Goal: Task Accomplishment & Management: Use online tool/utility

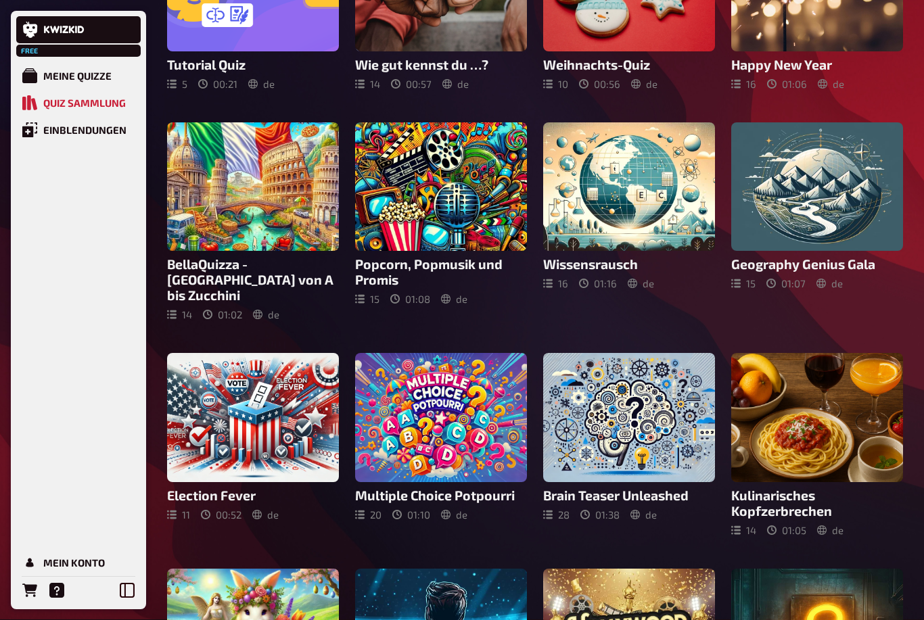
scroll to position [199, 0]
click at [261, 188] on icon at bounding box center [253, 186] width 32 height 25
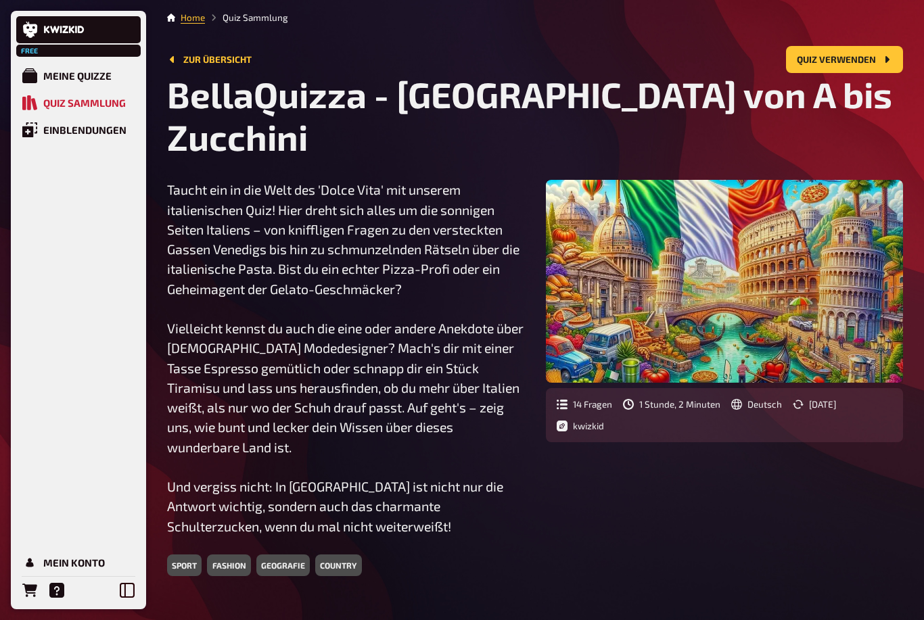
click at [865, 62] on button "Quiz verwenden" at bounding box center [844, 59] width 117 height 27
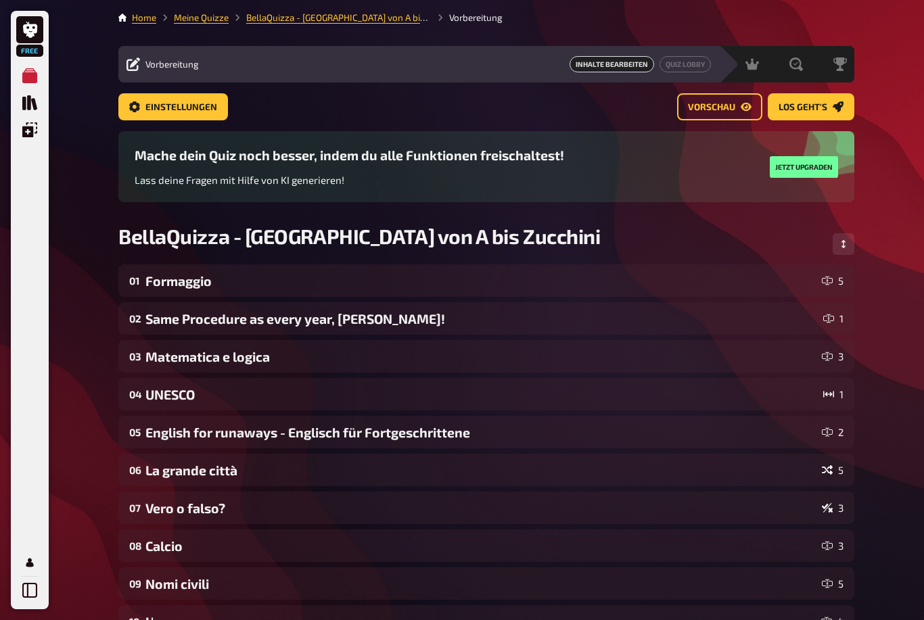
click at [813, 107] on span "Los geht's" at bounding box center [802, 107] width 49 height 9
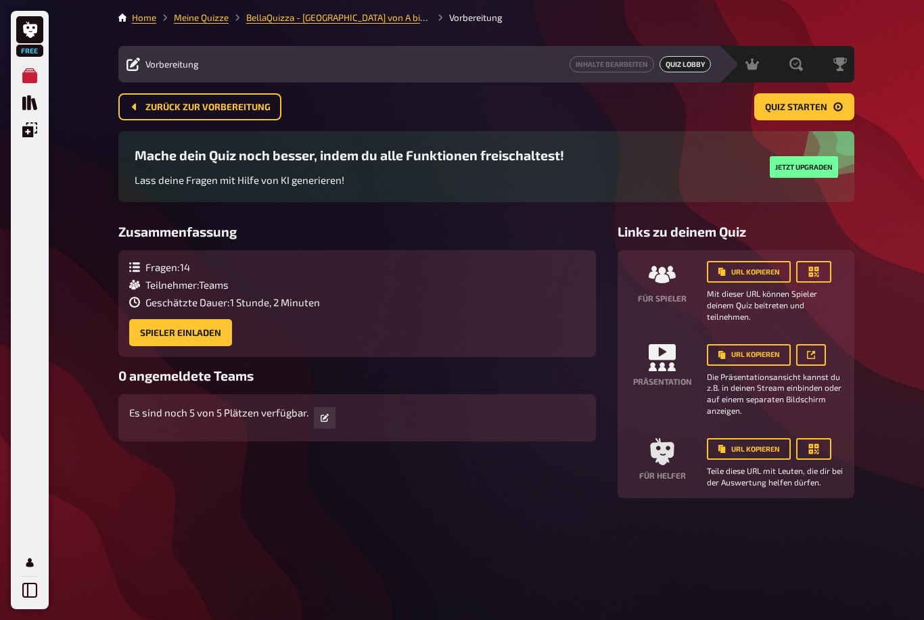
click at [199, 327] on button "Spieler einladen" at bounding box center [180, 332] width 103 height 27
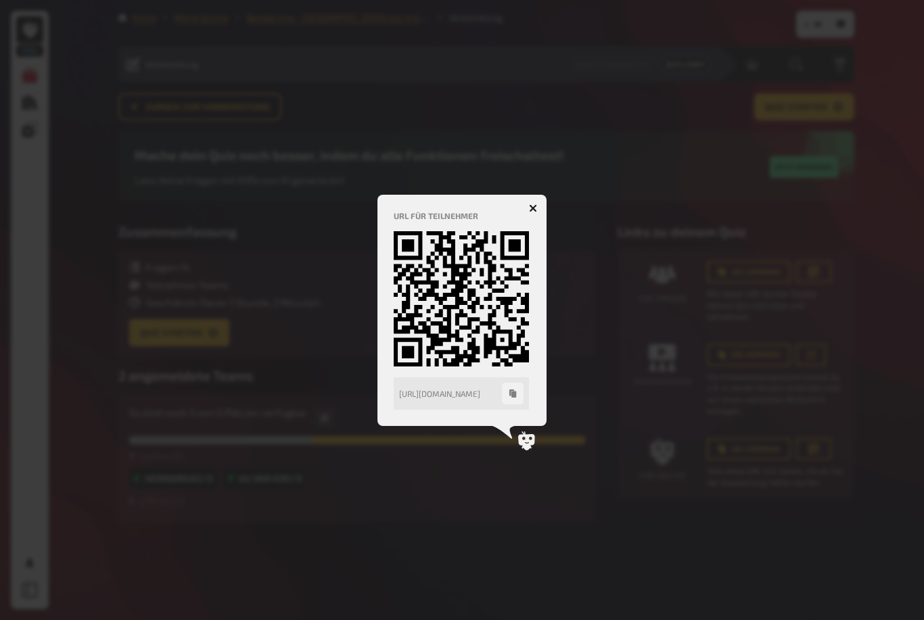
click at [527, 221] on div "URL für Teilnehmer [URL][DOMAIN_NAME] [URL][DOMAIN_NAME]" at bounding box center [461, 310] width 137 height 199
click at [531, 203] on button "button" at bounding box center [533, 208] width 22 height 22
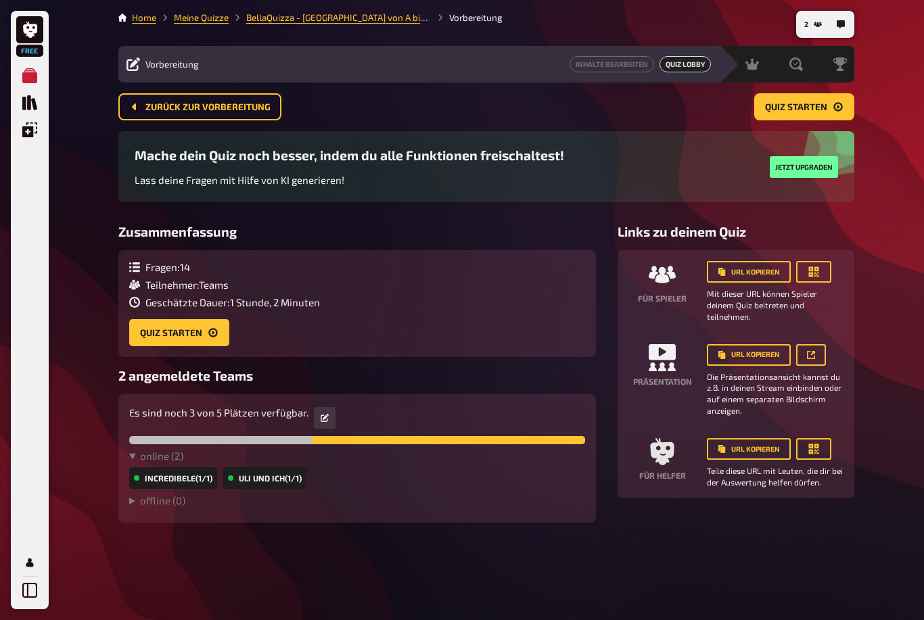
click at [886, 237] on div "Free Meine Quizze Quiz Sammlung Einblendungen Mein Konto 2 Home Meine Quizze Be…" at bounding box center [462, 310] width 924 height 620
click at [208, 333] on icon "Quiz starten" at bounding box center [213, 332] width 11 height 11
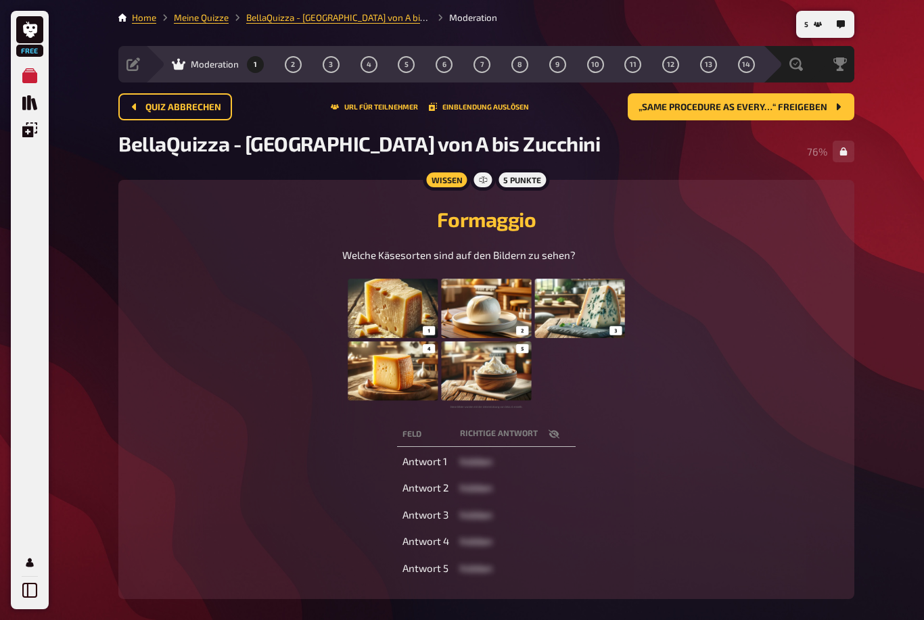
scroll to position [22, 0]
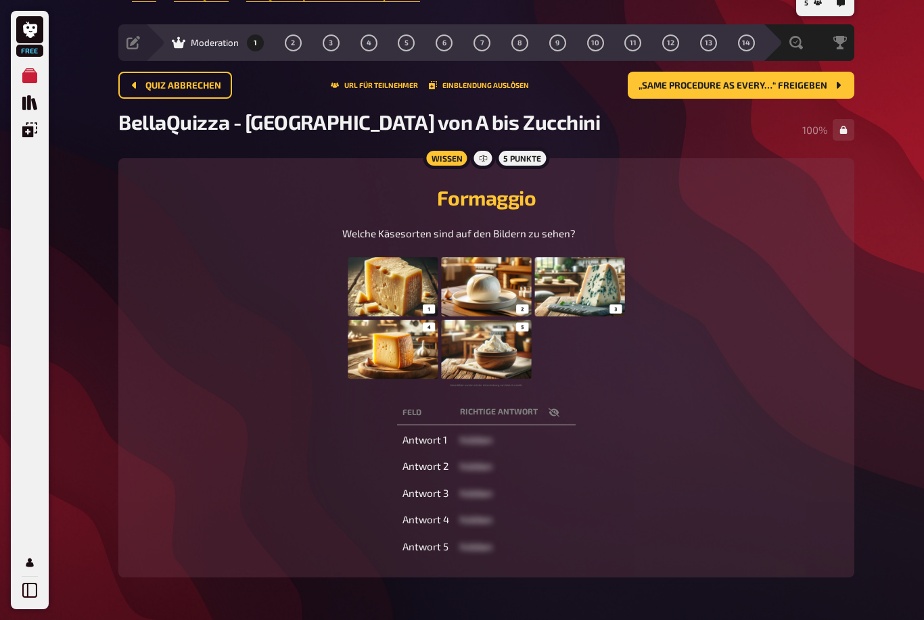
click at [807, 75] on button "„Same Procedure as every…“ freigeben" at bounding box center [740, 85] width 226 height 27
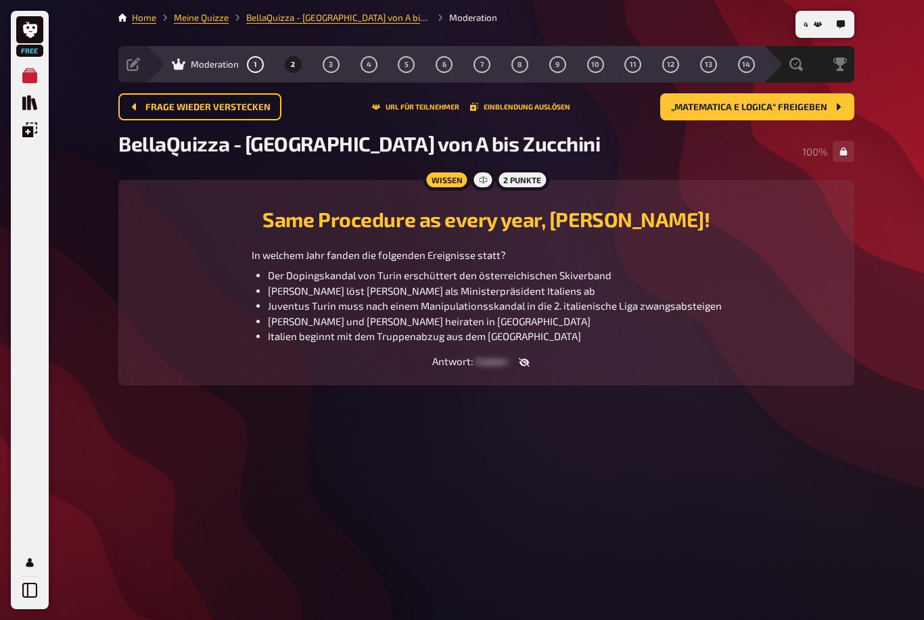
click at [746, 94] on button "„Matematica e logica“ freigeben" at bounding box center [757, 106] width 194 height 27
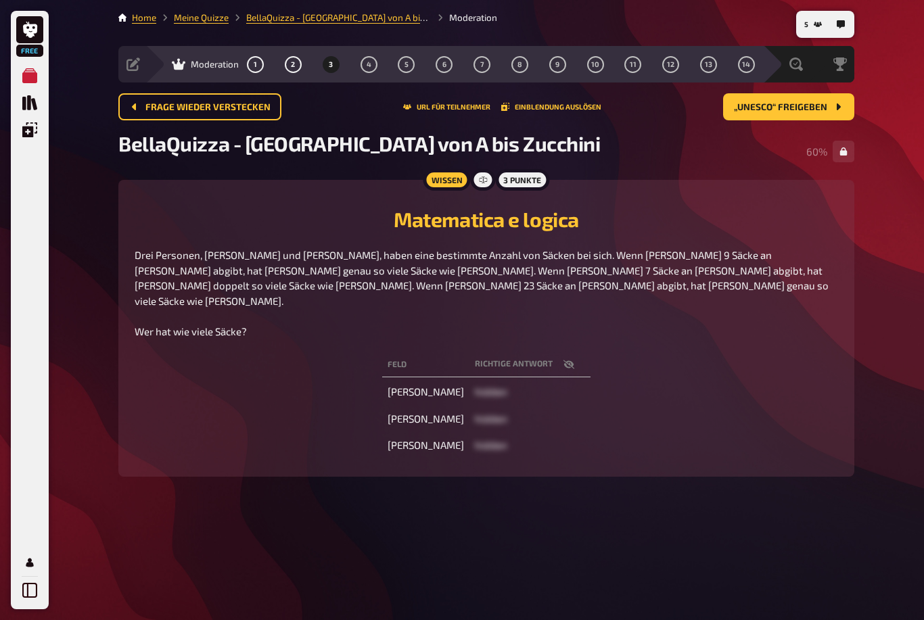
click at [778, 97] on button "„UNESCO“ freigeben" at bounding box center [788, 106] width 131 height 27
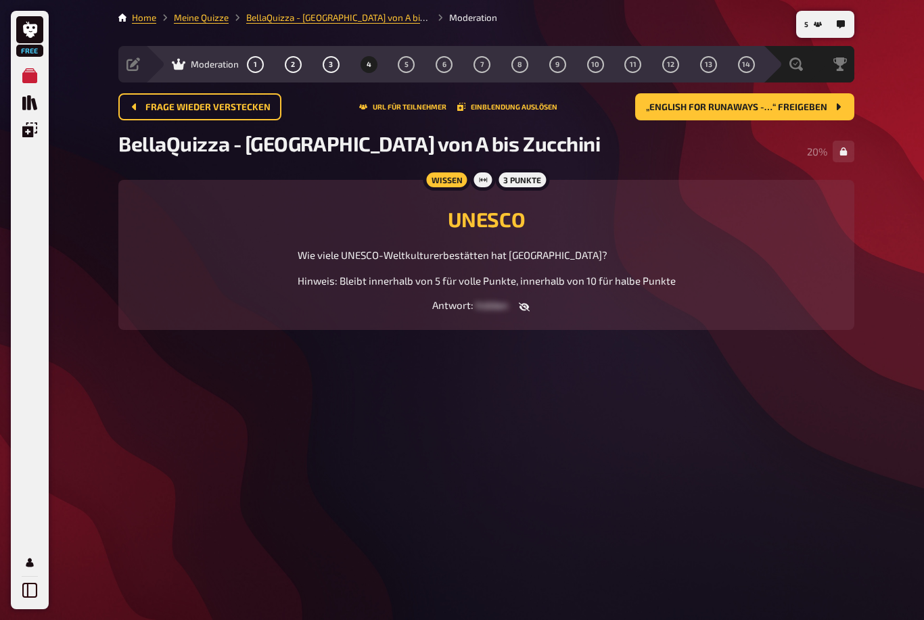
scroll to position [43, 0]
click at [724, 93] on button "„English for runaways -…“ freigeben" at bounding box center [744, 106] width 219 height 27
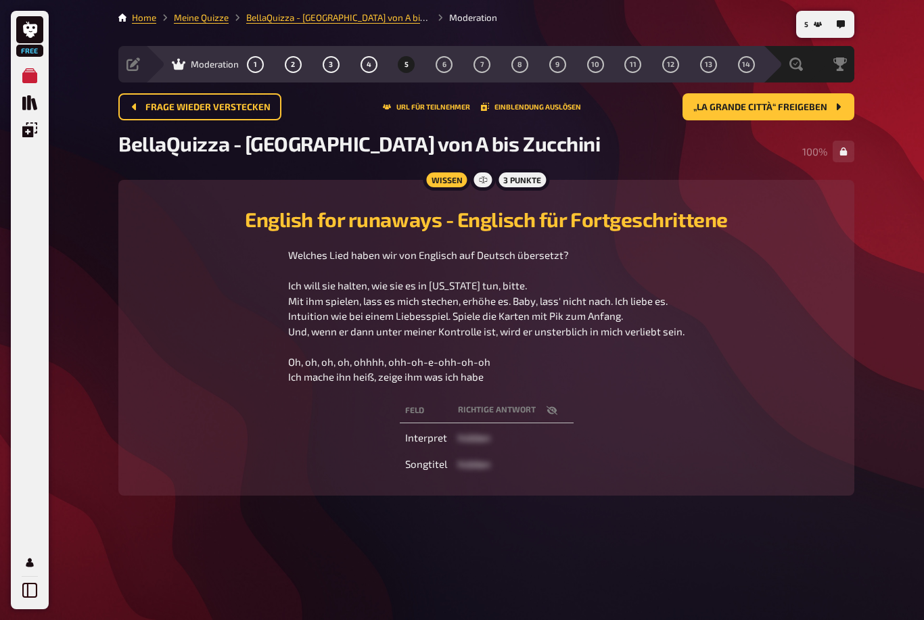
click at [752, 93] on button "„La grande città“ freigeben" at bounding box center [768, 106] width 172 height 27
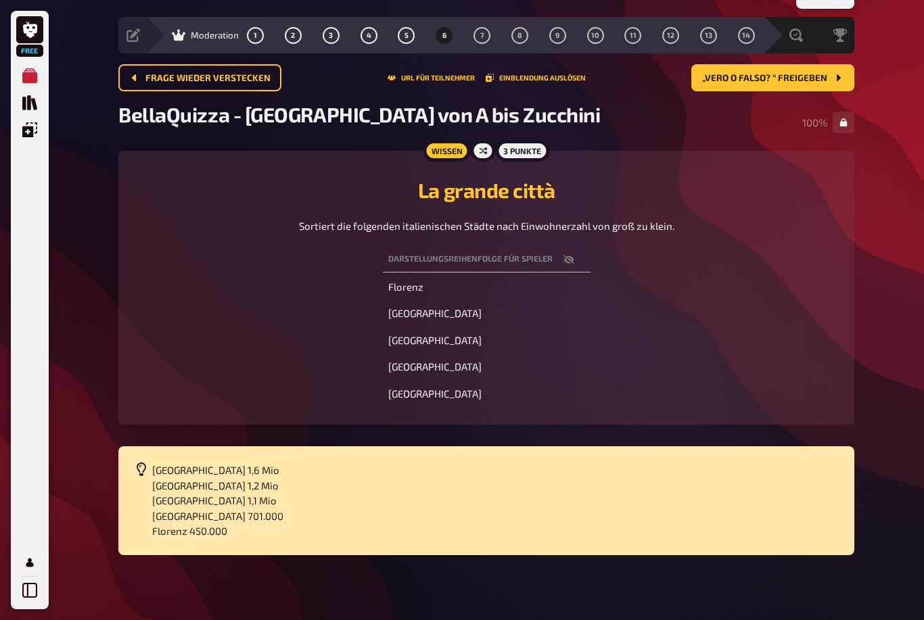
click at [777, 64] on button "„Vero o falso? “ freigeben" at bounding box center [772, 77] width 163 height 27
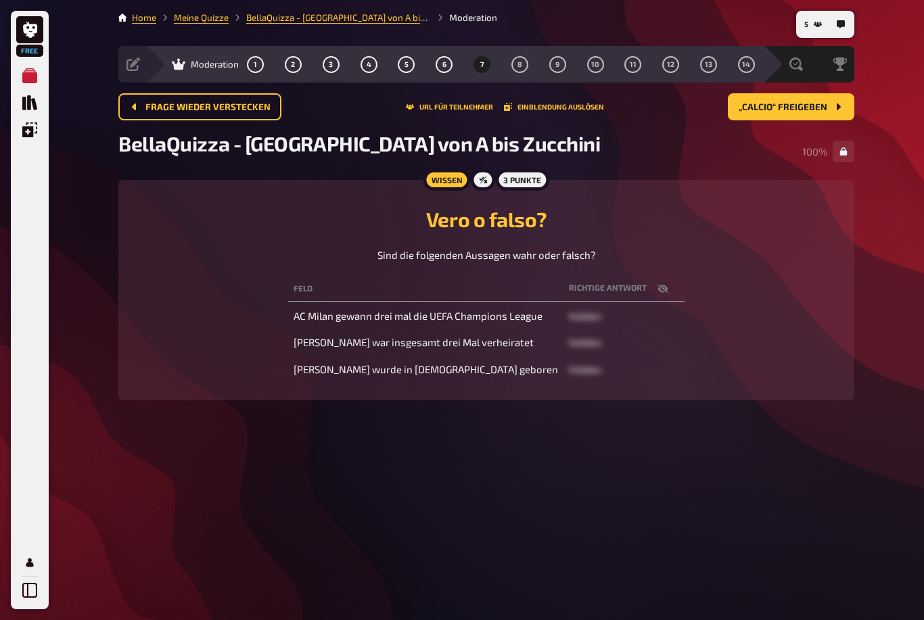
click at [792, 131] on div "BellaQuizza - [GEOGRAPHIC_DATA] von A bis Zucchini 100 %" at bounding box center [486, 151] width 736 height 41
click at [796, 103] on span "„Calcio“ freigeben" at bounding box center [782, 107] width 89 height 9
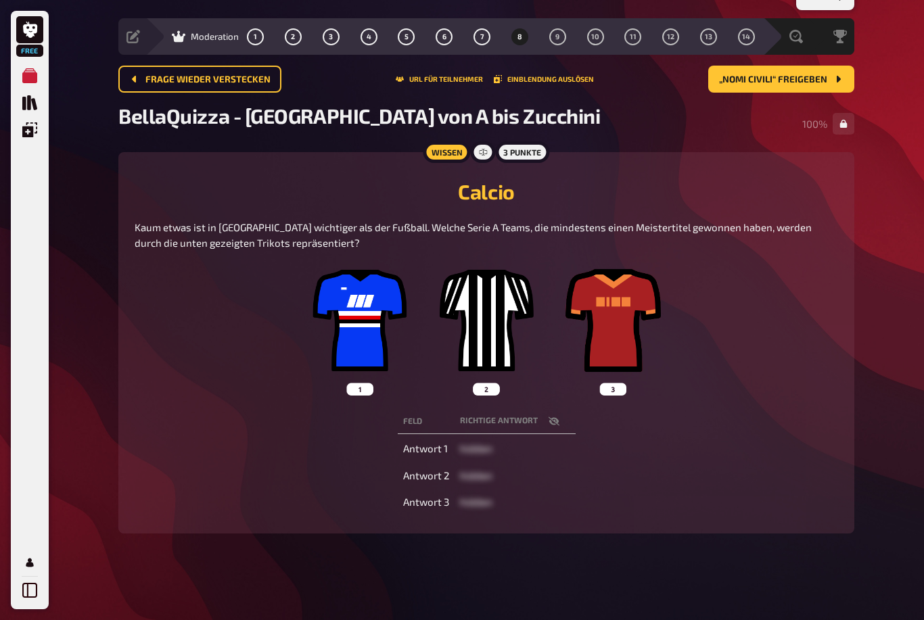
scroll to position [41, 0]
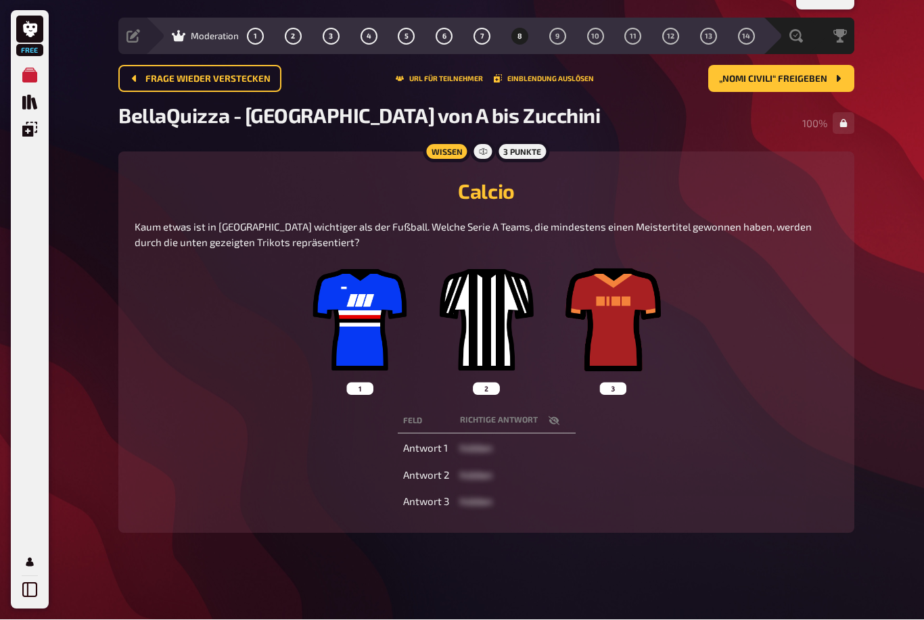
click at [794, 66] on button "„Nomi civili“ freigeben" at bounding box center [781, 79] width 146 height 27
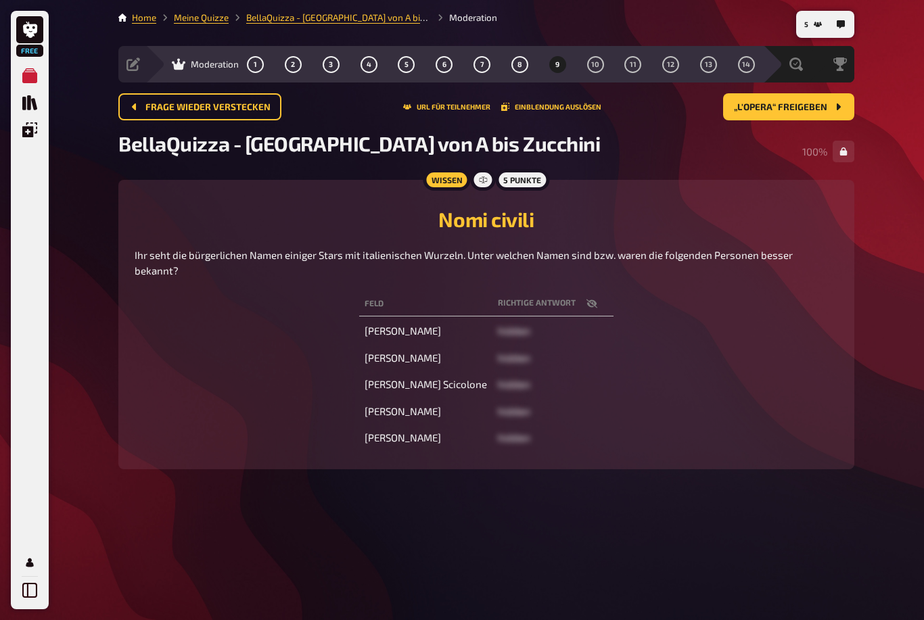
click at [784, 103] on span "„L'opera“ freigeben" at bounding box center [780, 107] width 93 height 9
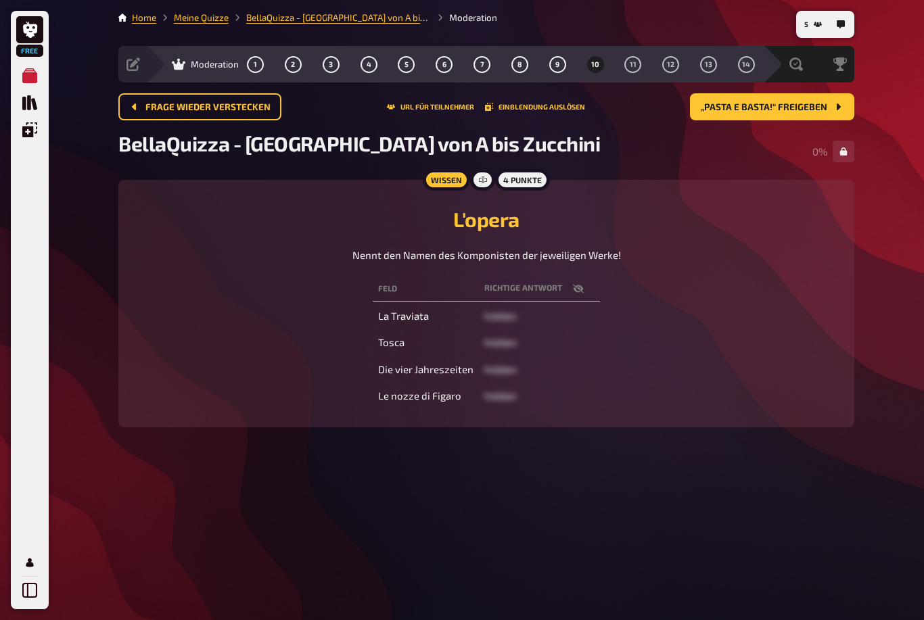
scroll to position [43, 0]
click at [759, 103] on span "„Pasta e basta!“ freigeben" at bounding box center [763, 107] width 126 height 9
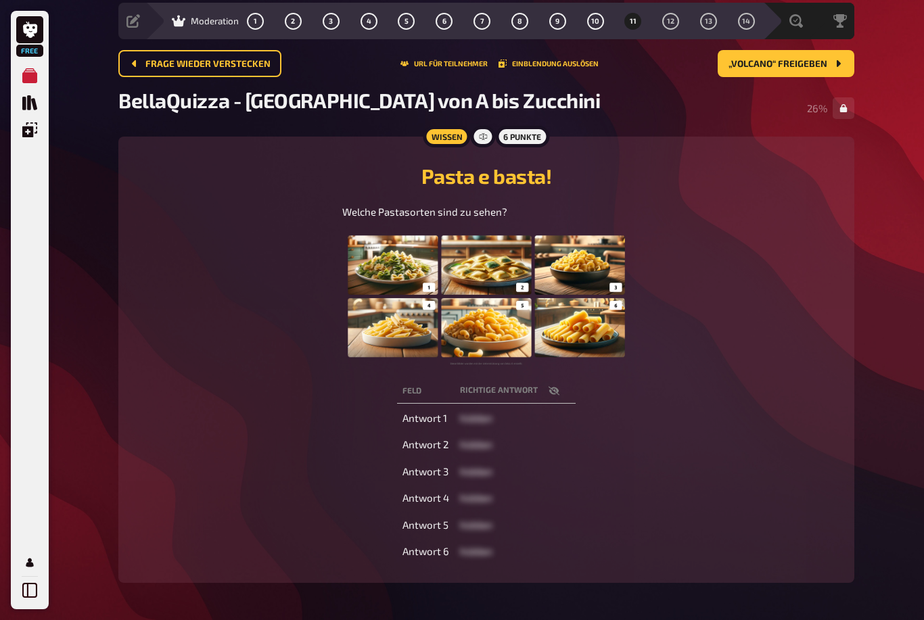
scroll to position [20, 0]
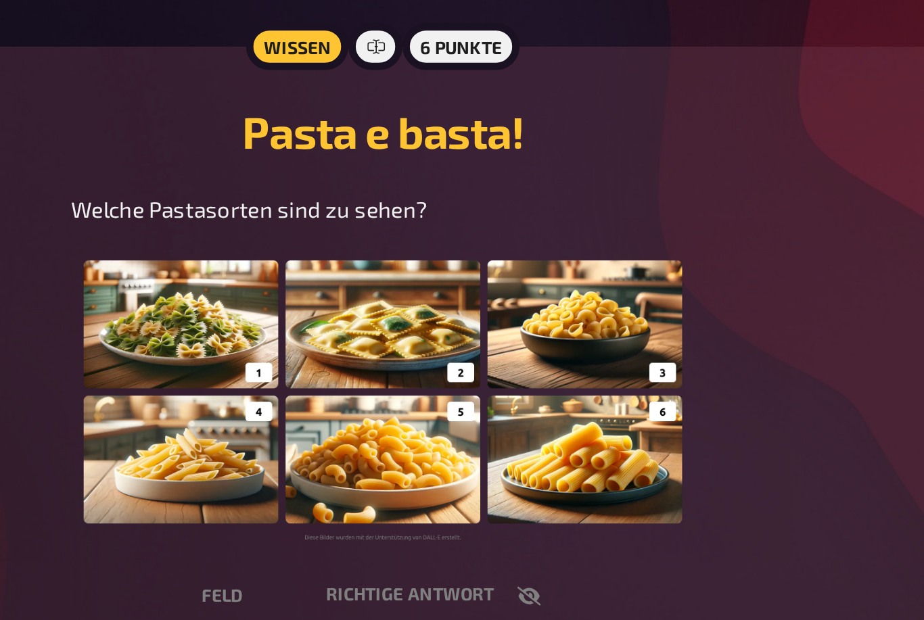
click at [349, 227] on div "Welche Pastasorten sind zu sehen?" at bounding box center [486, 307] width 703 height 160
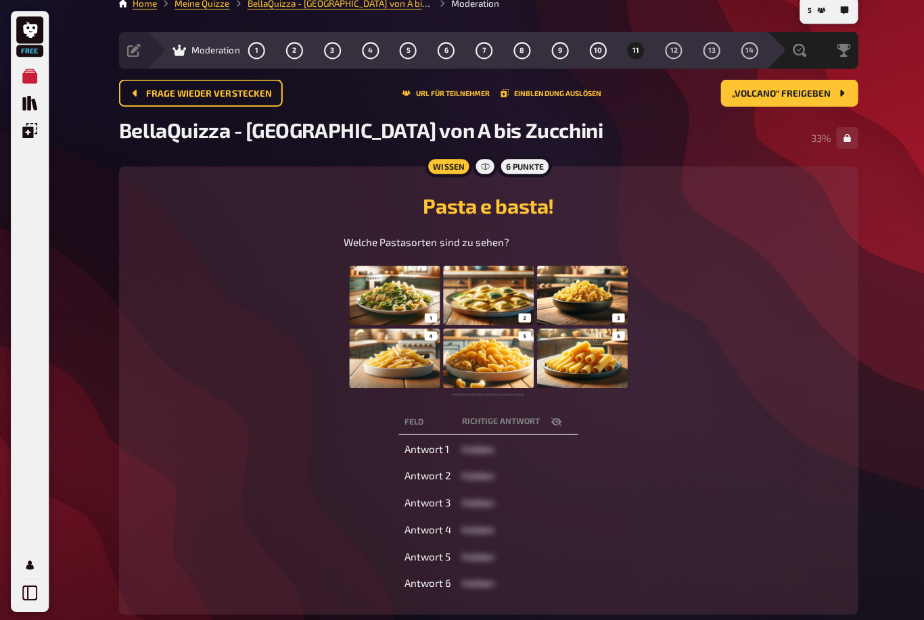
scroll to position [28, 0]
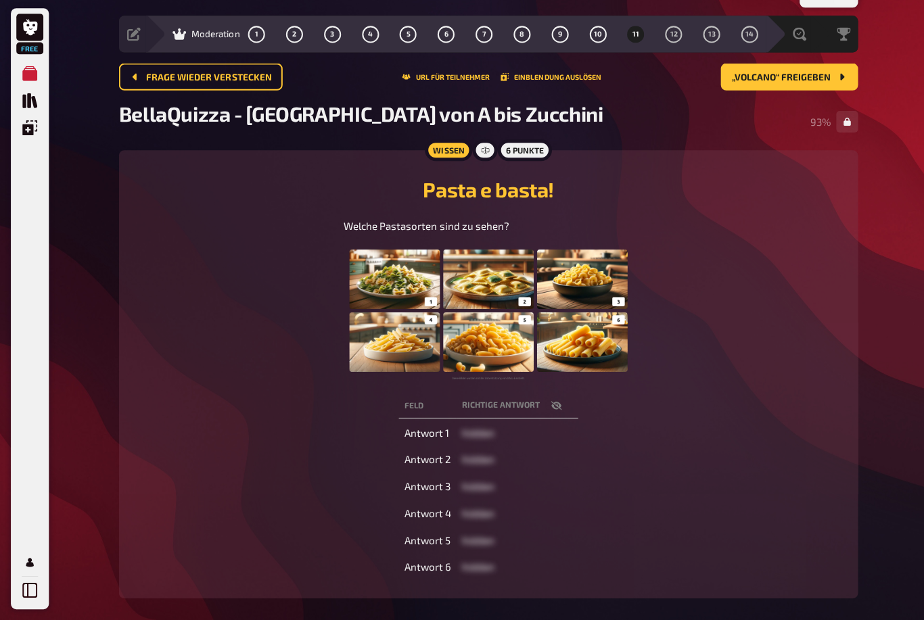
click at [834, 66] on button "„Volcano“ freigeben" at bounding box center [785, 79] width 137 height 27
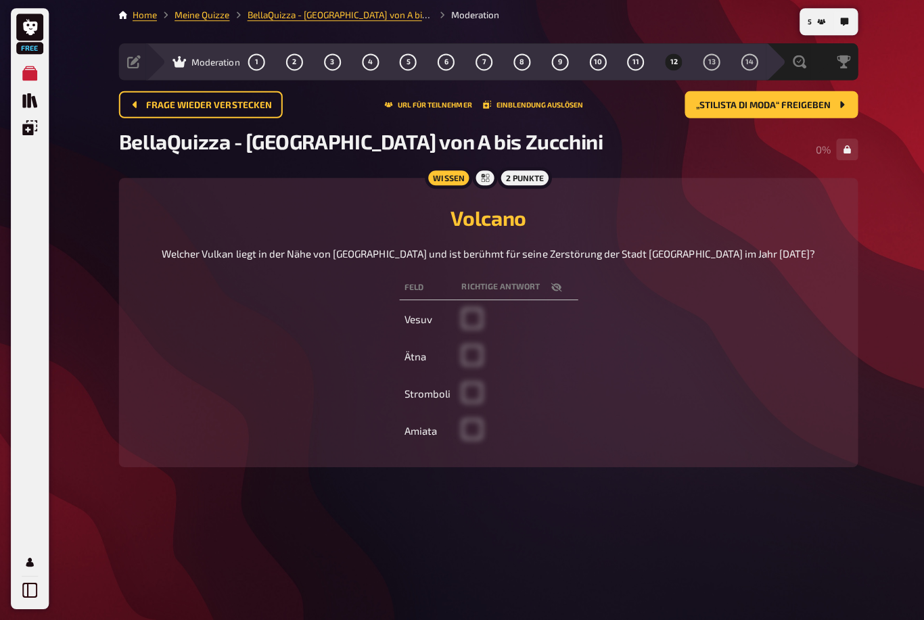
scroll to position [43, 0]
click at [798, 93] on button "„Stilista di Moda“ freigeben" at bounding box center [768, 106] width 172 height 27
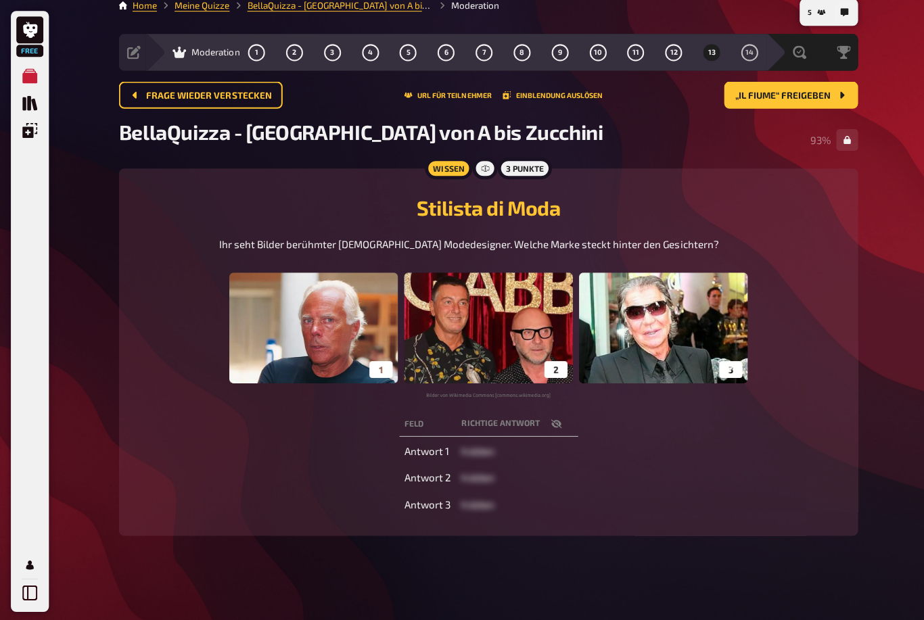
scroll to position [41, 0]
click at [807, 91] on span "„Il fiume“ freigeben" at bounding box center [779, 95] width 95 height 9
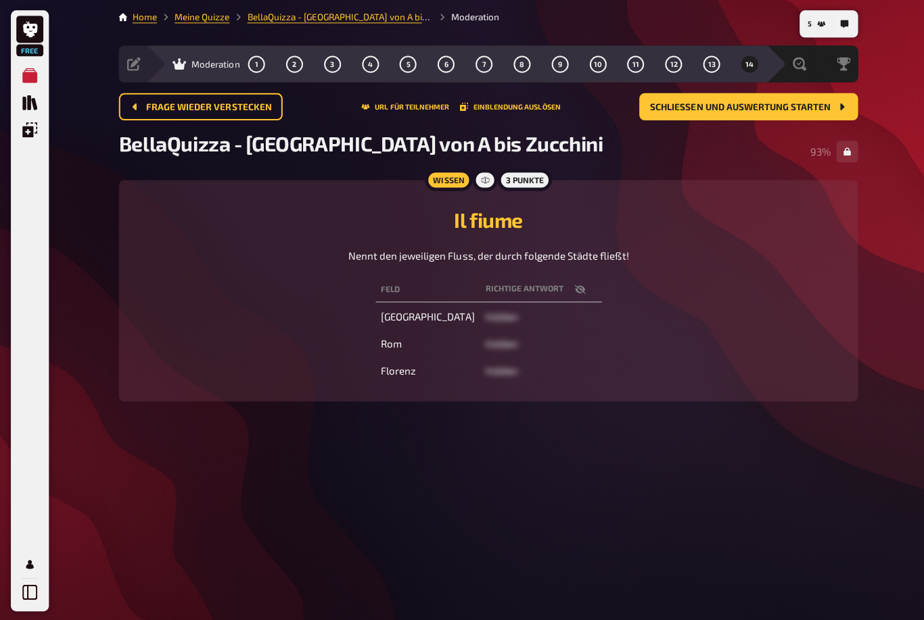
click at [790, 93] on button "Schließen und Auswertung starten" at bounding box center [745, 106] width 218 height 27
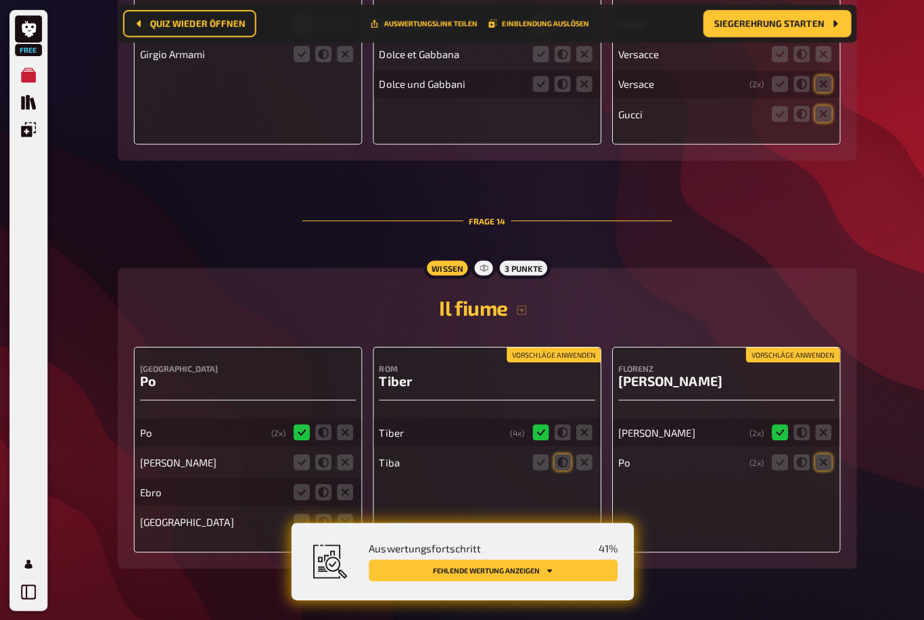
scroll to position [6244, 0]
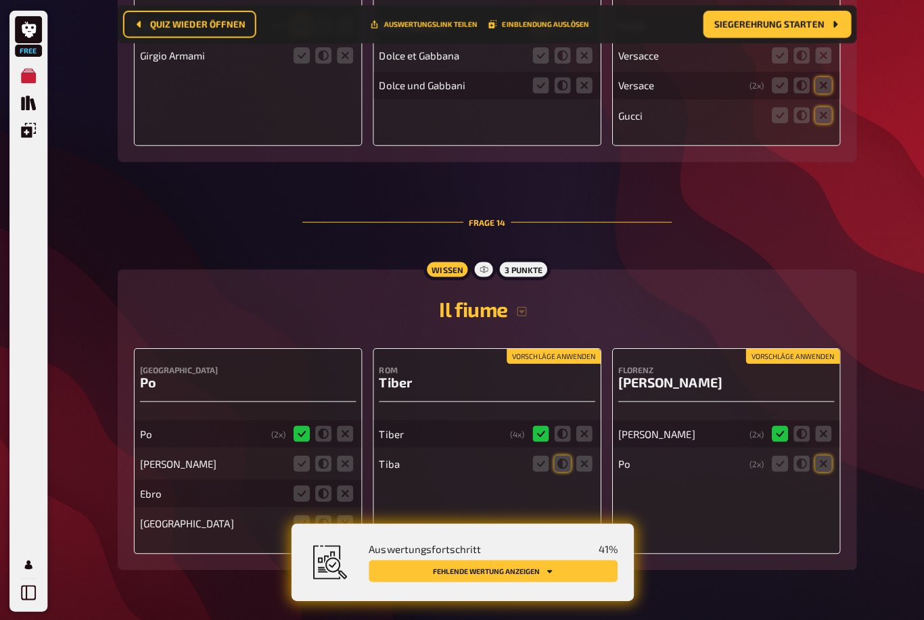
click at [550, 579] on button "Fehlende Wertung anzeigen" at bounding box center [491, 569] width 247 height 22
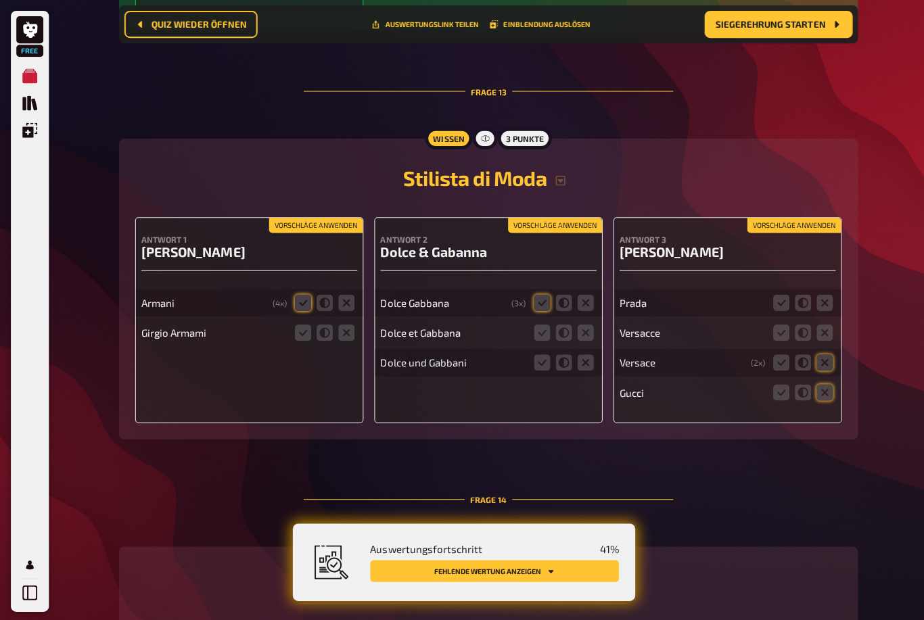
scroll to position [5970, 0]
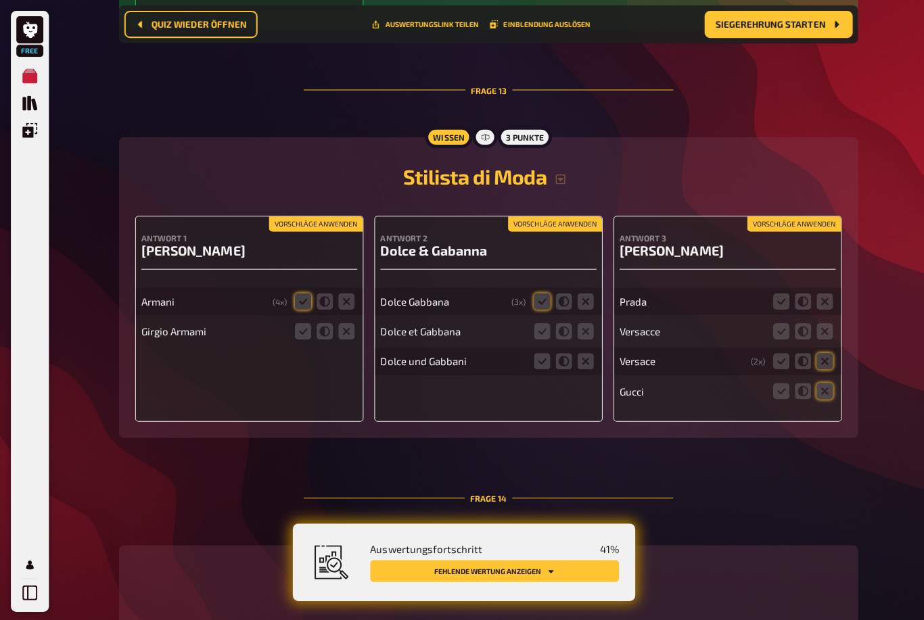
click at [297, 337] on icon at bounding box center [301, 330] width 16 height 16
click at [0, 0] on input "radio" at bounding box center [0, 0] width 0 height 0
click at [542, 331] on icon at bounding box center [539, 330] width 16 height 16
click at [0, 0] on input "radio" at bounding box center [0, 0] width 0 height 0
click at [537, 362] on icon at bounding box center [539, 360] width 16 height 16
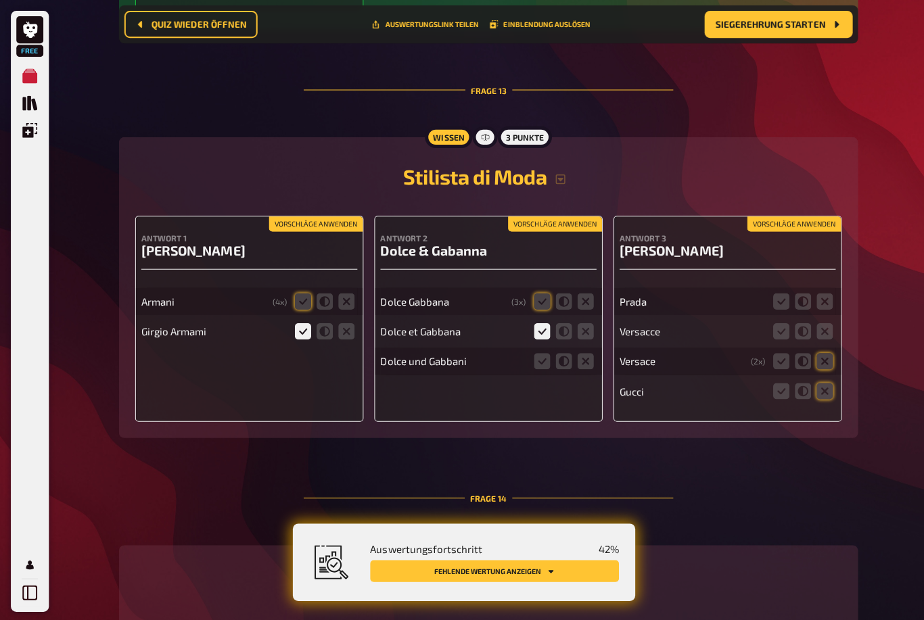
click at [0, 0] on input "radio" at bounding box center [0, 0] width 0 height 0
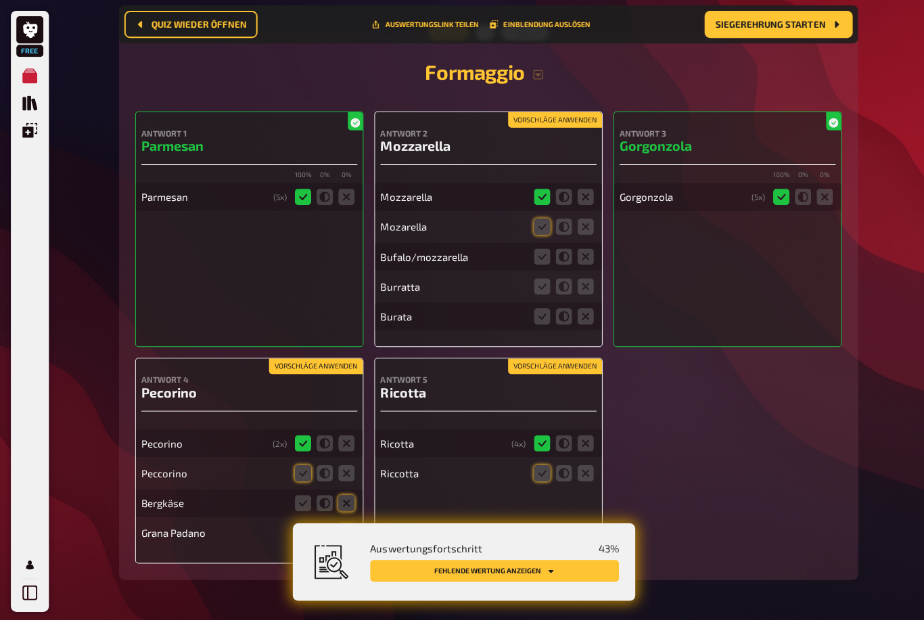
scroll to position [302, 0]
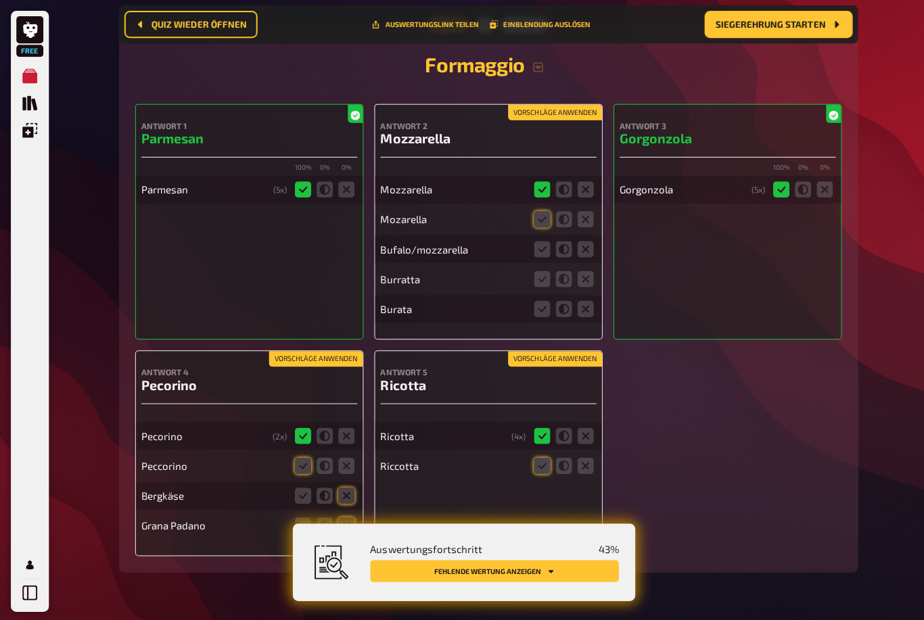
click at [536, 216] on icon at bounding box center [539, 218] width 16 height 16
click at [0, 0] on input "radio" at bounding box center [0, 0] width 0 height 0
click at [532, 249] on icon at bounding box center [539, 248] width 16 height 16
click at [0, 0] on input "radio" at bounding box center [0, 0] width 0 height 0
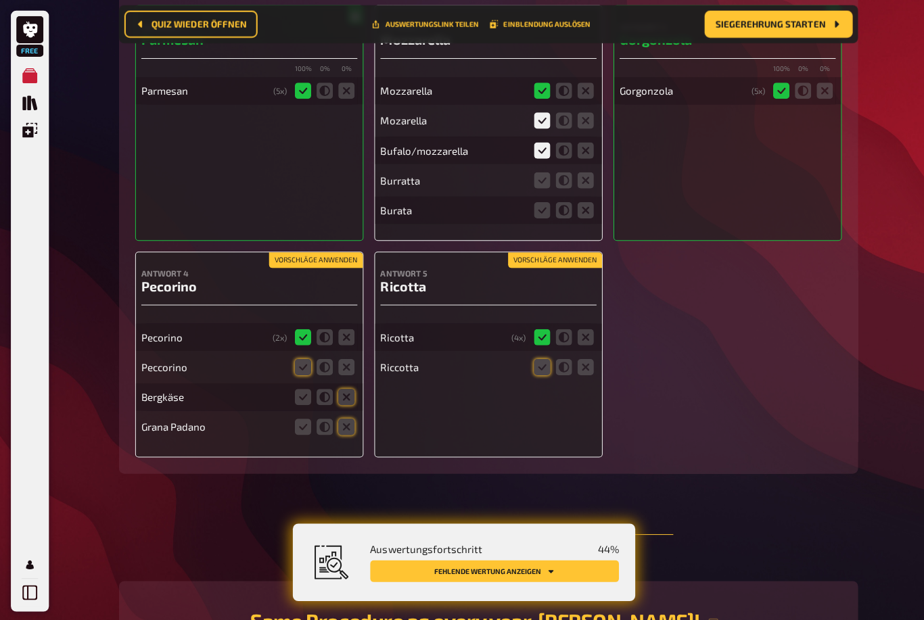
scroll to position [408, 0]
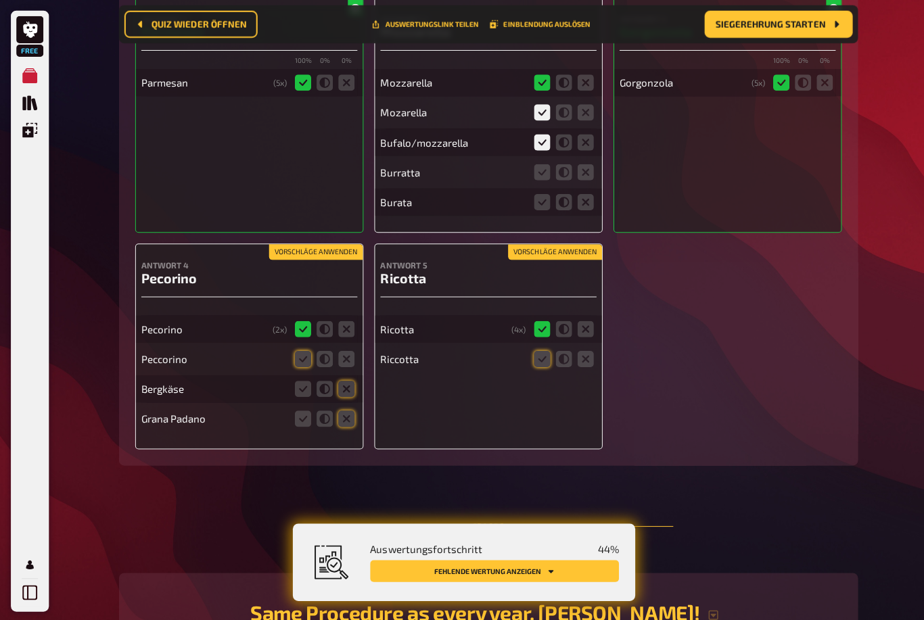
click at [295, 359] on icon at bounding box center [301, 358] width 16 height 16
click at [0, 0] on input "radio" at bounding box center [0, 0] width 0 height 0
click at [542, 364] on icon at bounding box center [539, 358] width 16 height 16
click at [0, 0] on input "radio" at bounding box center [0, 0] width 0 height 0
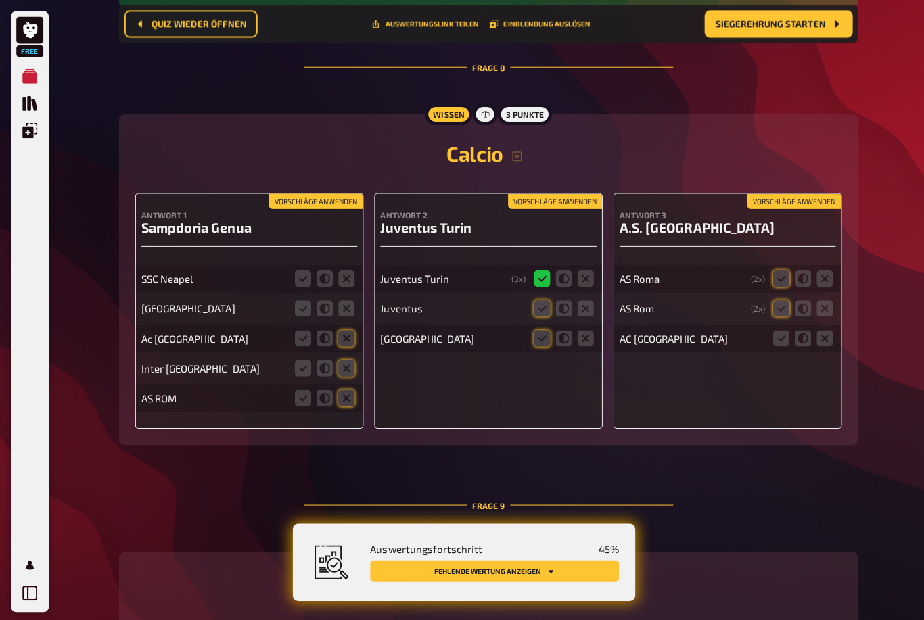
scroll to position [3415, 0]
click at [533, 308] on icon at bounding box center [539, 307] width 16 height 16
click at [0, 0] on input "radio" at bounding box center [0, 0] width 0 height 0
click at [534, 343] on icon at bounding box center [539, 337] width 16 height 16
click at [0, 0] on input "radio" at bounding box center [0, 0] width 0 height 0
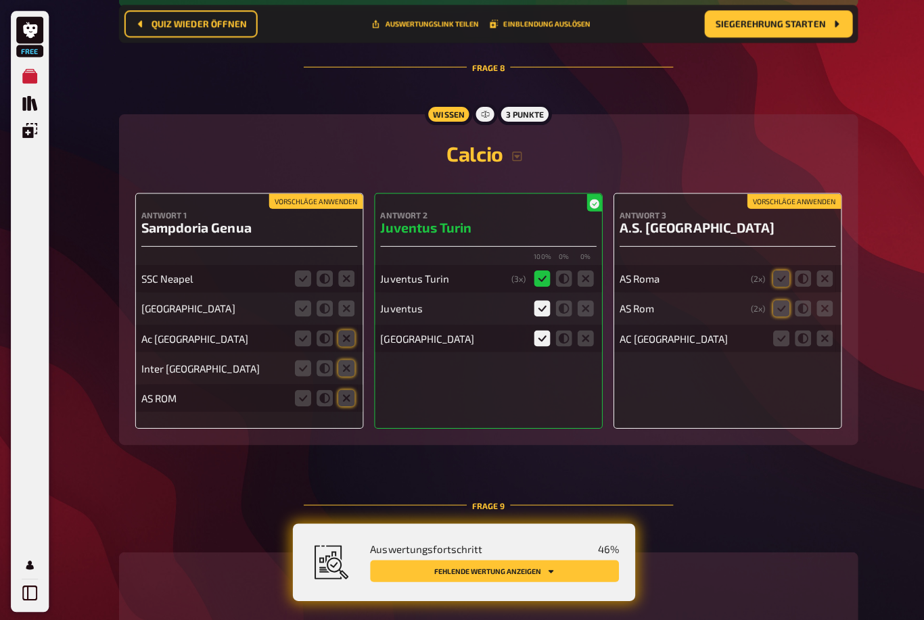
click at [767, 281] on fieldset at bounding box center [799, 277] width 65 height 22
click at [772, 285] on icon at bounding box center [777, 277] width 16 height 16
click at [0, 0] on input "radio" at bounding box center [0, 0] width 0 height 0
click at [775, 310] on icon at bounding box center [777, 307] width 16 height 16
click at [0, 0] on input "radio" at bounding box center [0, 0] width 0 height 0
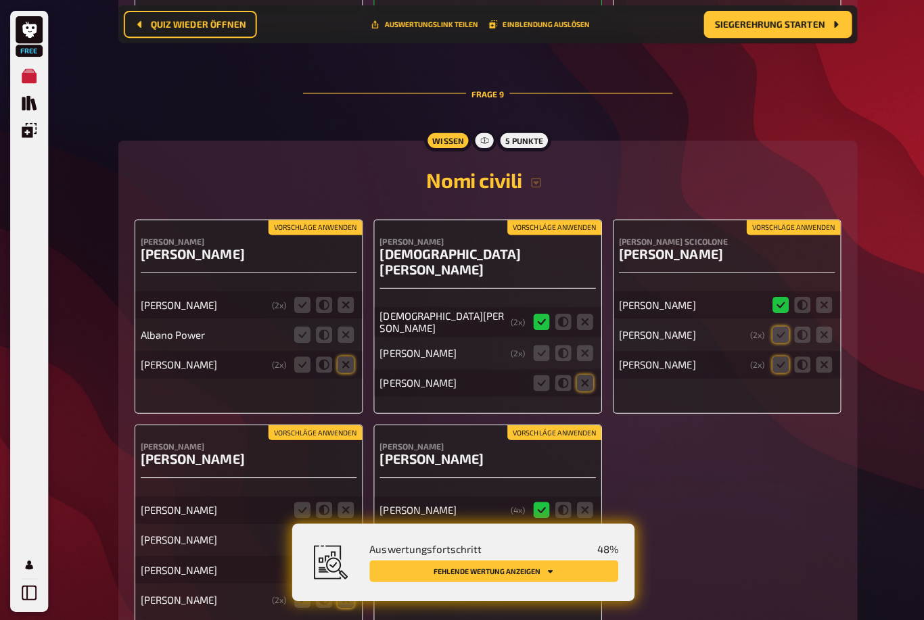
scroll to position [3825, 0]
click at [771, 337] on icon at bounding box center [777, 333] width 16 height 16
click at [0, 0] on input "radio" at bounding box center [0, 0] width 0 height 0
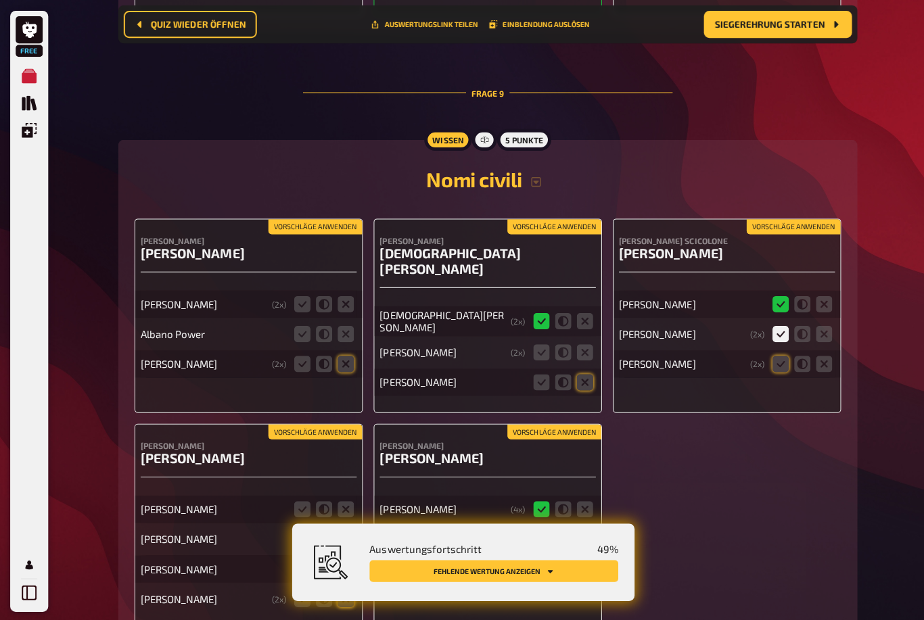
click at [783, 368] on icon at bounding box center [777, 362] width 16 height 16
click at [0, 0] on input "radio" at bounding box center [0, 0] width 0 height 0
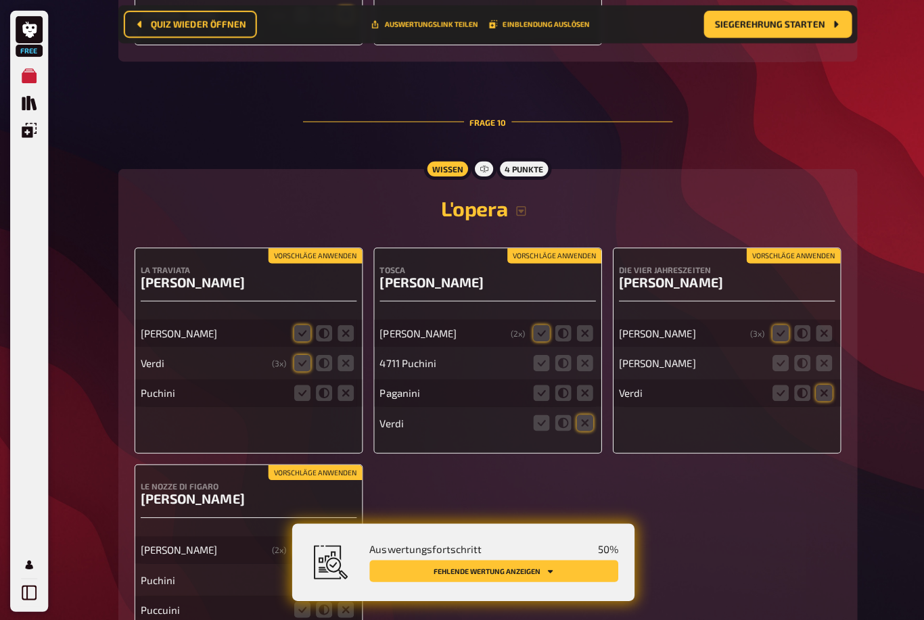
scroll to position [4407, 0]
click at [304, 353] on icon at bounding box center [301, 361] width 16 height 16
click at [0, 0] on input "radio" at bounding box center [0, 0] width 0 height 0
click at [531, 323] on icon at bounding box center [539, 331] width 16 height 16
click at [0, 0] on input "radio" at bounding box center [0, 0] width 0 height 0
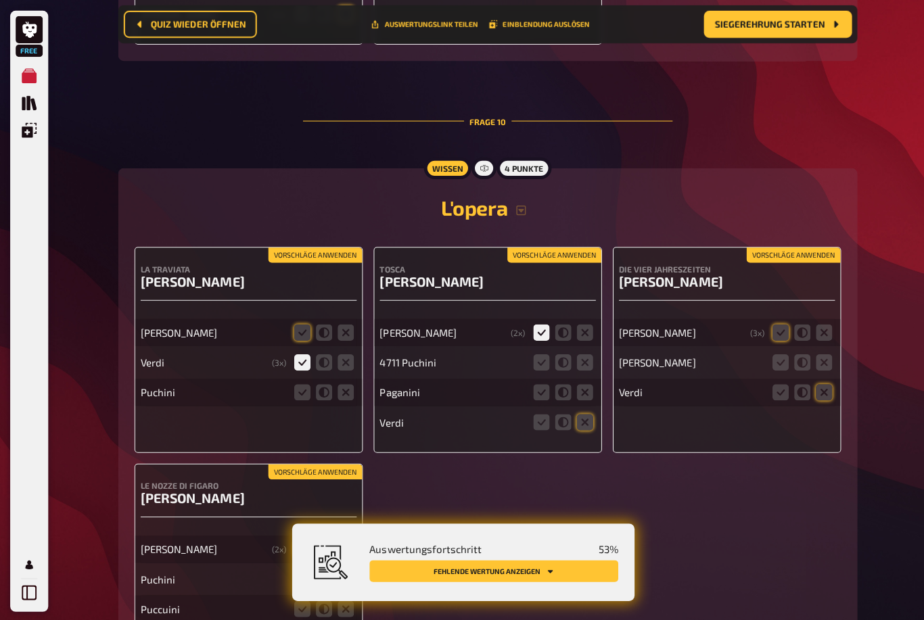
click at [782, 328] on icon at bounding box center [777, 331] width 16 height 16
click at [0, 0] on input "radio" at bounding box center [0, 0] width 0 height 0
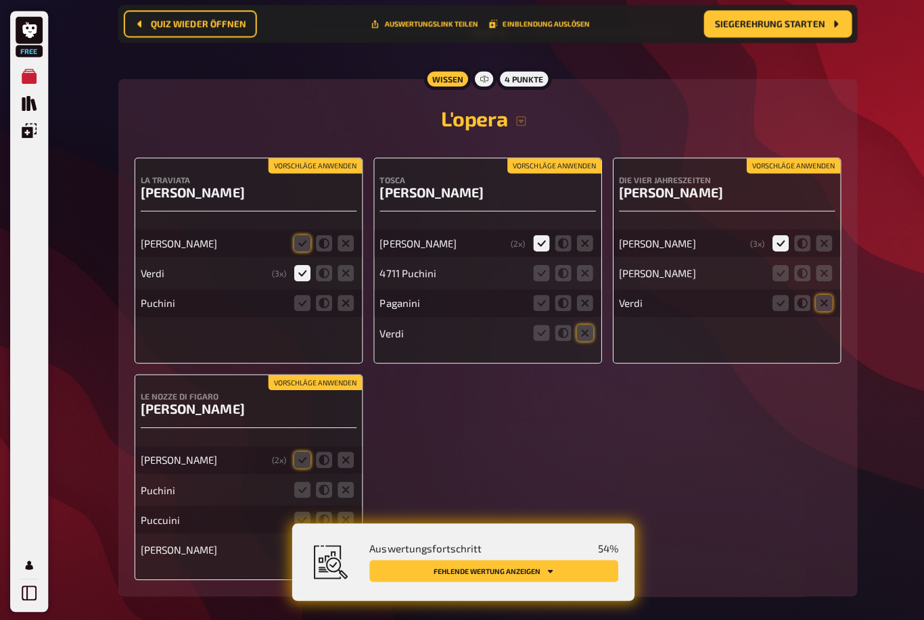
scroll to position [4499, 0]
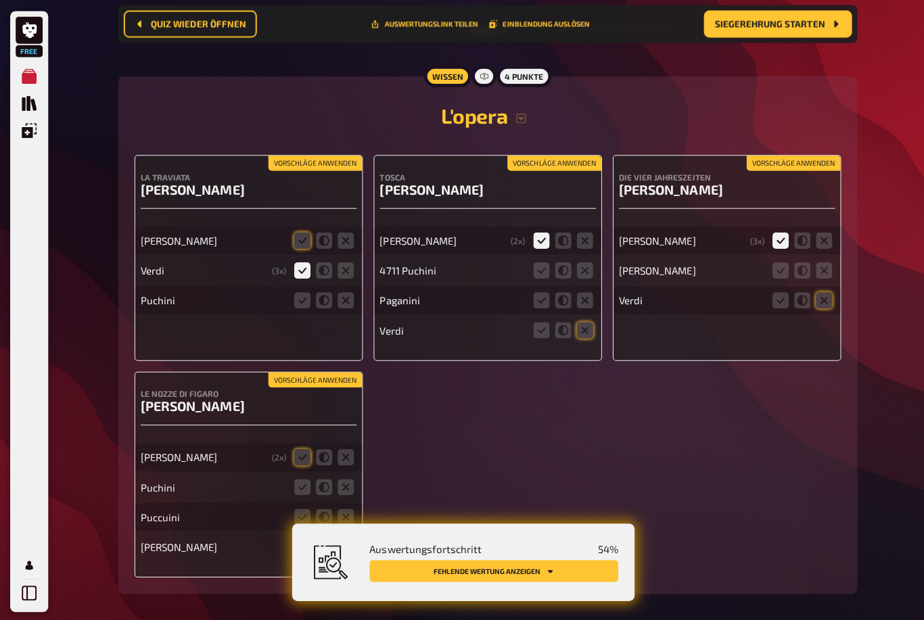
click at [296, 447] on icon at bounding box center [301, 455] width 16 height 16
click at [0, 0] on input "radio" at bounding box center [0, 0] width 0 height 0
click at [533, 266] on icon at bounding box center [539, 269] width 16 height 16
click at [0, 0] on input "radio" at bounding box center [0, 0] width 0 height 0
click at [302, 261] on icon at bounding box center [301, 269] width 16 height 16
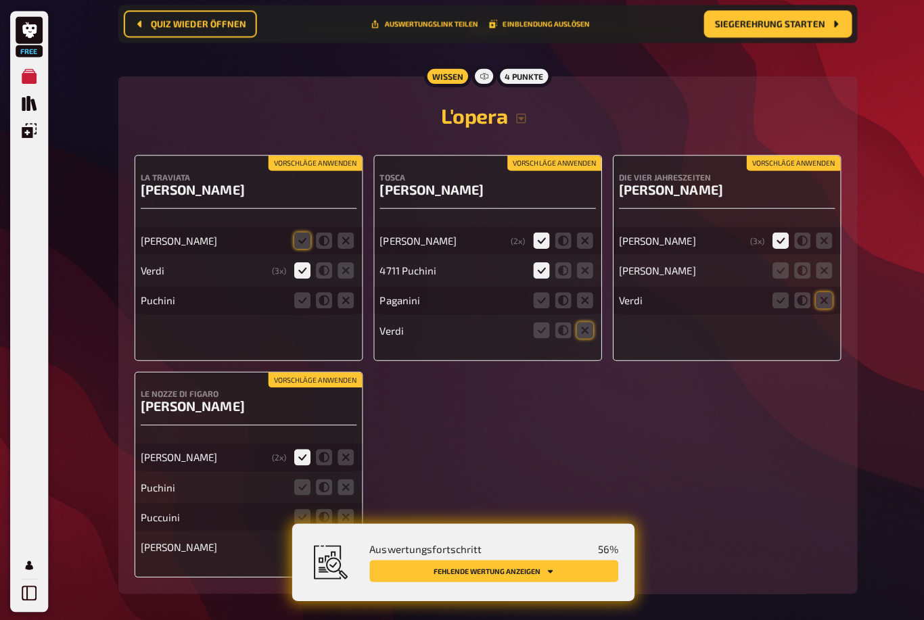
click at [0, 0] on input "radio" at bounding box center [0, 0] width 0 height 0
click at [778, 231] on icon at bounding box center [777, 239] width 16 height 16
click at [0, 0] on input "radio" at bounding box center [0, 0] width 0 height 0
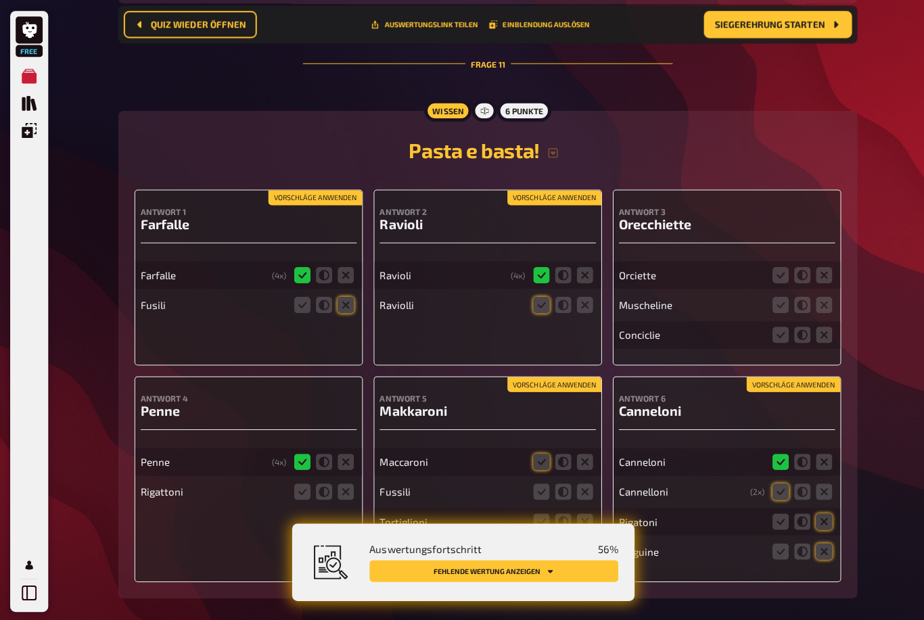
scroll to position [5088, 0]
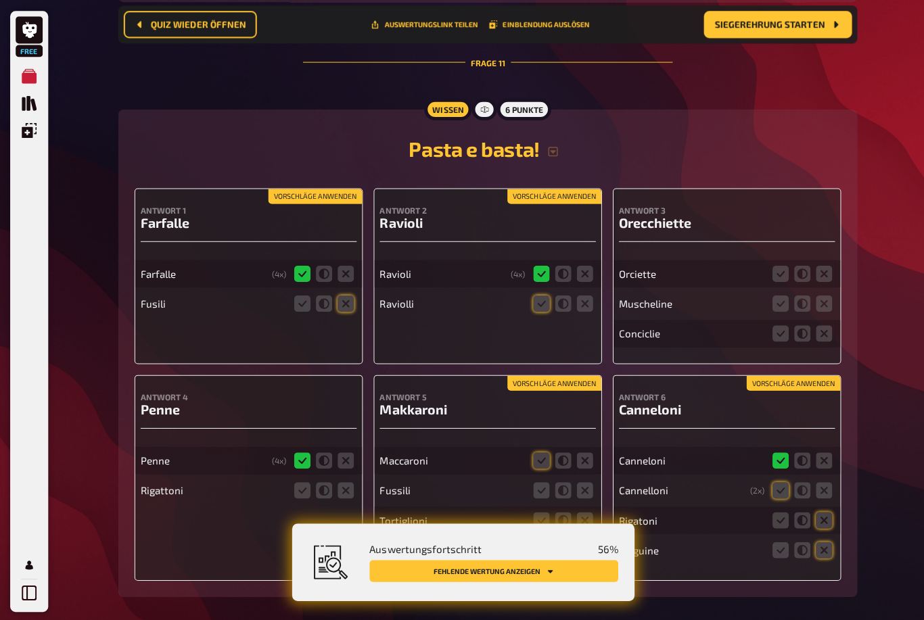
click at [540, 304] on icon at bounding box center [539, 302] width 16 height 16
click at [0, 0] on input "radio" at bounding box center [0, 0] width 0 height 0
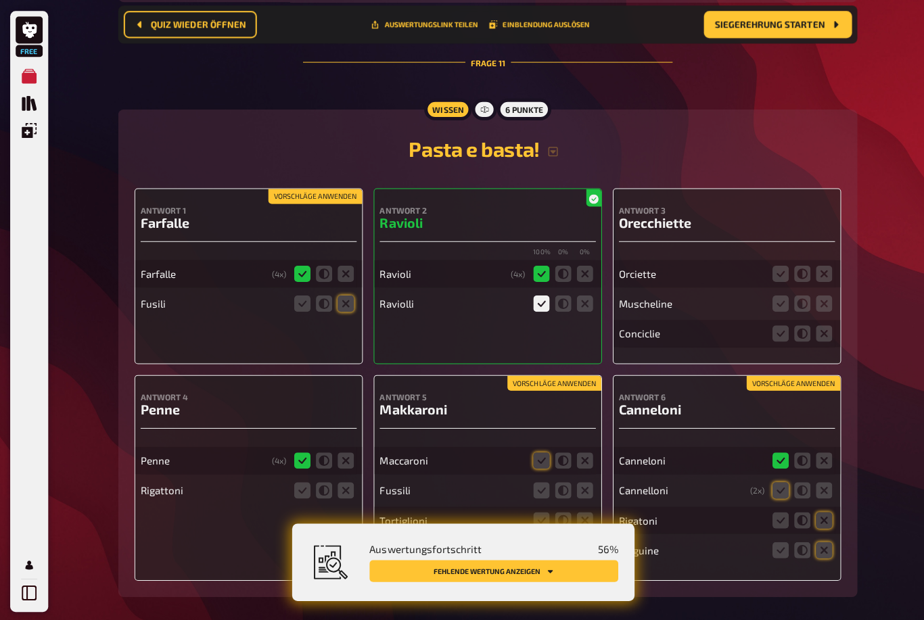
click at [784, 274] on icon at bounding box center [777, 272] width 16 height 16
click at [0, 0] on input "radio" at bounding box center [0, 0] width 0 height 0
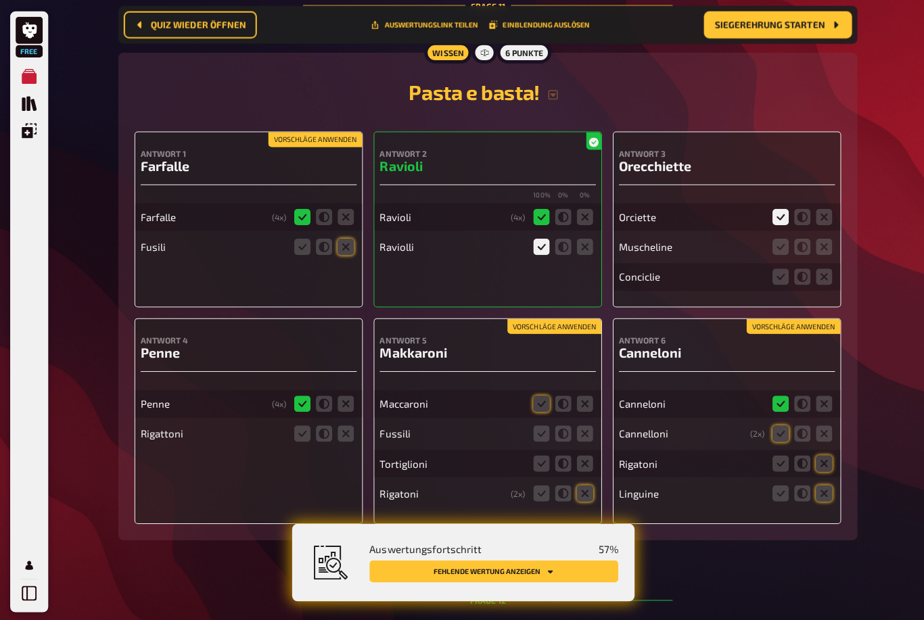
scroll to position [5154, 0]
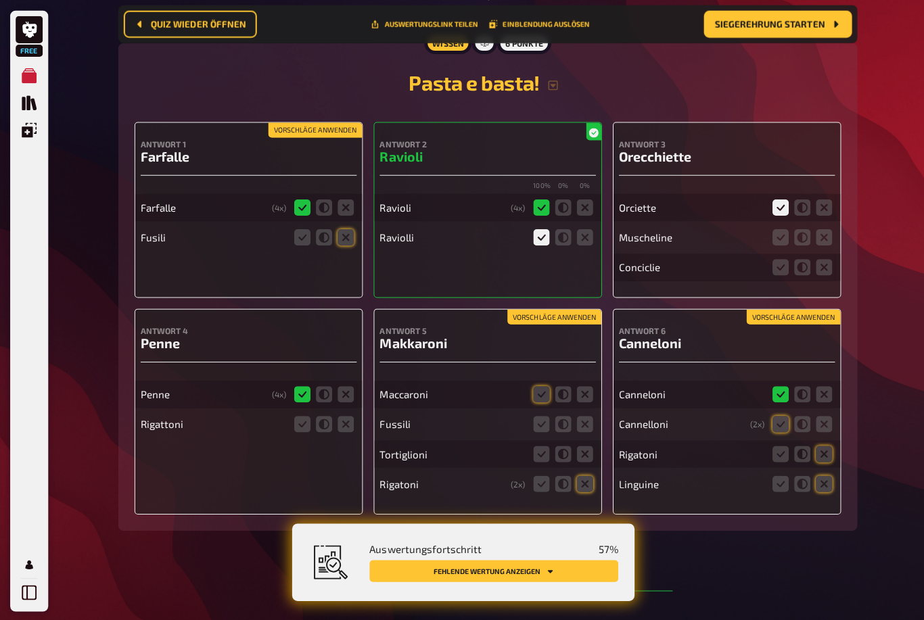
click at [533, 394] on icon at bounding box center [539, 393] width 16 height 16
click at [0, 0] on input "radio" at bounding box center [0, 0] width 0 height 0
click at [772, 425] on icon at bounding box center [777, 422] width 16 height 16
click at [0, 0] on input "radio" at bounding box center [0, 0] width 0 height 0
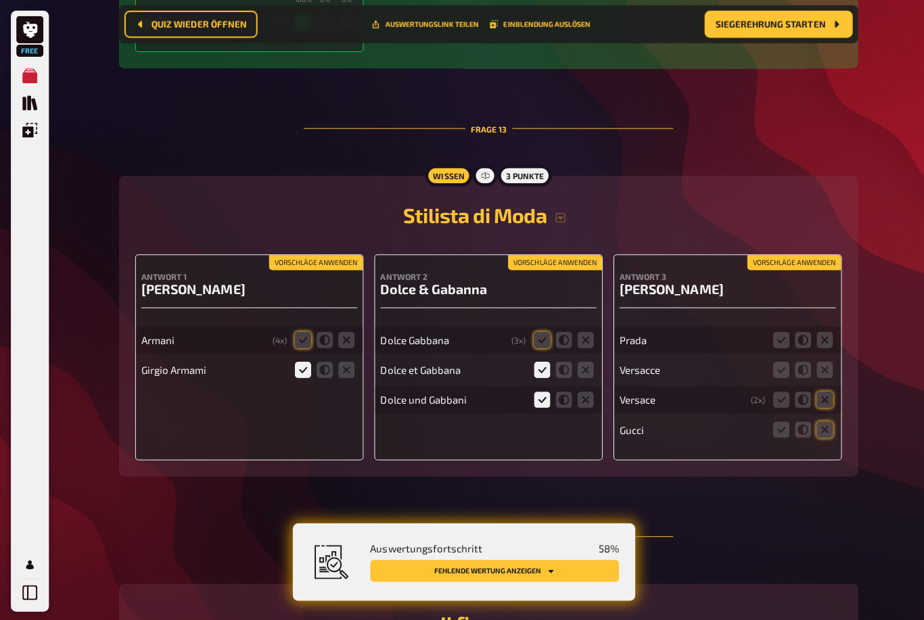
scroll to position [5933, 0]
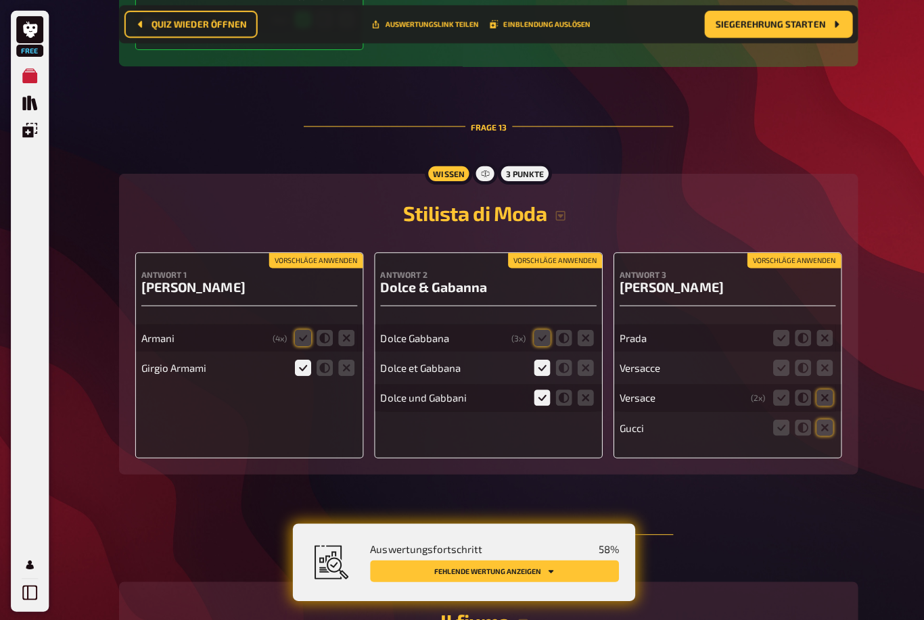
click at [316, 345] on icon at bounding box center [323, 337] width 16 height 16
click at [0, 0] on input "radio" at bounding box center [0, 0] width 0 height 0
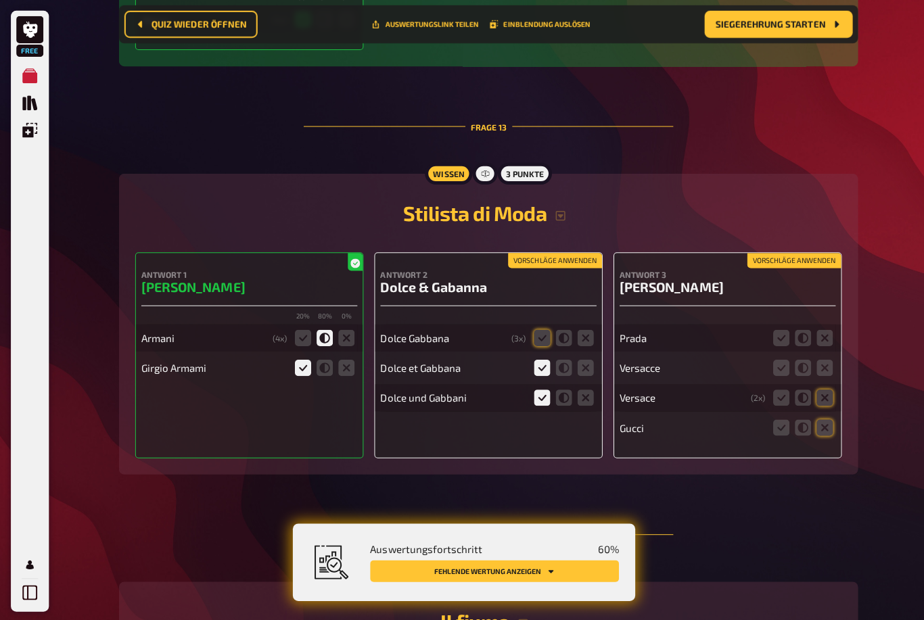
click at [296, 341] on icon at bounding box center [301, 337] width 16 height 16
click at [0, 0] on input "radio" at bounding box center [0, 0] width 0 height 0
click at [537, 339] on icon at bounding box center [539, 337] width 16 height 16
click at [0, 0] on input "radio" at bounding box center [0, 0] width 0 height 0
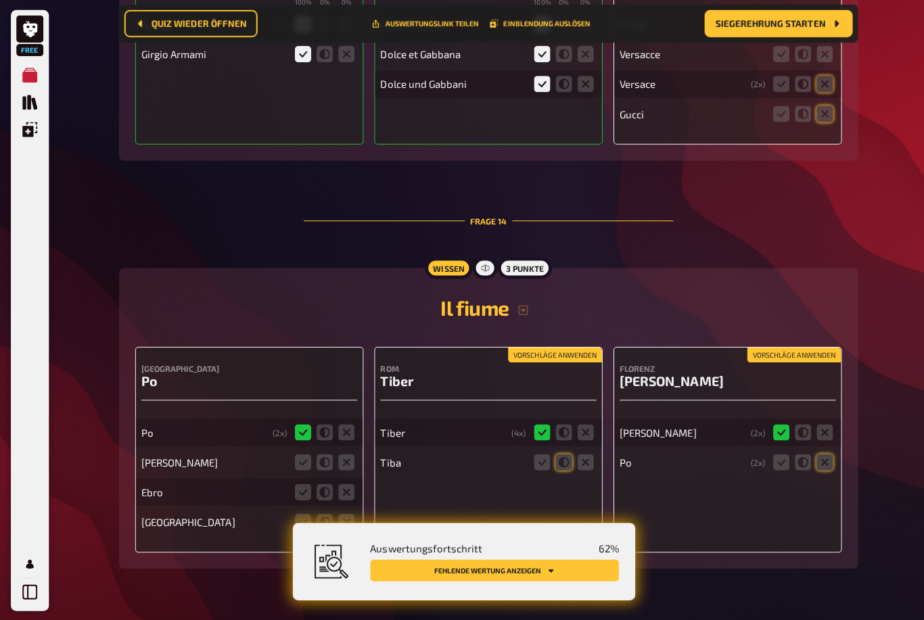
scroll to position [6244, 0]
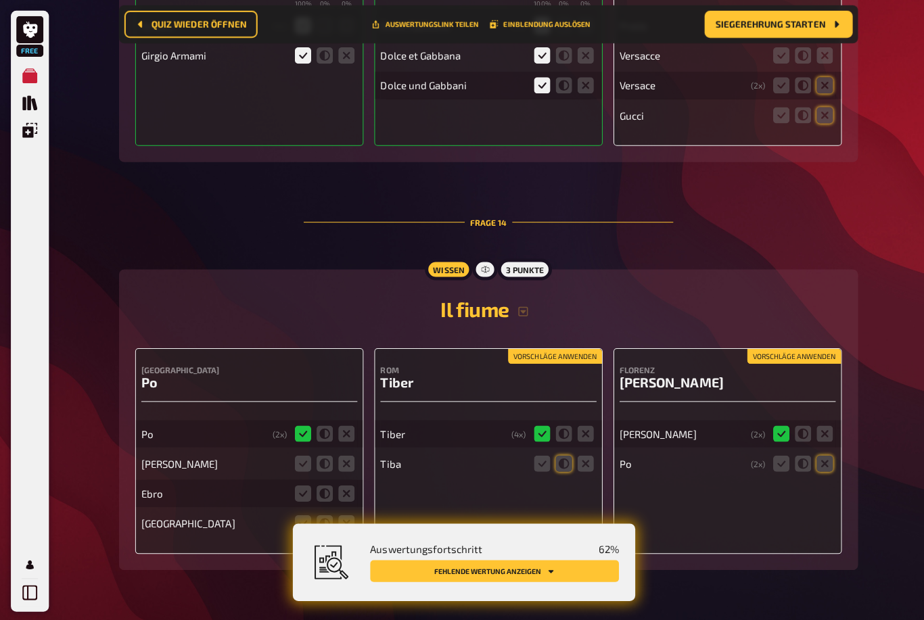
click at [539, 470] on icon at bounding box center [539, 462] width 16 height 16
click at [0, 0] on input "radio" at bounding box center [0, 0] width 0 height 0
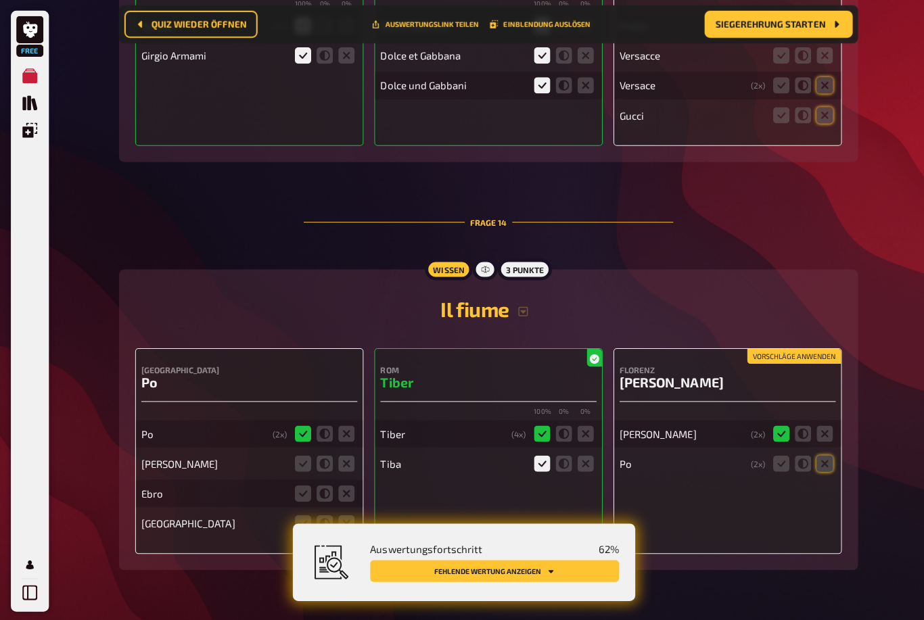
click at [537, 579] on button "Fehlende Wertung anzeigen" at bounding box center [491, 569] width 247 height 22
click at [556, 579] on button "Fehlende Wertung anzeigen" at bounding box center [491, 569] width 247 height 22
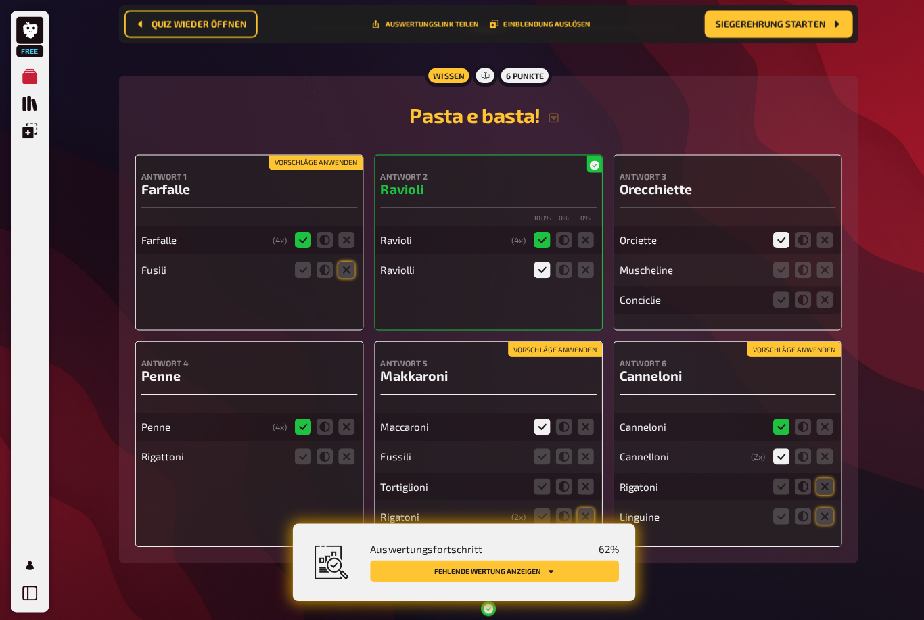
scroll to position [5114, 0]
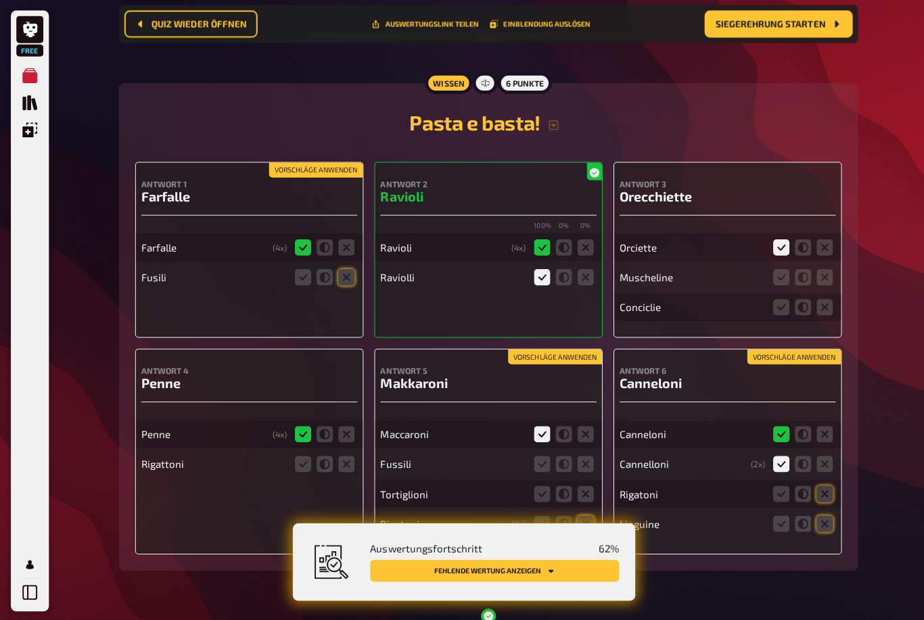
click at [824, 20] on button "Siegerehrung starten" at bounding box center [774, 24] width 147 height 27
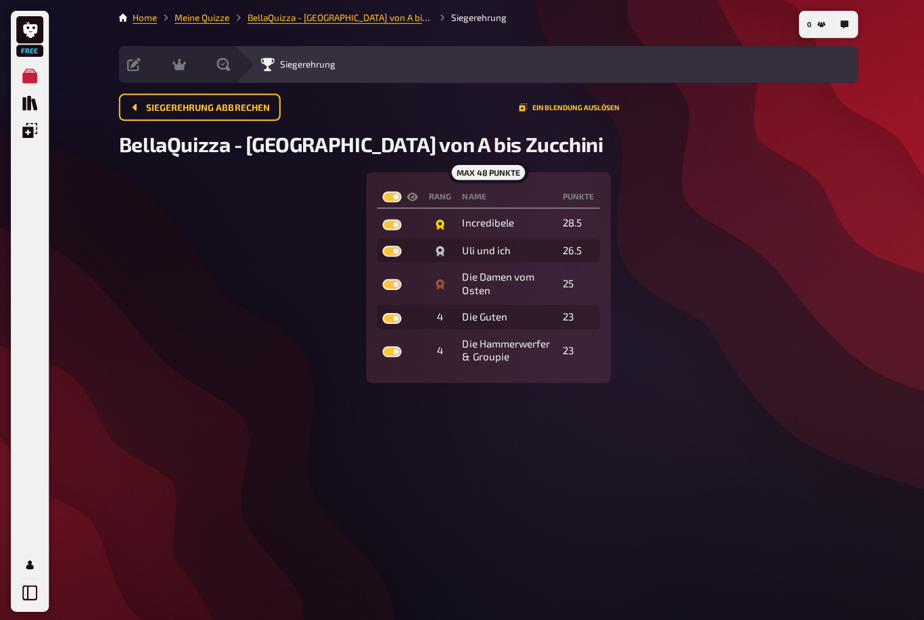
click at [205, 15] on link "Meine Quizze" at bounding box center [201, 17] width 55 height 11
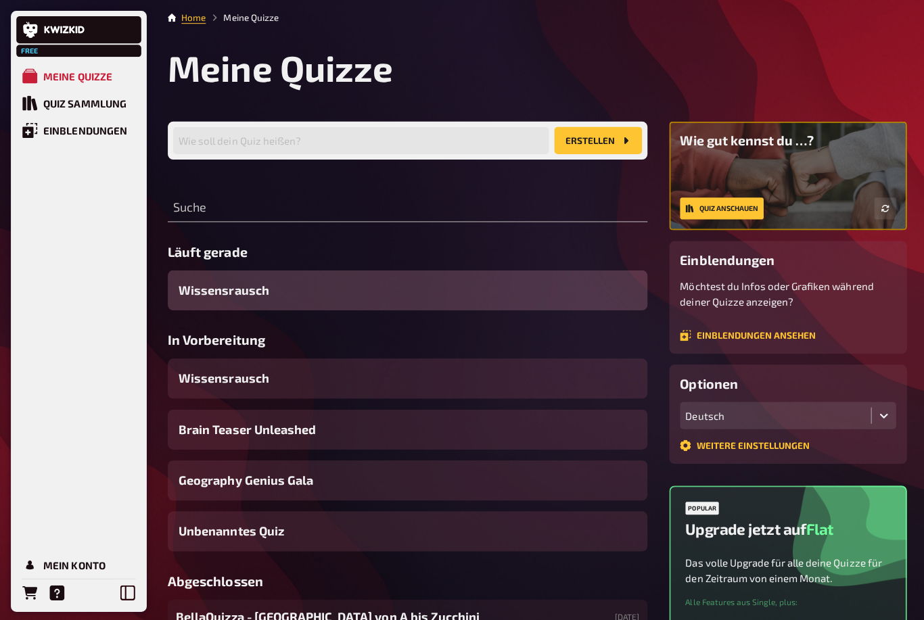
click at [85, 94] on link "Quiz Sammlung" at bounding box center [78, 102] width 124 height 27
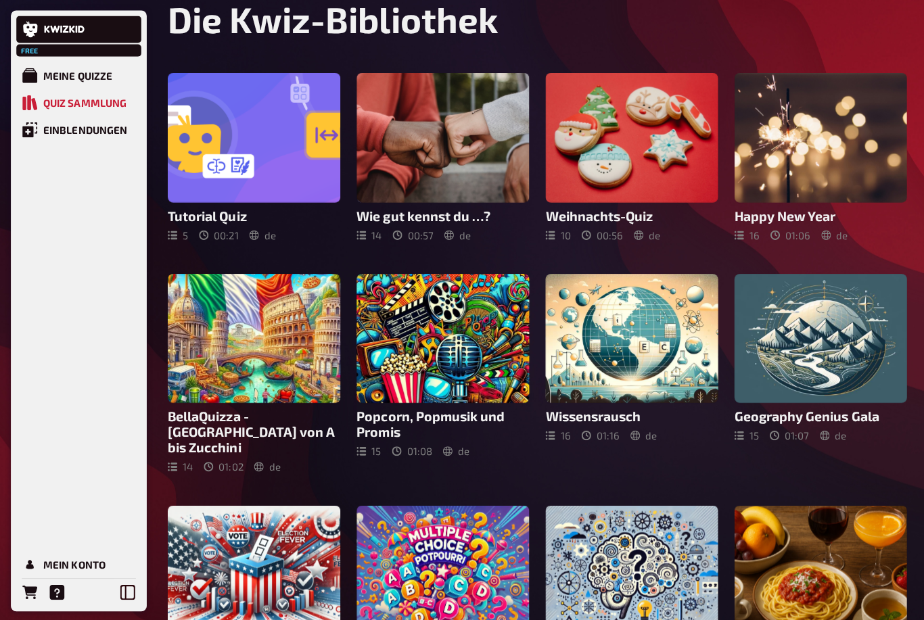
scroll to position [41, 0]
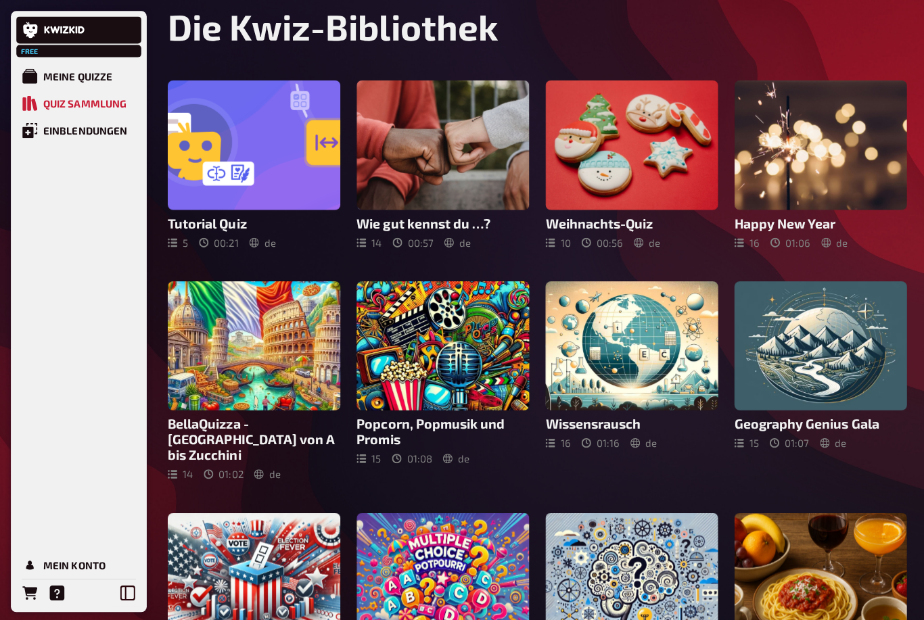
click at [657, 368] on div at bounding box center [629, 344] width 172 height 129
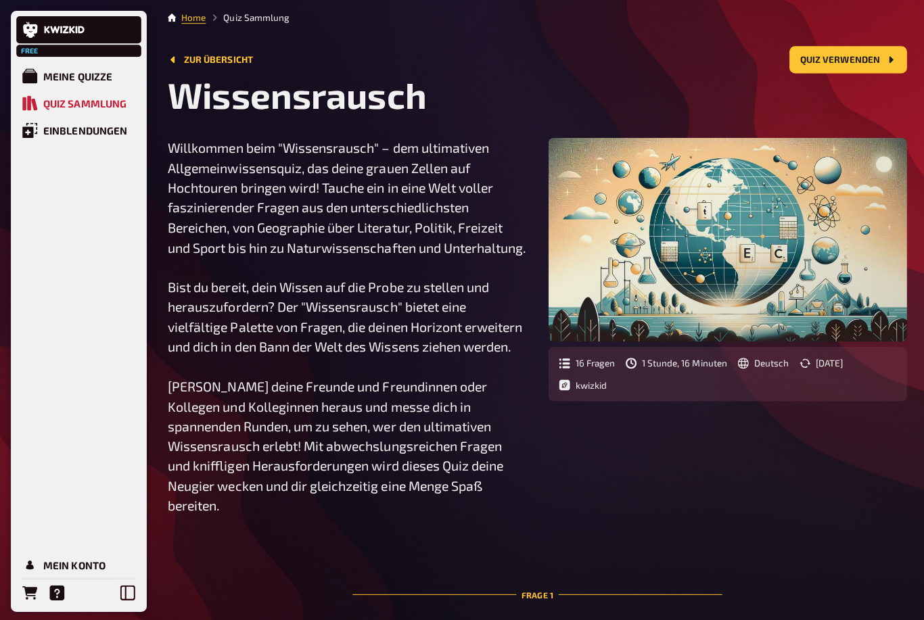
click at [870, 68] on button "Quiz verwenden" at bounding box center [844, 59] width 117 height 27
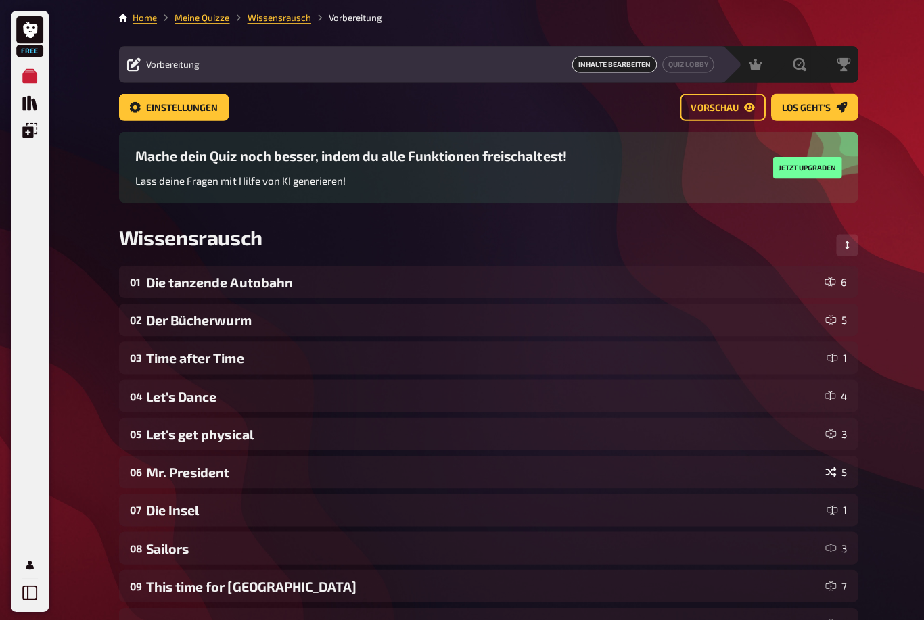
click at [819, 103] on span "Los geht's" at bounding box center [802, 107] width 49 height 9
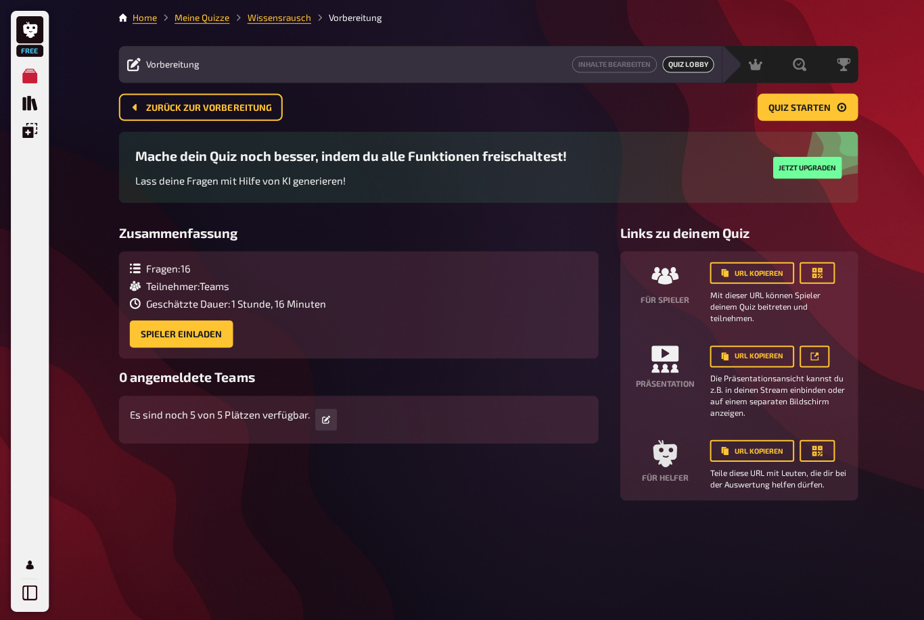
click at [831, 264] on div "URL kopieren" at bounding box center [775, 272] width 137 height 22
click at [815, 270] on icon "button" at bounding box center [814, 272] width 10 height 10
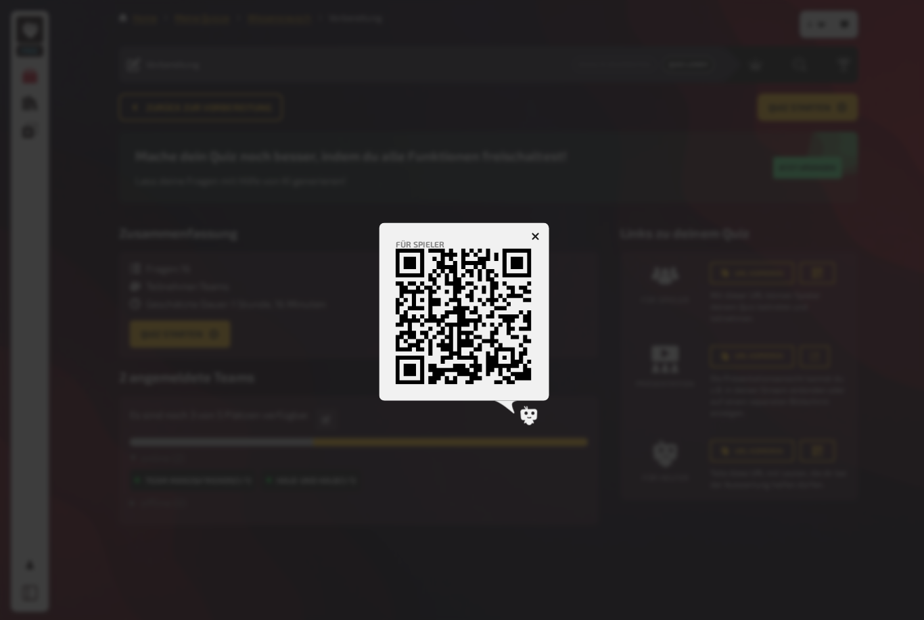
click at [540, 219] on div at bounding box center [462, 310] width 924 height 620
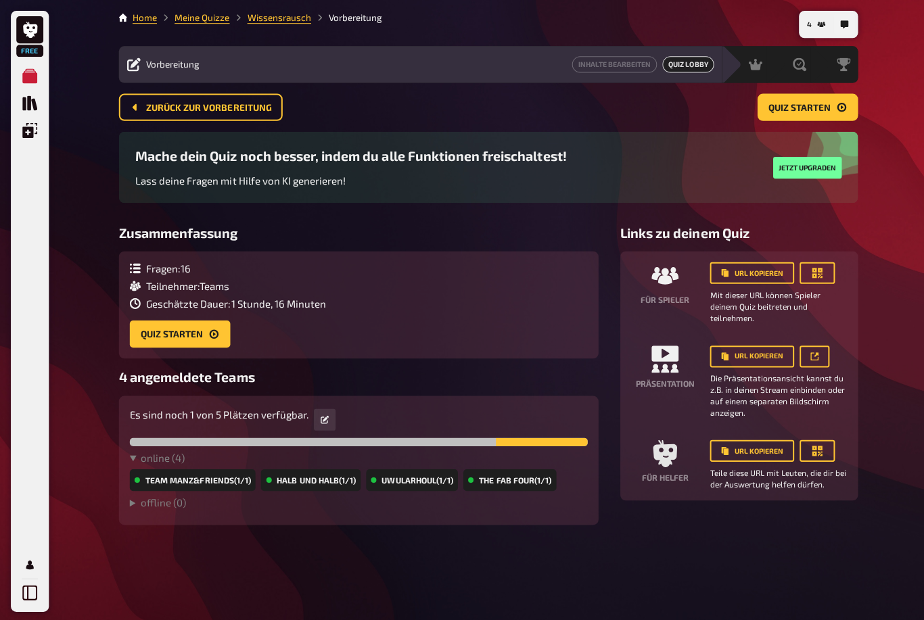
click at [829, 102] on button "Quiz starten" at bounding box center [804, 106] width 100 height 27
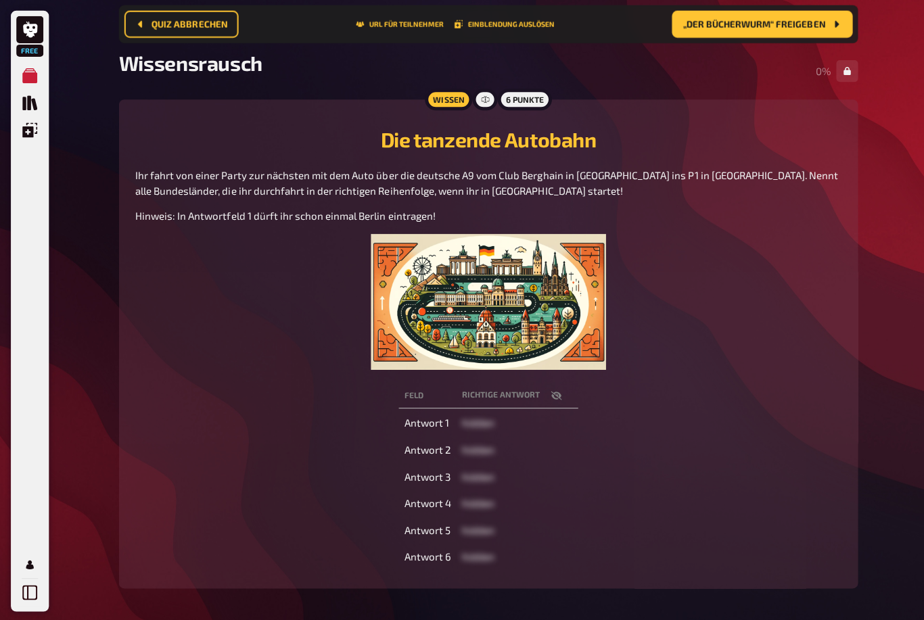
scroll to position [91, 0]
click at [802, 14] on button "„Der Bücherwurm“ freigeben" at bounding box center [759, 24] width 180 height 27
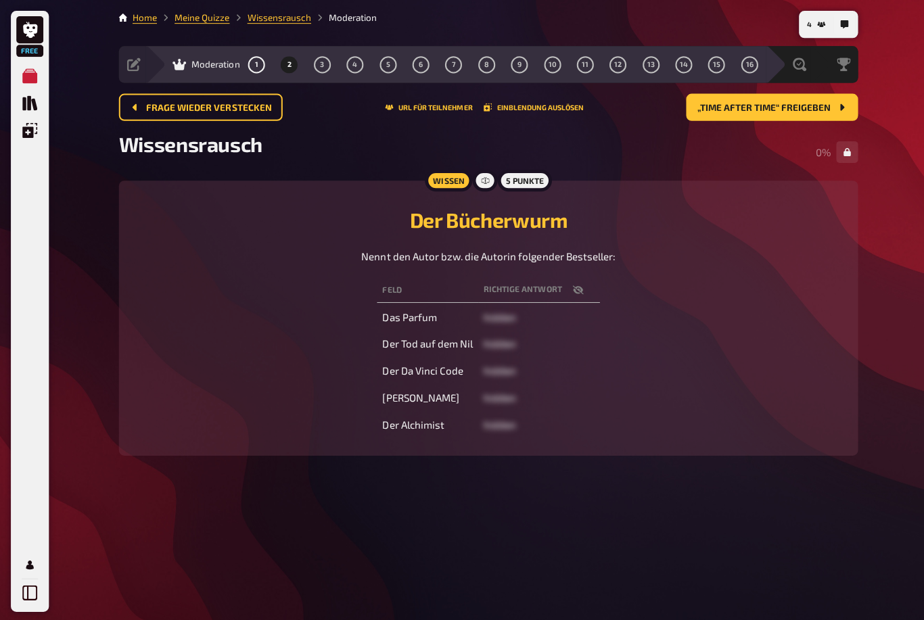
scroll to position [2, 0]
click at [784, 78] on div "Auswertung" at bounding box center [785, 64] width 44 height 37
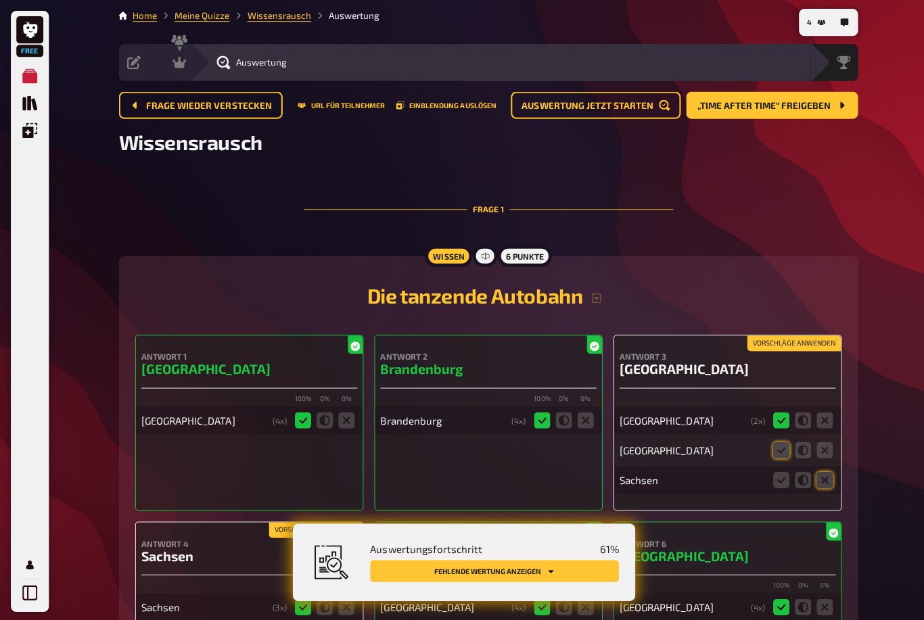
click at [798, 101] on span "„Time after Time“ freigeben" at bounding box center [760, 105] width 133 height 9
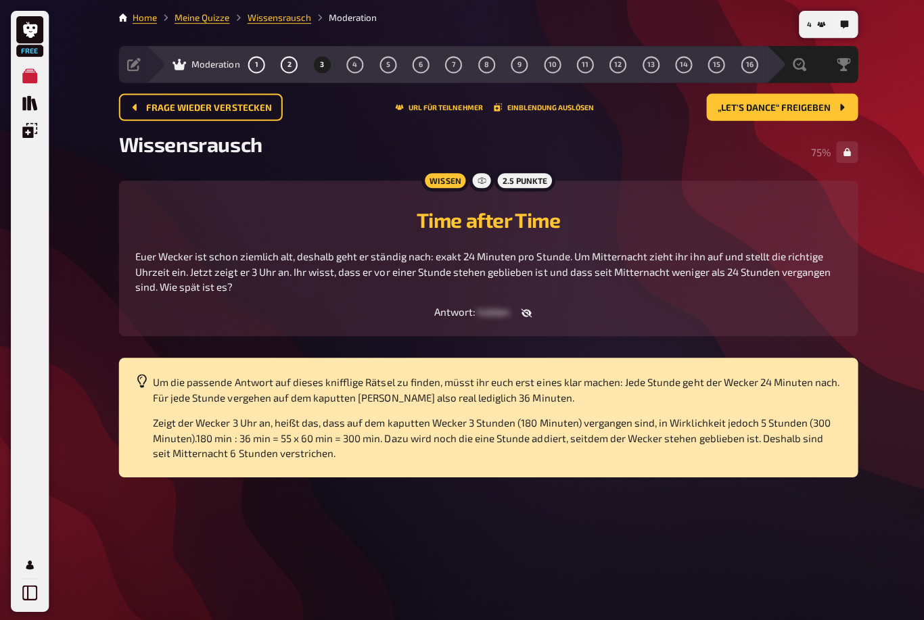
click at [792, 113] on button "„Let's Dance“ freigeben" at bounding box center [778, 106] width 151 height 27
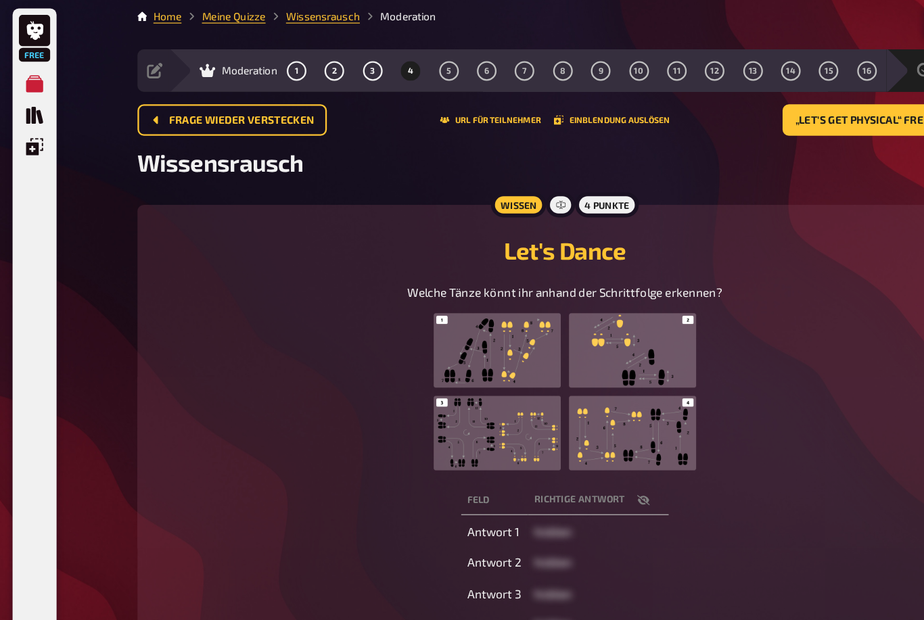
click at [749, 97] on button "„Let's get physical“ freigeben" at bounding box center [763, 106] width 181 height 27
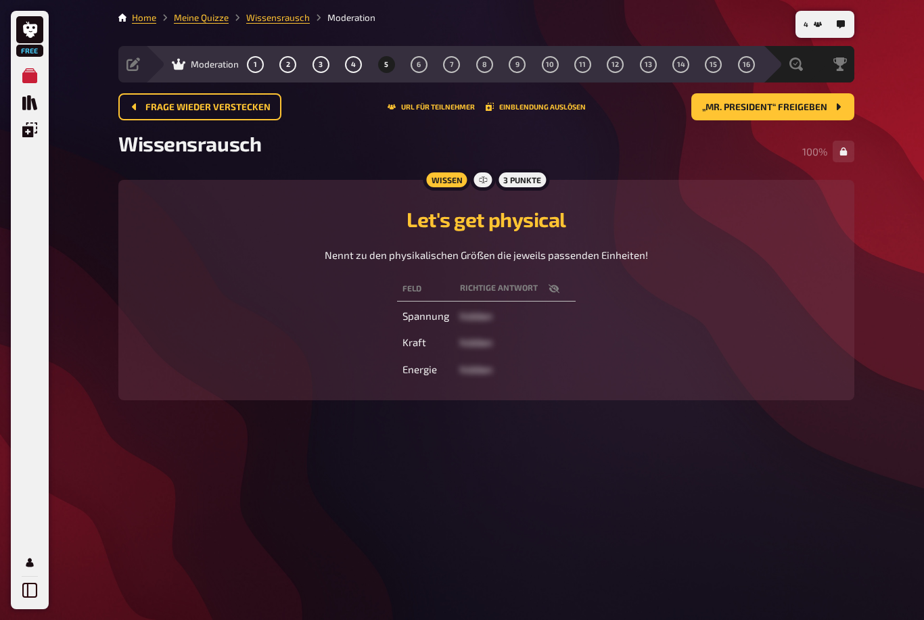
click at [805, 103] on span "„Mr. President“ freigeben" at bounding box center [764, 107] width 125 height 9
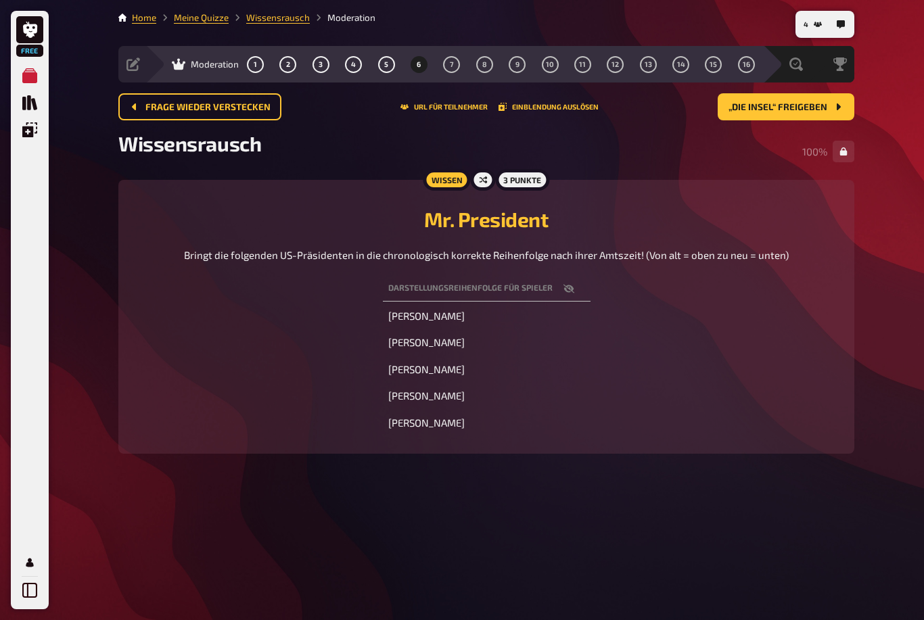
click at [803, 93] on button "„Die Insel“ freigeben" at bounding box center [785, 106] width 137 height 27
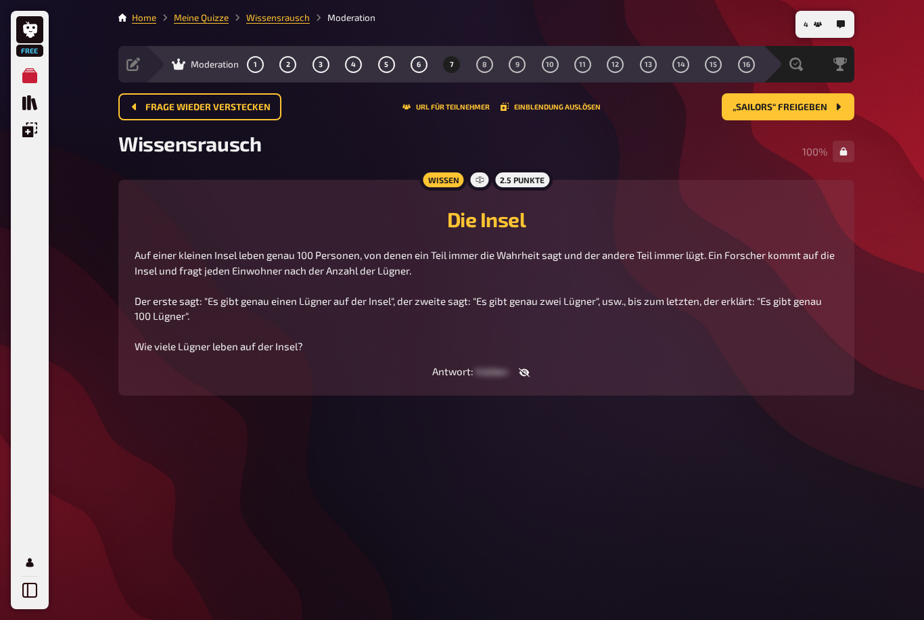
click at [832, 97] on button "„Sailors“ freigeben" at bounding box center [787, 106] width 133 height 27
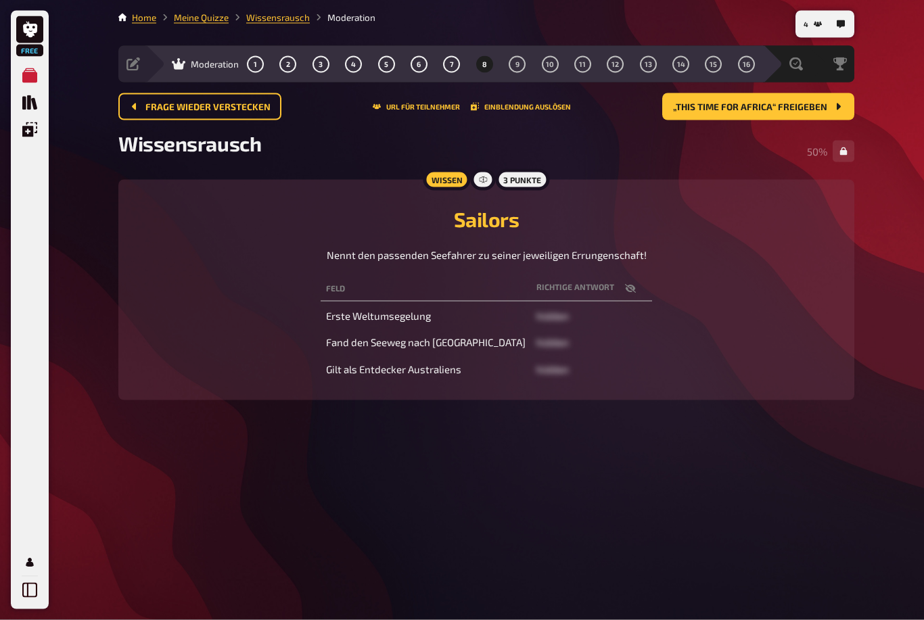
scroll to position [43, 0]
click at [789, 103] on span "„This time for Africa“ freigeben" at bounding box center [750, 107] width 154 height 9
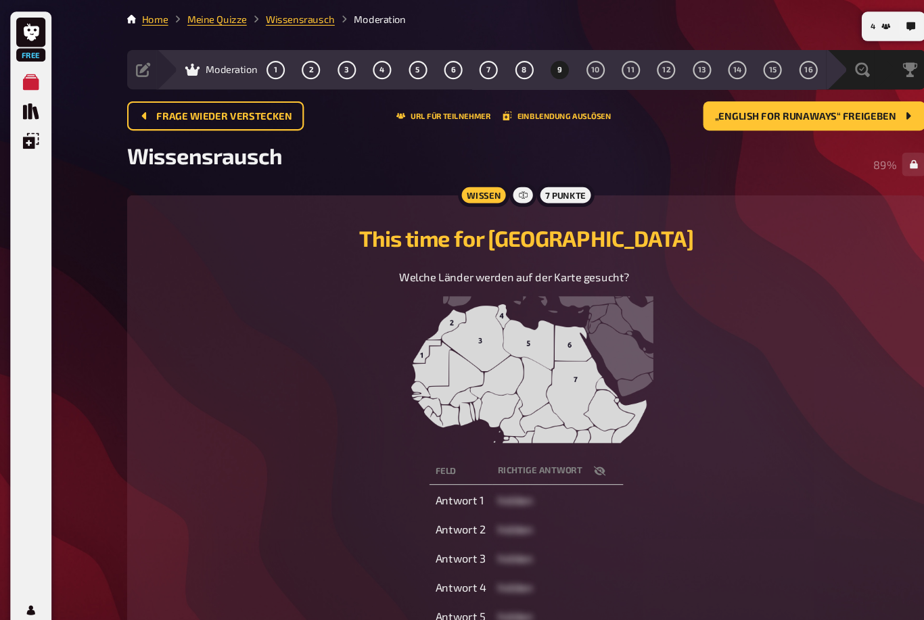
click at [787, 107] on span "„English for runaways“ freigeben" at bounding box center [743, 107] width 167 height 9
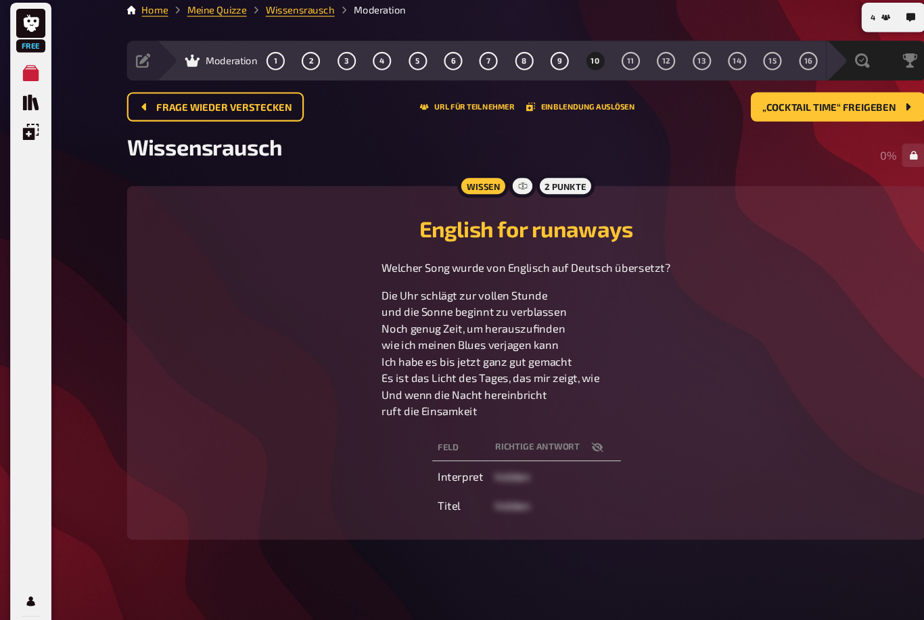
scroll to position [43, 0]
click at [815, 262] on div "Welcher Song wurde von Englisch auf Deutsch übersetzt? Die Uhr schlägt zur voll…" at bounding box center [486, 320] width 703 height 147
click at [800, 93] on button "„Cocktail Time“ freigeben" at bounding box center [773, 106] width 161 height 27
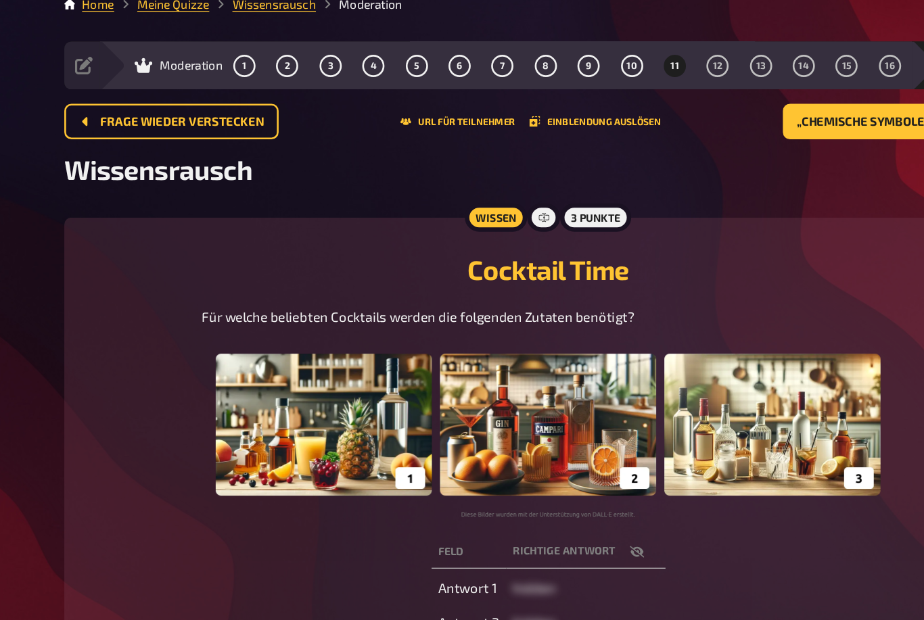
scroll to position [32, 0]
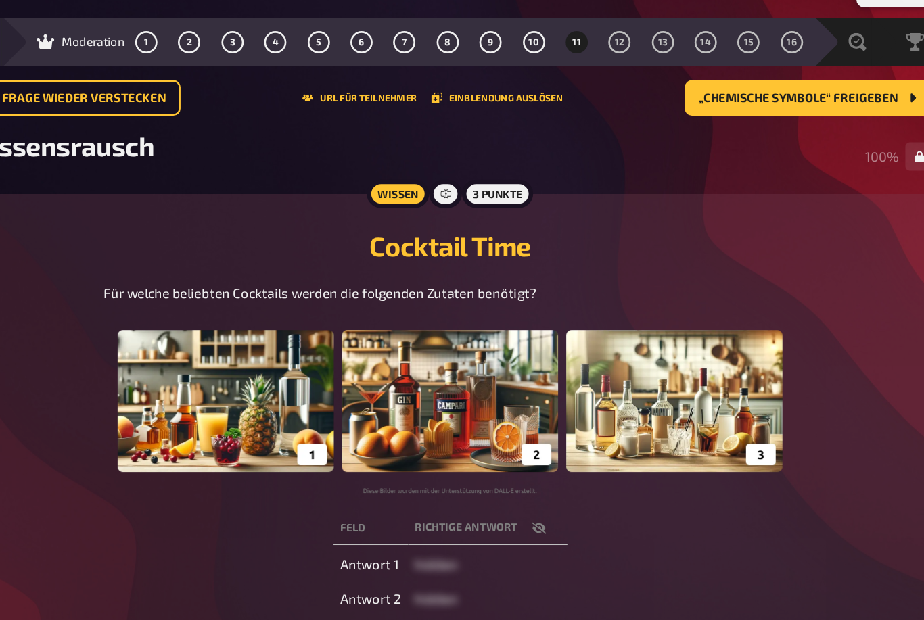
click at [675, 91] on span "„Chemische Symbole“ freigeben" at bounding box center [750, 95] width 151 height 9
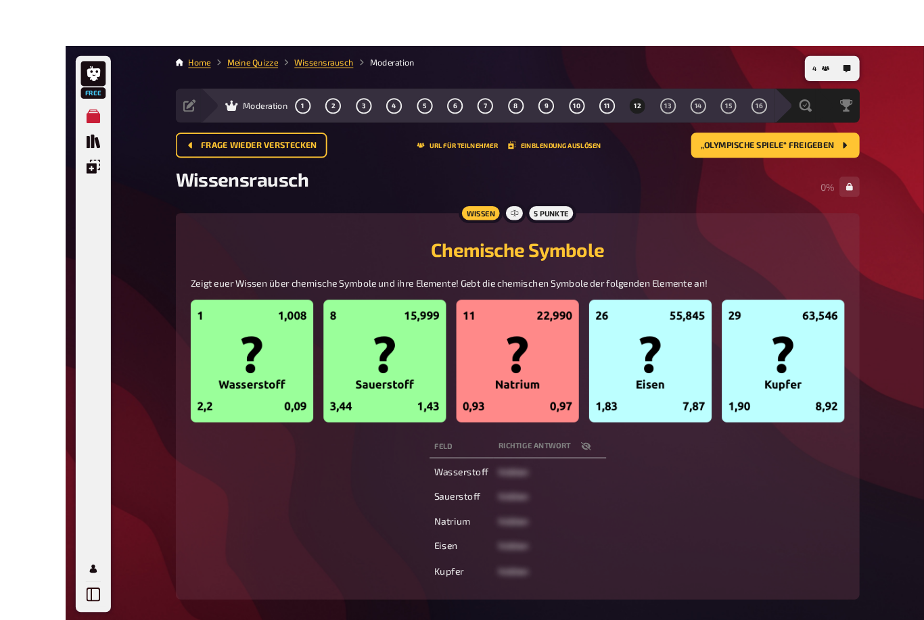
scroll to position [1, 0]
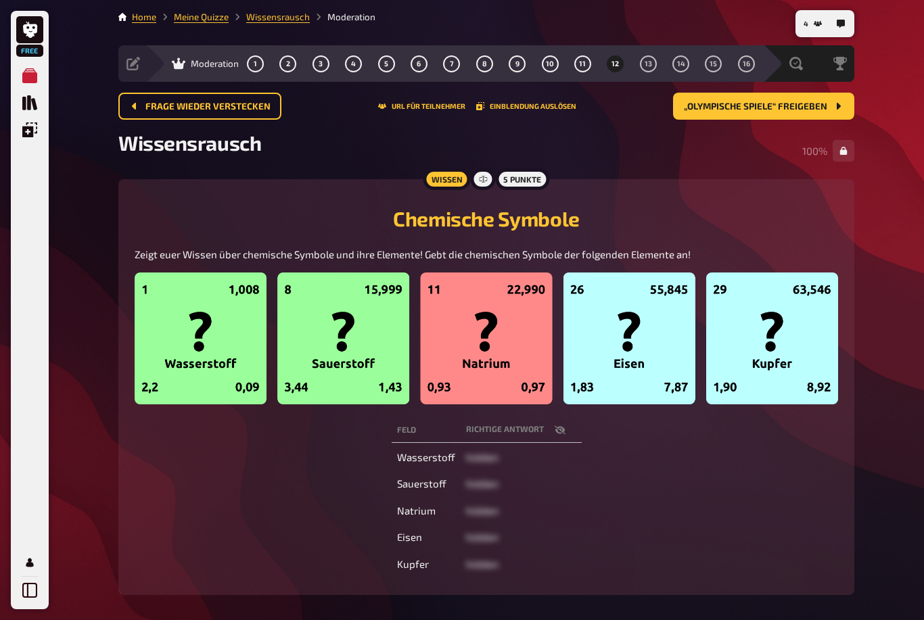
click at [786, 97] on button "„Olympische Spiele“ freigeben" at bounding box center [763, 106] width 181 height 27
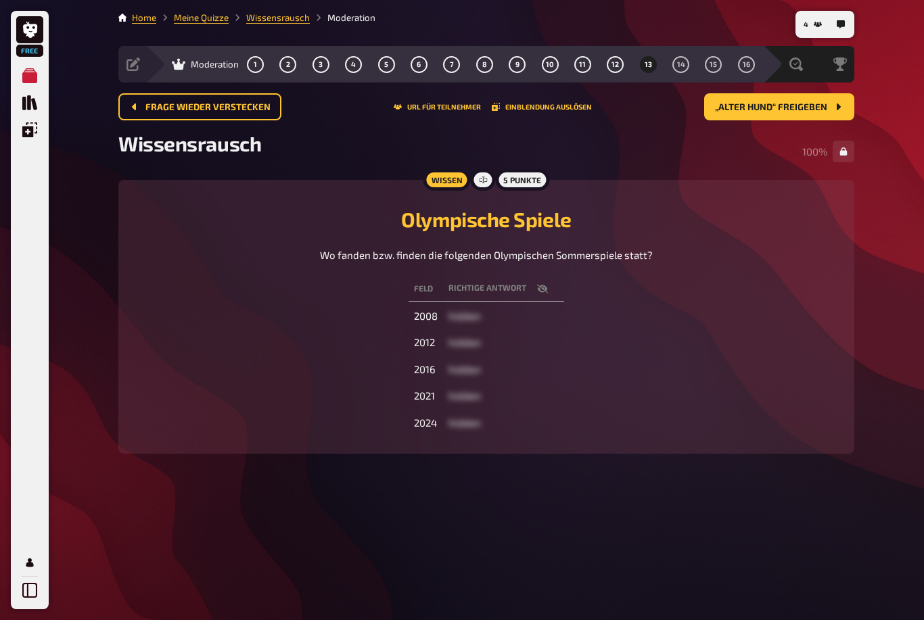
click at [817, 99] on button "„Alter Hund“ freigeben" at bounding box center [779, 106] width 150 height 27
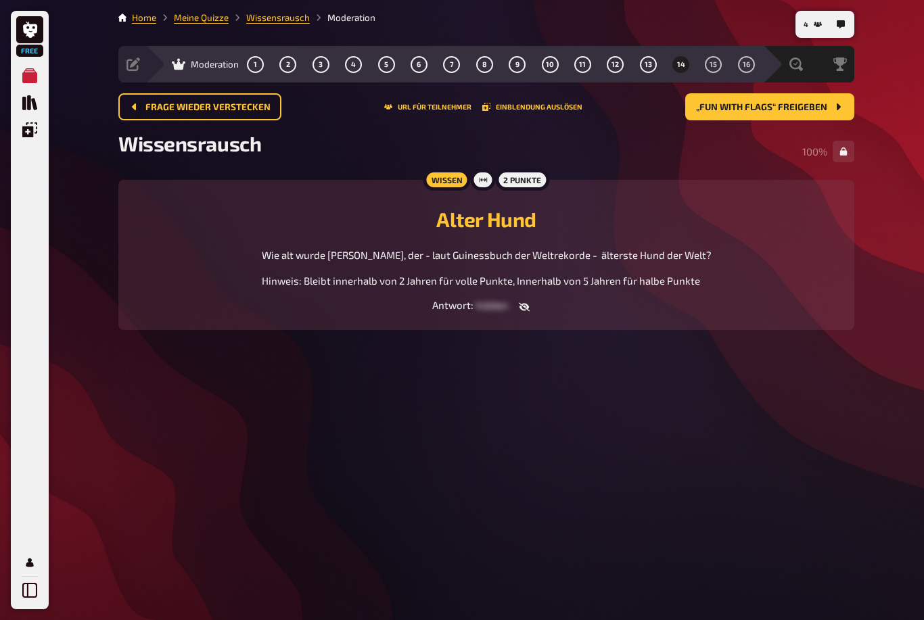
click at [807, 103] on span "„Fun with Flags“ freigeben" at bounding box center [761, 107] width 131 height 9
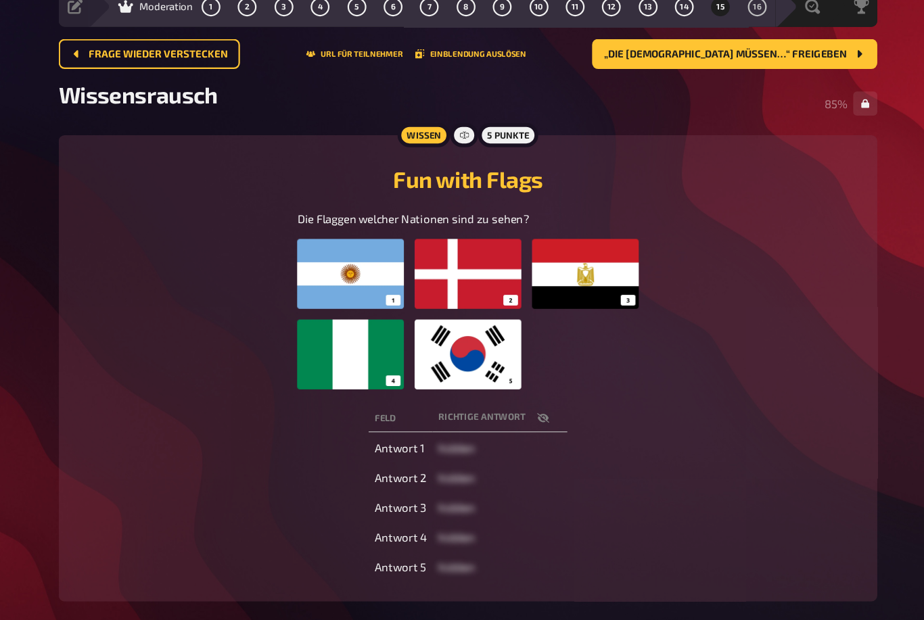
scroll to position [35, 0]
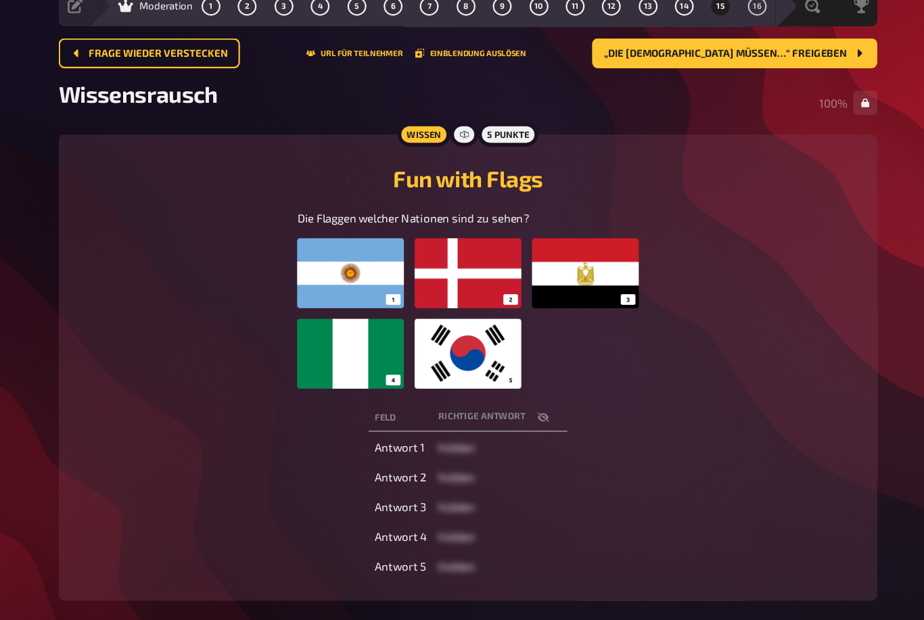
click at [673, 351] on div "Fun with Flags Die Flaggen welcher Nationen sind zu sehen? Feld Richtige Antwor…" at bounding box center [486, 354] width 703 height 387
click at [698, 68] on span "„Die [DEMOGRAPHIC_DATA] müssen…“ freigeben" at bounding box center [717, 72] width 218 height 9
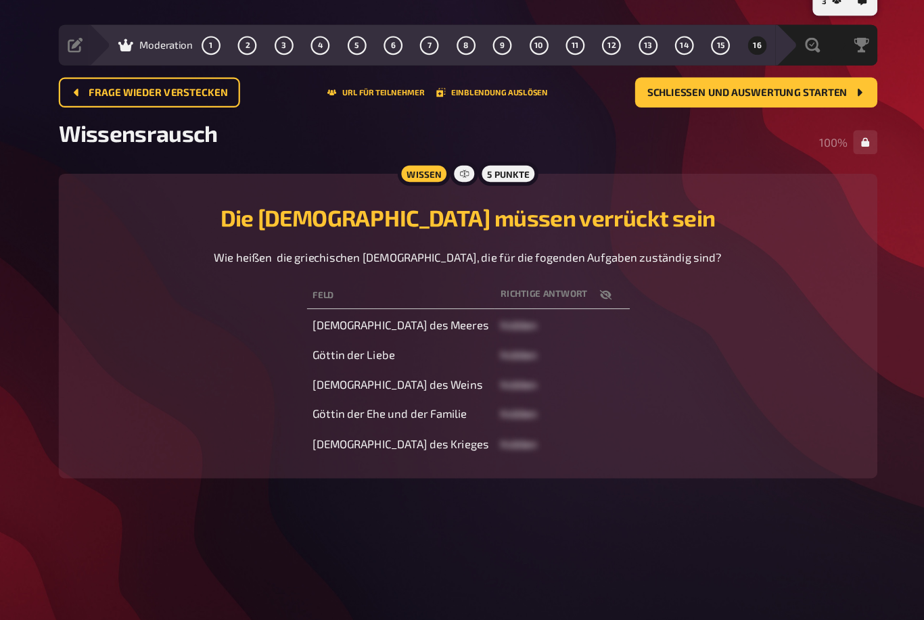
click at [727, 103] on span "Schließen und Auswertung starten" at bounding box center [737, 107] width 180 height 9
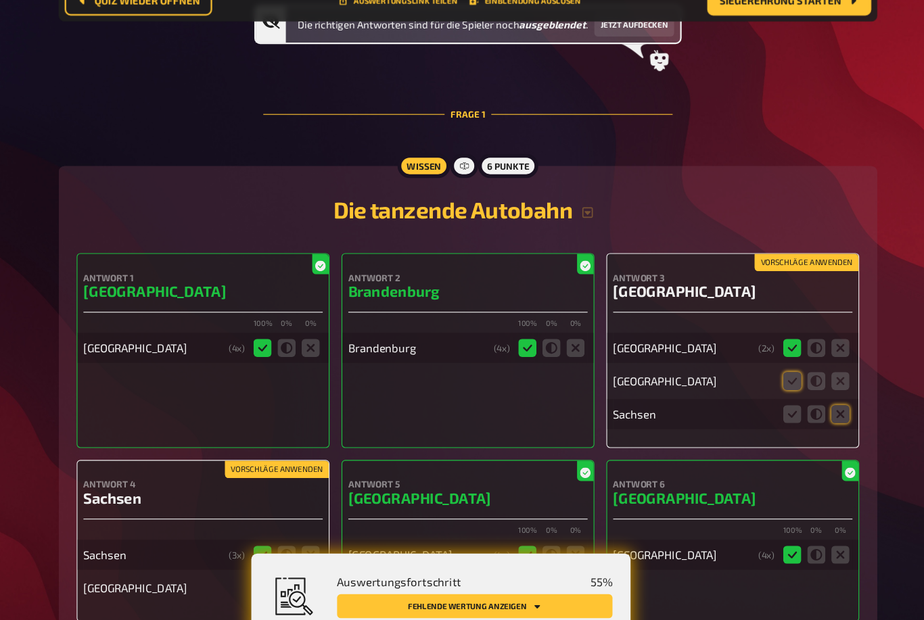
scroll to position [155, 0]
click at [769, 358] on icon at bounding box center [777, 366] width 16 height 16
click at [0, 0] on input "radio" at bounding box center [0, 0] width 0 height 0
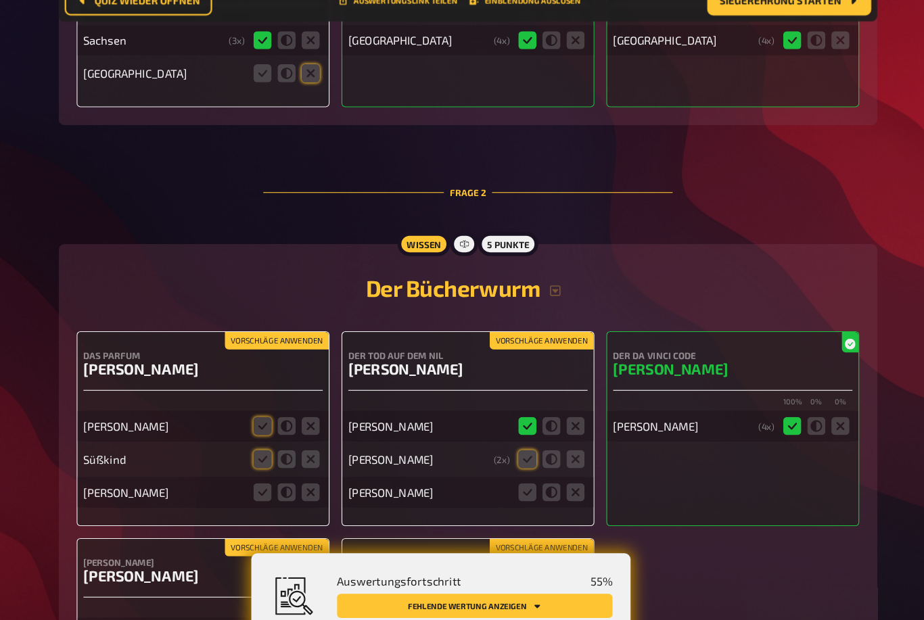
scroll to position [618, 0]
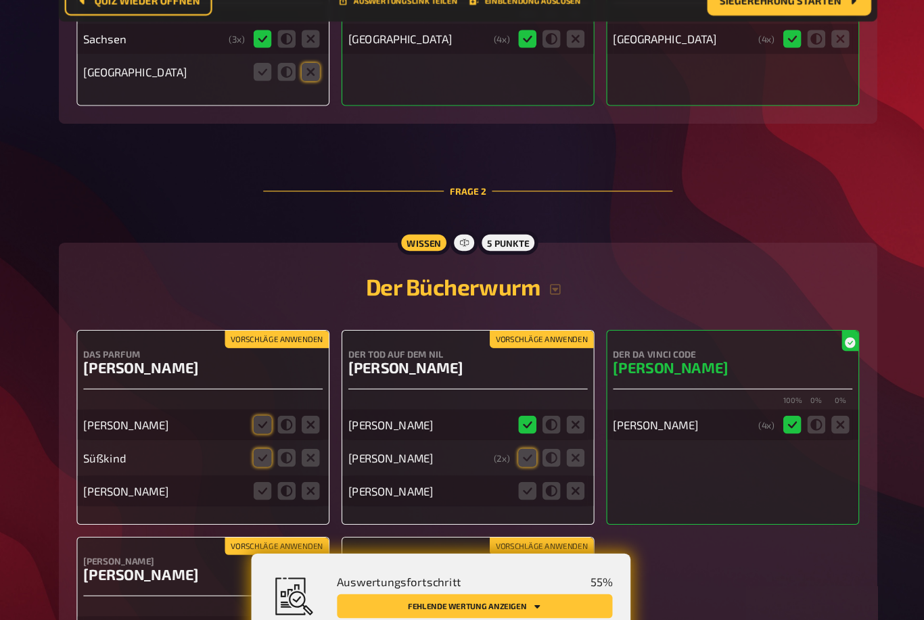
click at [293, 398] on icon at bounding box center [301, 406] width 16 height 16
click at [0, 0] on input "radio" at bounding box center [0, 0] width 0 height 0
click at [293, 427] on icon at bounding box center [301, 435] width 16 height 16
click at [0, 0] on input "radio" at bounding box center [0, 0] width 0 height 0
click at [293, 457] on icon at bounding box center [301, 465] width 16 height 16
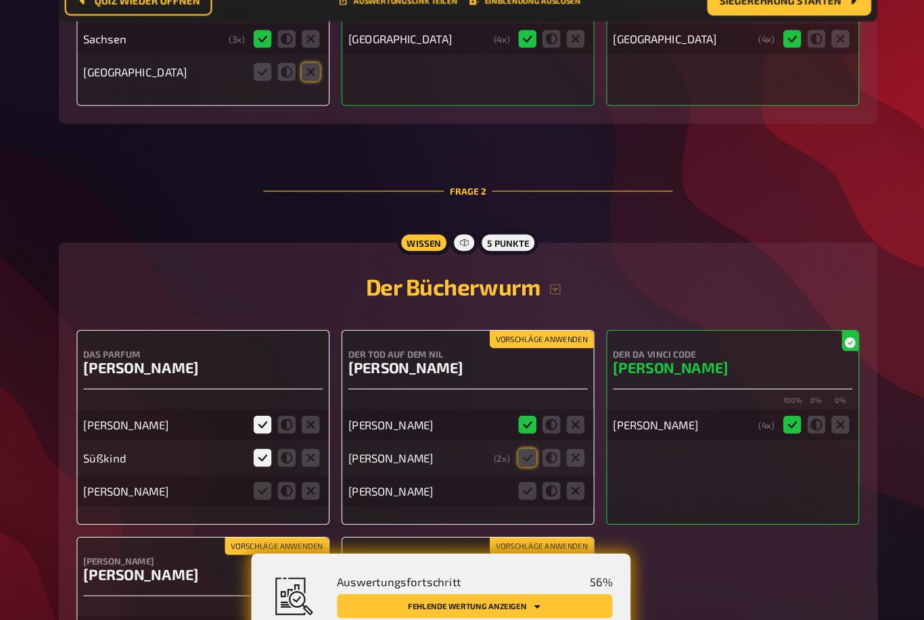
click at [0, 0] on input "radio" at bounding box center [0, 0] width 0 height 0
click at [531, 427] on icon at bounding box center [539, 435] width 16 height 16
click at [0, 0] on input "radio" at bounding box center [0, 0] width 0 height 0
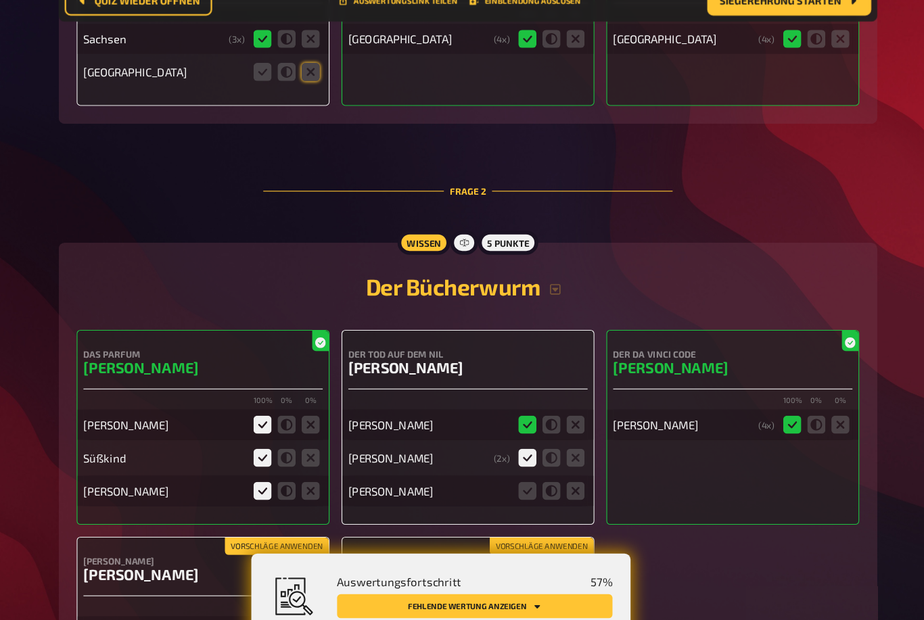
click at [531, 457] on icon at bounding box center [539, 465] width 16 height 16
click at [0, 0] on input "radio" at bounding box center [0, 0] width 0 height 0
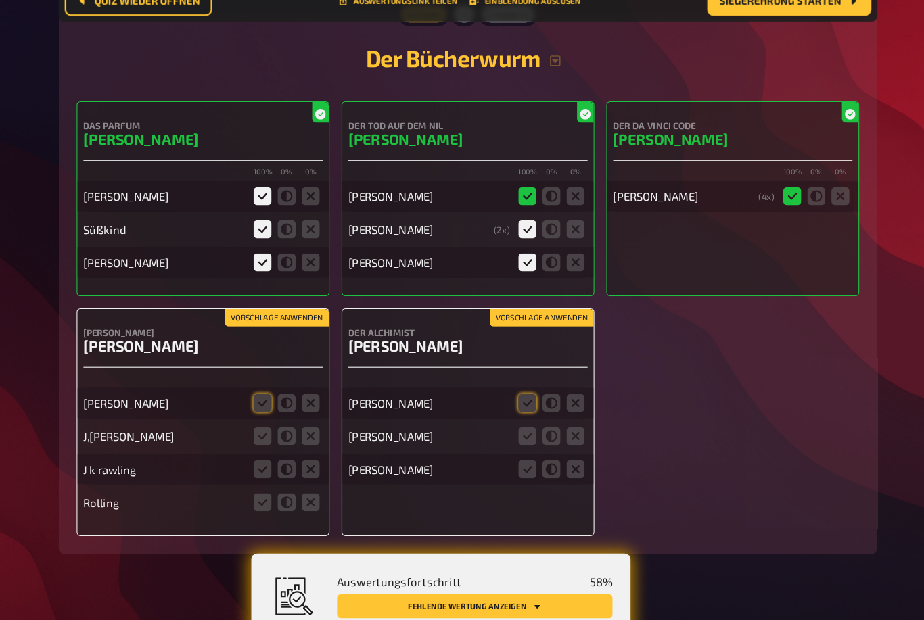
scroll to position [824, 0]
click at [293, 377] on icon at bounding box center [301, 385] width 16 height 16
click at [0, 0] on input "radio" at bounding box center [0, 0] width 0 height 0
click at [293, 407] on icon at bounding box center [301, 415] width 16 height 16
click at [0, 0] on input "radio" at bounding box center [0, 0] width 0 height 0
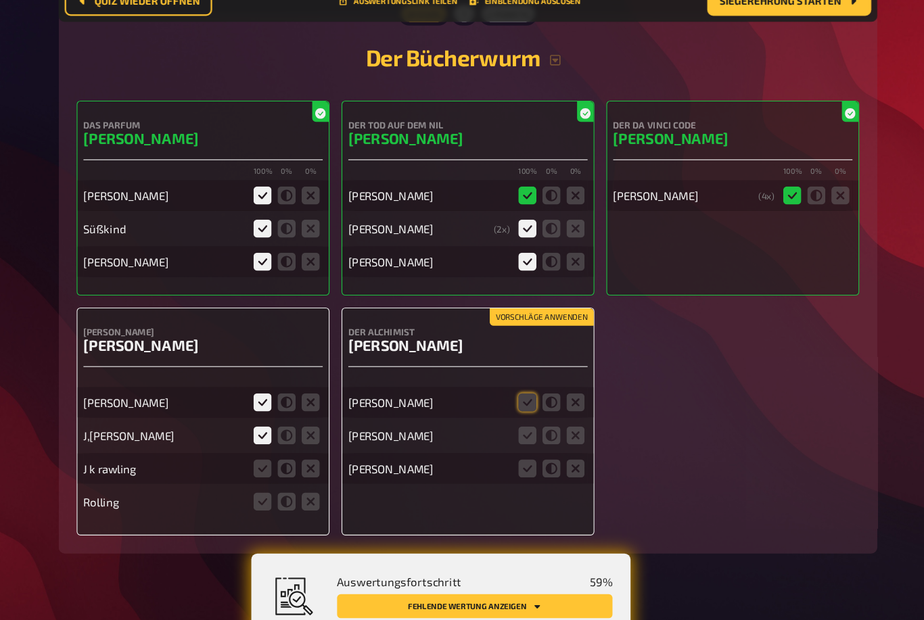
click at [293, 437] on icon at bounding box center [301, 445] width 16 height 16
click at [0, 0] on input "radio" at bounding box center [0, 0] width 0 height 0
click at [293, 467] on icon at bounding box center [301, 475] width 16 height 16
click at [0, 0] on input "radio" at bounding box center [0, 0] width 0 height 0
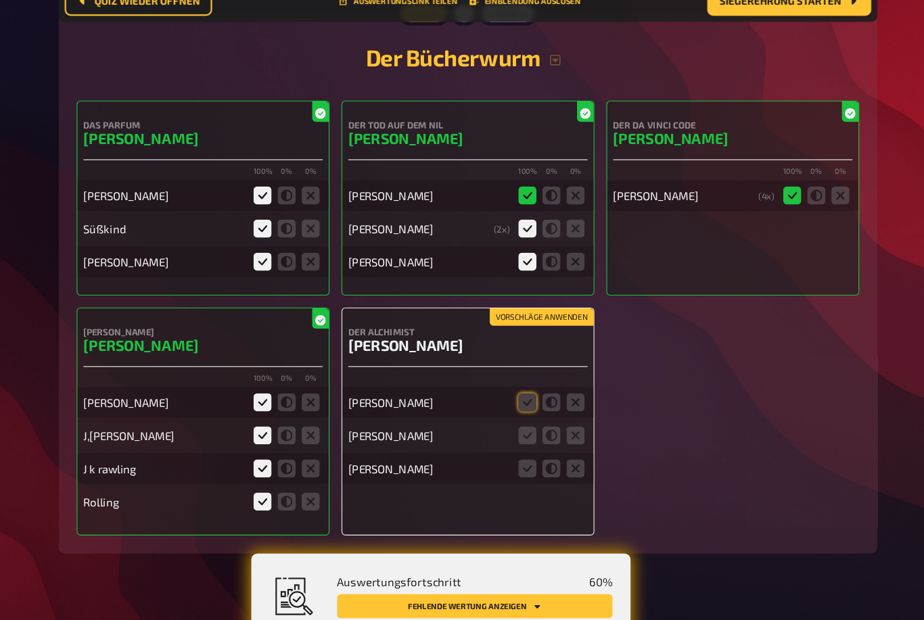
click at [531, 377] on icon at bounding box center [539, 385] width 16 height 16
click at [0, 0] on input "radio" at bounding box center [0, 0] width 0 height 0
click at [531, 407] on icon at bounding box center [539, 415] width 16 height 16
click at [0, 0] on input "radio" at bounding box center [0, 0] width 0 height 0
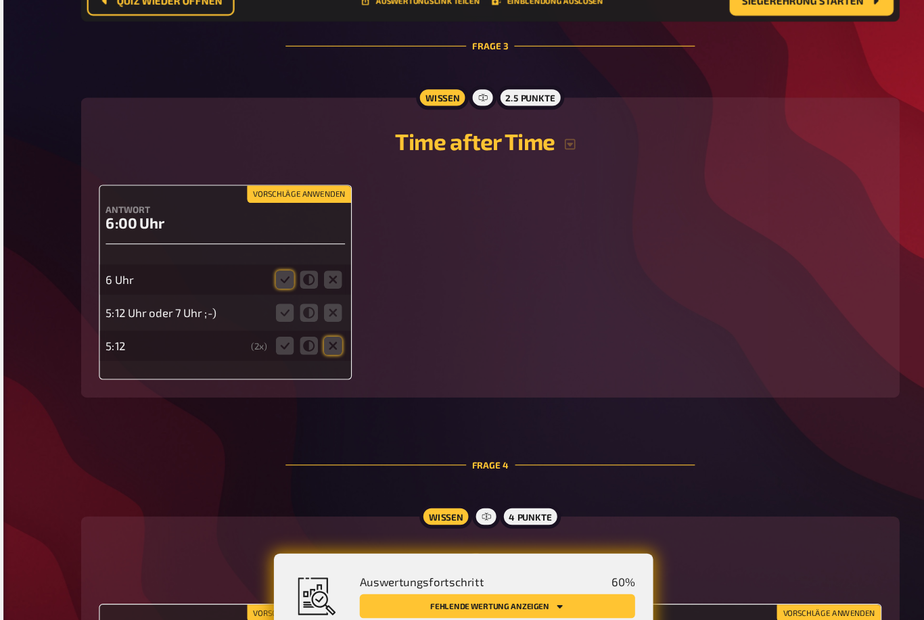
scroll to position [1340, 0]
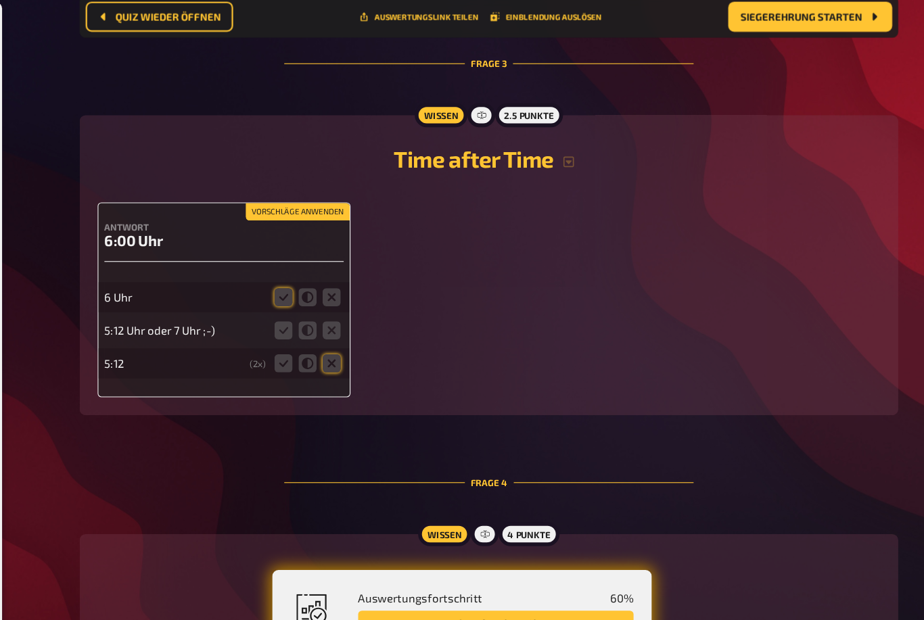
click at [293, 279] on icon at bounding box center [301, 276] width 16 height 16
click at [0, 0] on input "radio" at bounding box center [0, 0] width 0 height 0
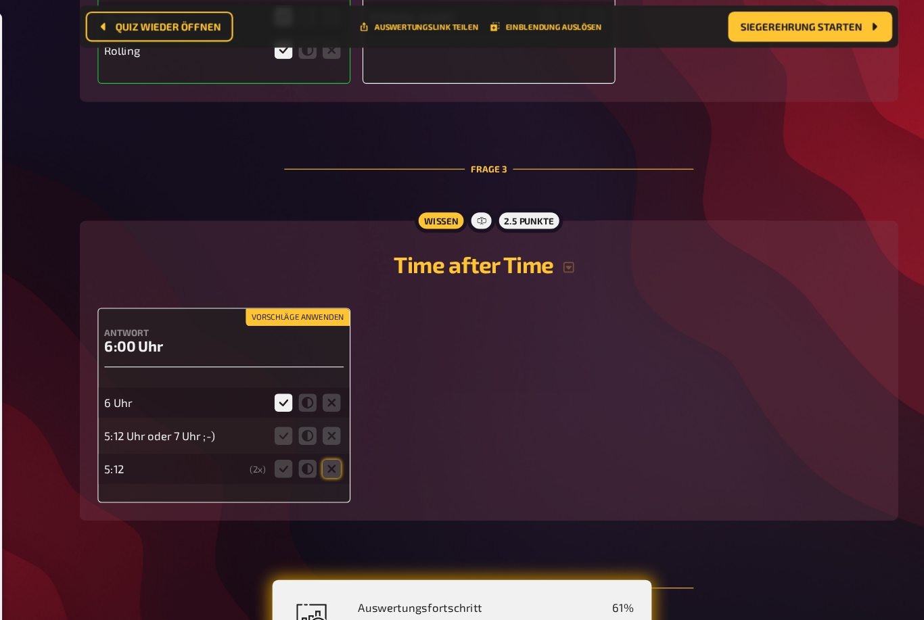
scroll to position [1241, 0]
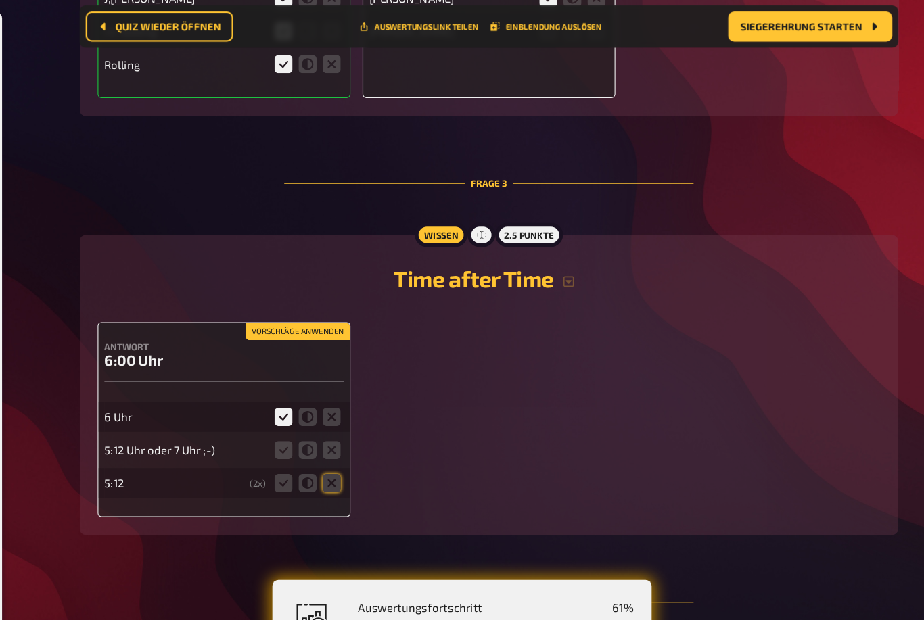
click at [419, 220] on div "Wissen" at bounding box center [442, 211] width 47 height 22
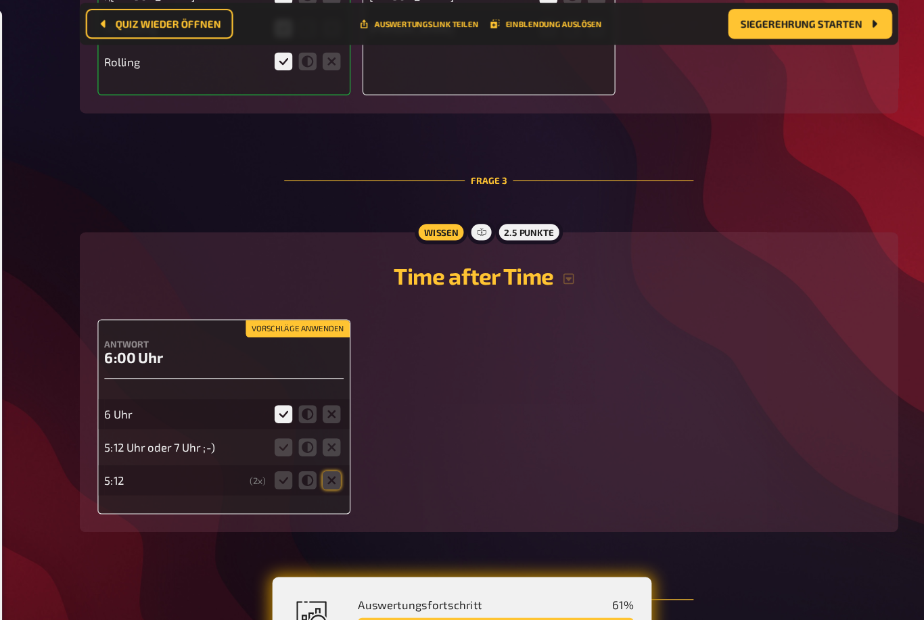
click at [293, 383] on icon at bounding box center [301, 374] width 16 height 16
click at [0, 0] on input "radio" at bounding box center [0, 0] width 0 height 0
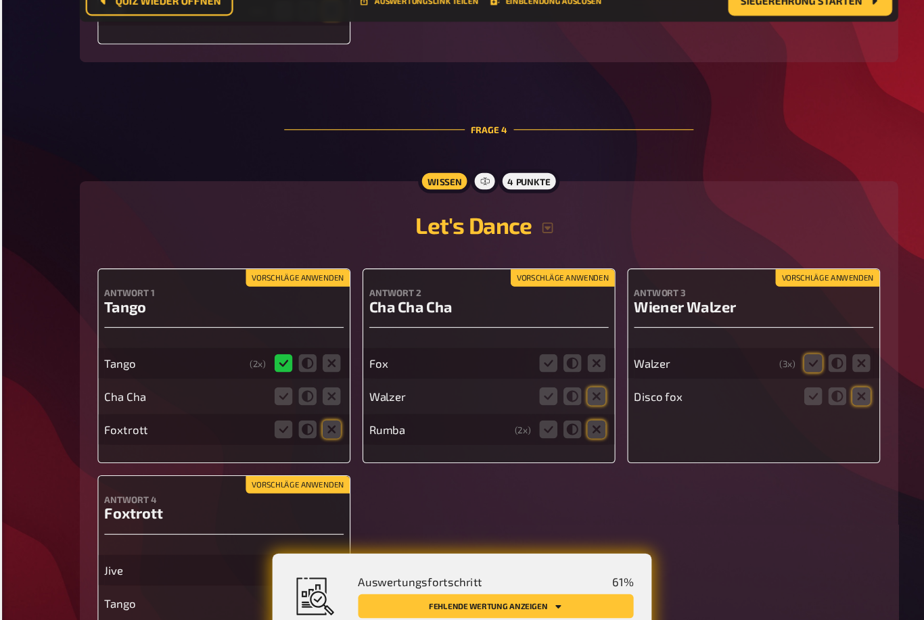
scroll to position [1650, 0]
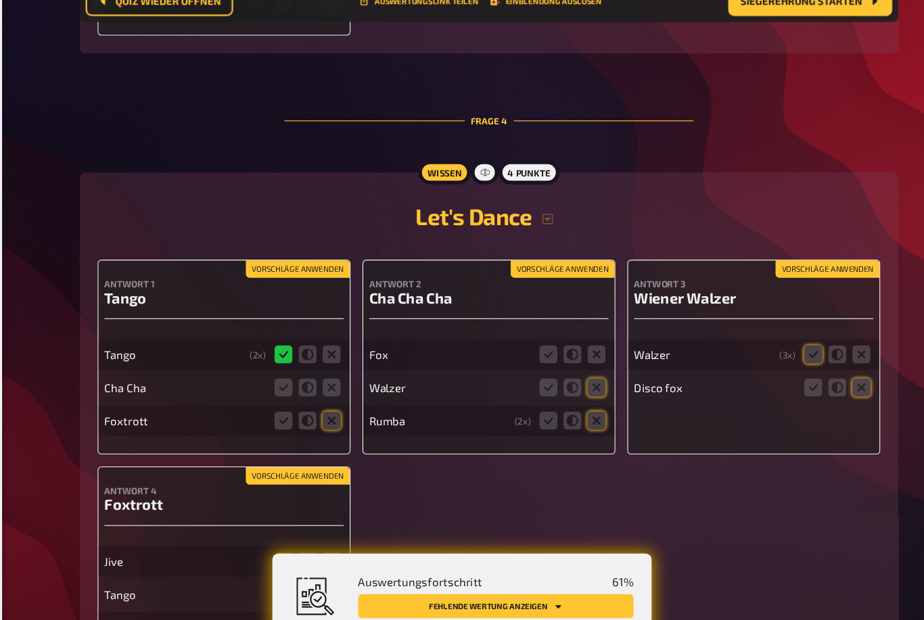
click at [769, 334] on icon at bounding box center [777, 342] width 16 height 16
click at [0, 0] on input "radio" at bounding box center [0, 0] width 0 height 0
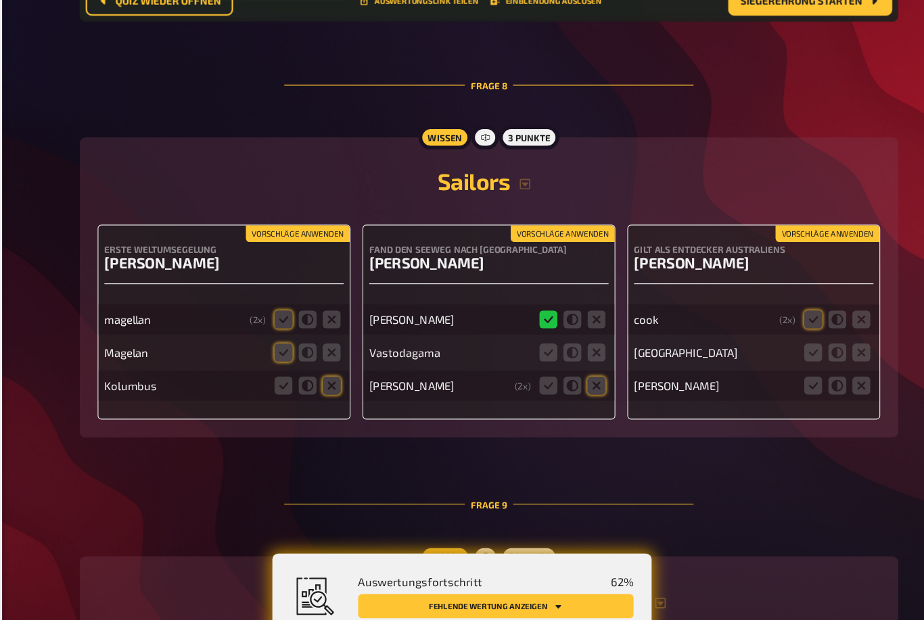
scroll to position [3399, 0]
click at [293, 304] on icon at bounding box center [301, 310] width 16 height 16
click at [0, 0] on input "radio" at bounding box center [0, 0] width 0 height 0
click at [293, 339] on icon at bounding box center [301, 340] width 16 height 16
click at [0, 0] on input "radio" at bounding box center [0, 0] width 0 height 0
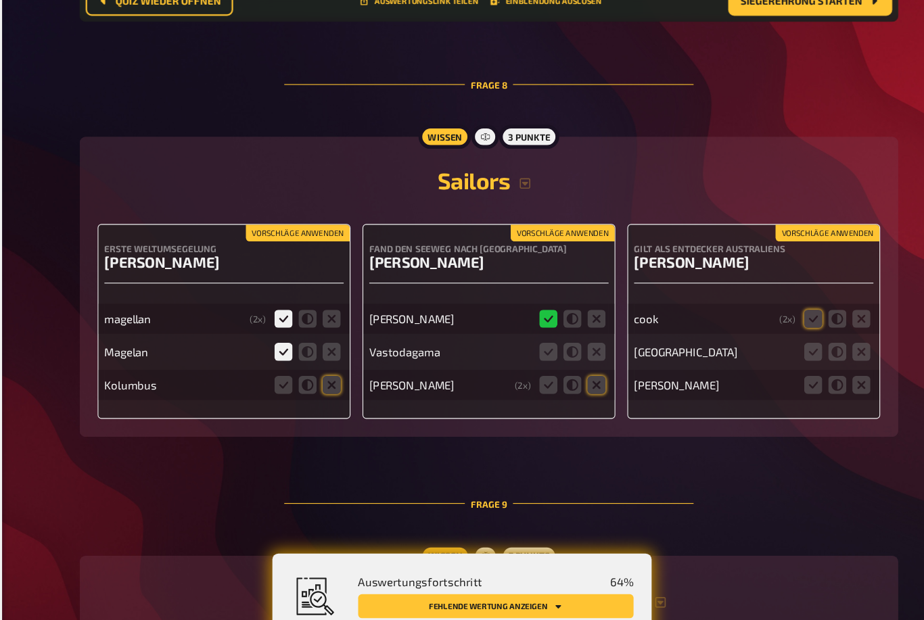
click at [529, 314] on fieldset at bounding box center [561, 311] width 65 height 22
click at [531, 346] on icon at bounding box center [539, 340] width 16 height 16
click at [0, 0] on input "radio" at bounding box center [0, 0] width 0 height 0
click at [769, 309] on icon at bounding box center [777, 310] width 16 height 16
click at [0, 0] on input "radio" at bounding box center [0, 0] width 0 height 0
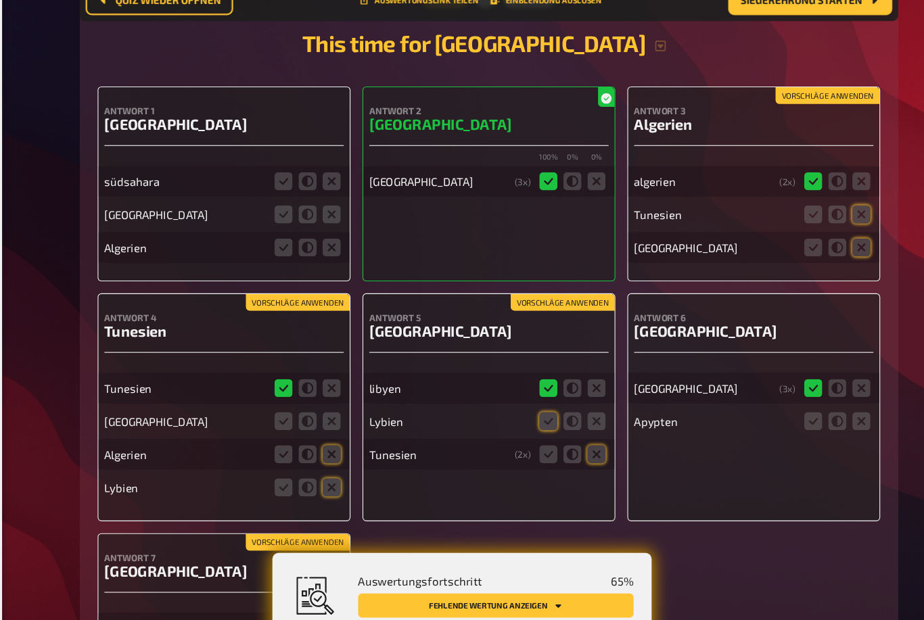
scroll to position [3900, 0]
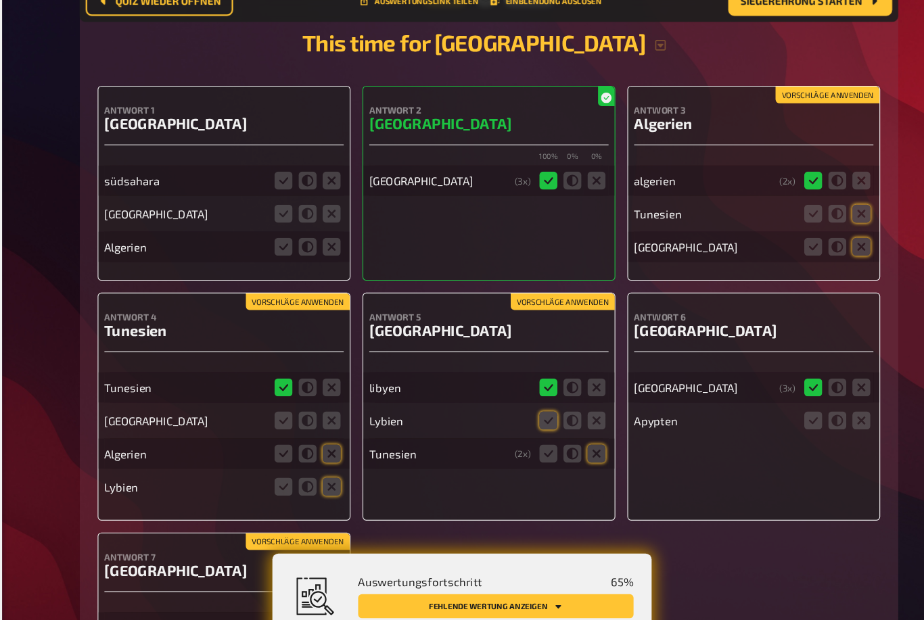
click at [531, 410] on icon at bounding box center [539, 401] width 16 height 16
click at [0, 0] on input "radio" at bounding box center [0, 0] width 0 height 0
click at [769, 410] on icon at bounding box center [777, 401] width 16 height 16
click at [0, 0] on input "radio" at bounding box center [0, 0] width 0 height 0
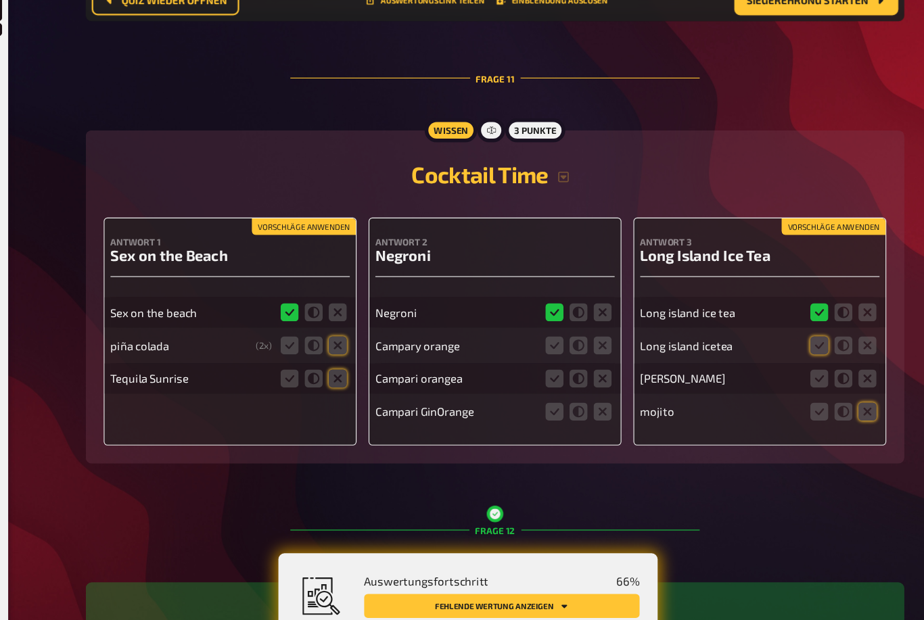
scroll to position [4997, 0]
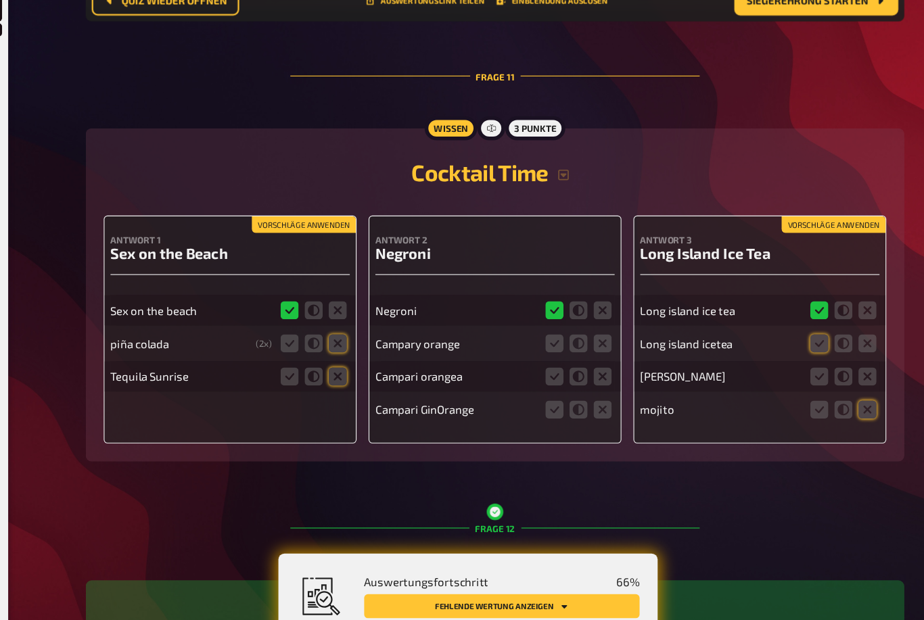
click at [769, 341] on icon at bounding box center [777, 333] width 16 height 16
click at [0, 0] on input "radio" at bounding box center [0, 0] width 0 height 0
click at [769, 341] on icon at bounding box center [777, 333] width 16 height 16
click at [0, 0] on input "radio" at bounding box center [0, 0] width 0 height 0
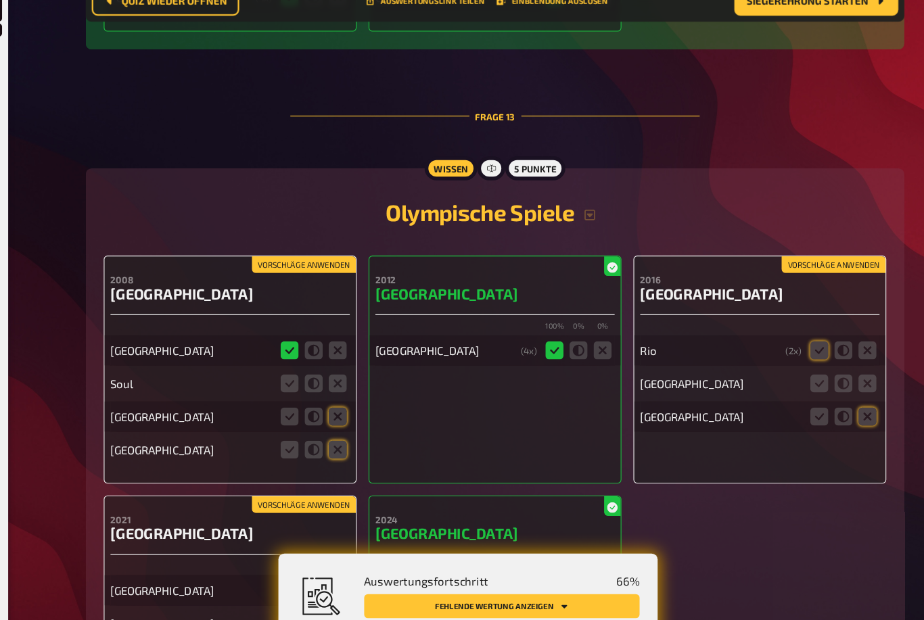
scroll to position [5814, 0]
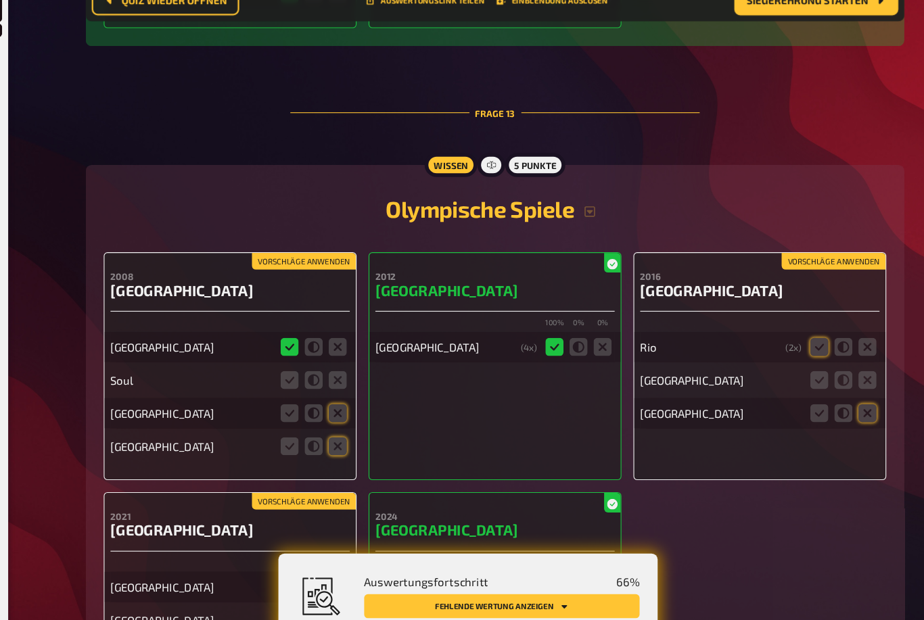
click at [769, 343] on icon at bounding box center [777, 335] width 16 height 16
click at [0, 0] on input "radio" at bounding box center [0, 0] width 0 height 0
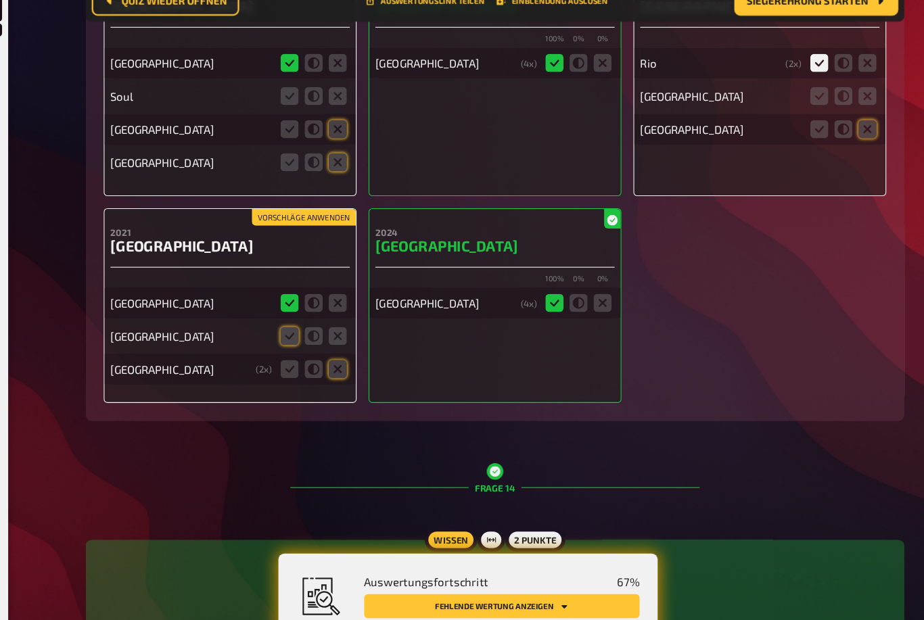
scroll to position [6071, 0]
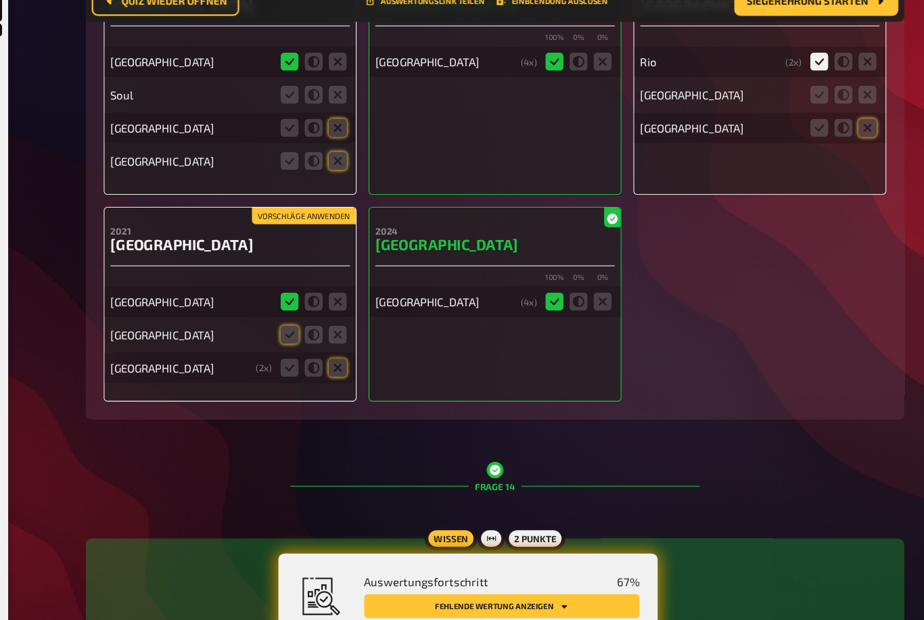
click at [293, 333] on icon at bounding box center [301, 324] width 16 height 16
click at [0, 0] on input "radio" at bounding box center [0, 0] width 0 height 0
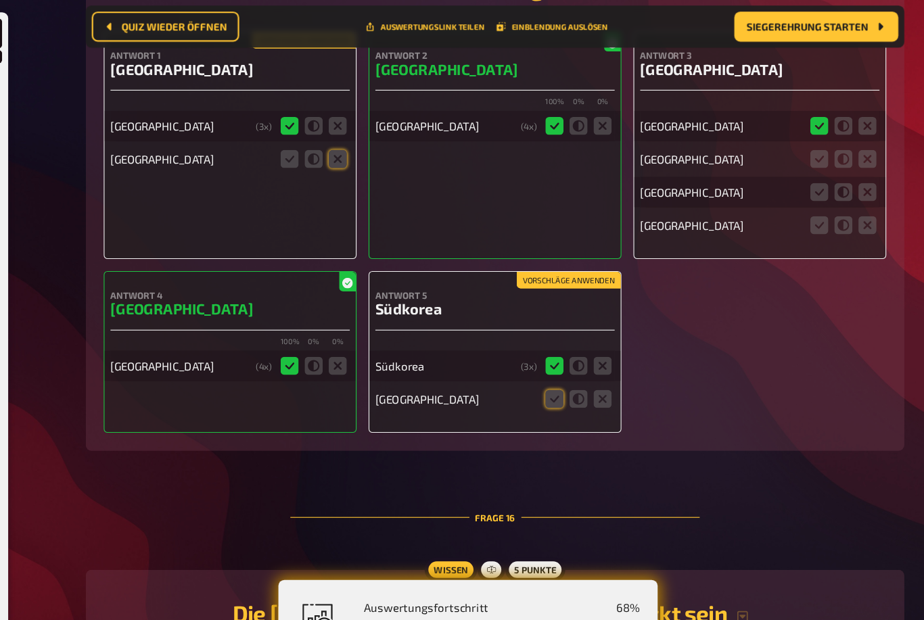
scroll to position [7004, 0]
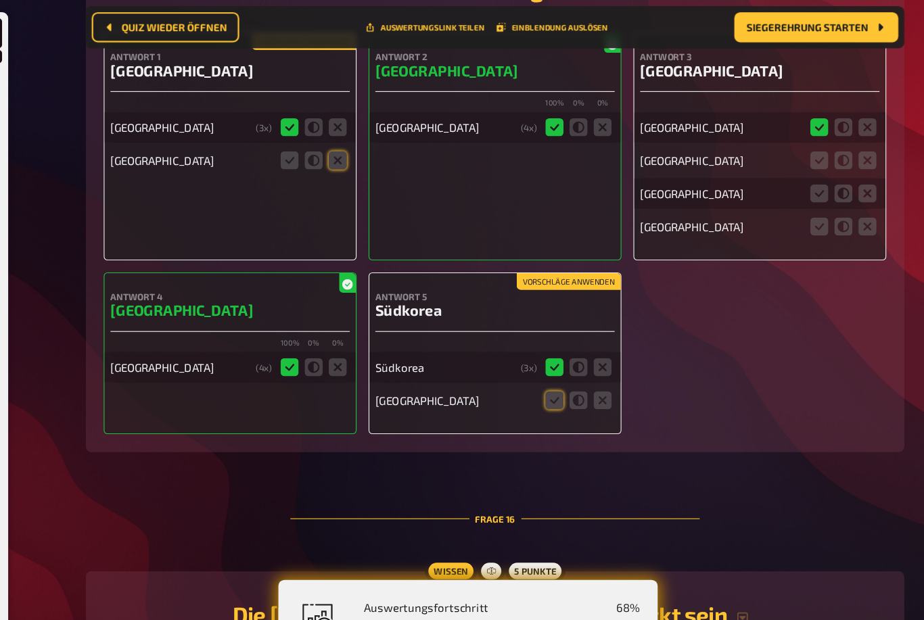
click at [531, 368] on icon at bounding box center [539, 360] width 16 height 16
click at [0, 0] on input "radio" at bounding box center [0, 0] width 0 height 0
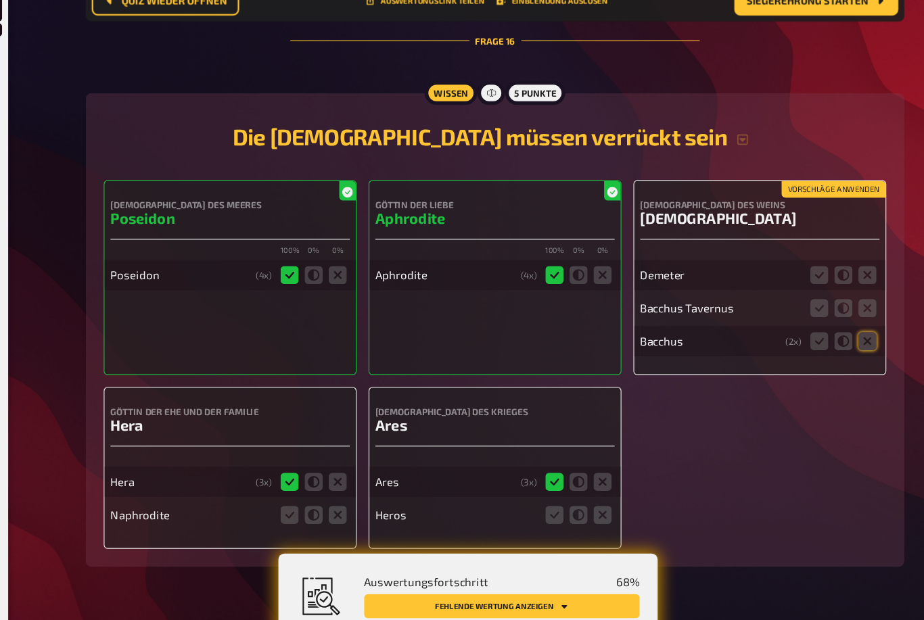
scroll to position [7465, 0]
click at [769, 293] on icon at bounding box center [777, 301] width 16 height 16
click at [0, 0] on input "radio" at bounding box center [0, 0] width 0 height 0
click at [769, 322] on icon at bounding box center [777, 330] width 16 height 16
click at [0, 0] on input "radio" at bounding box center [0, 0] width 0 height 0
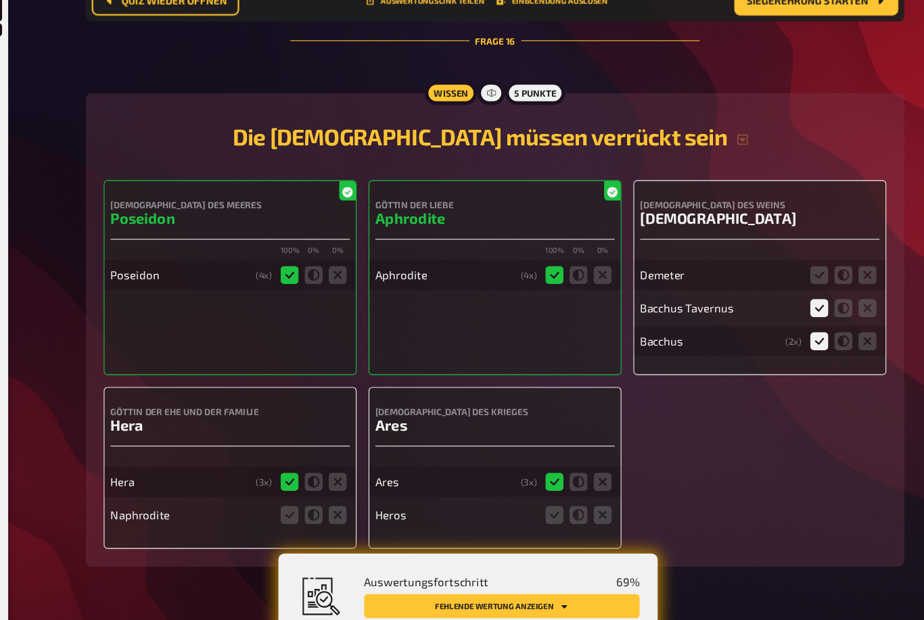
click at [517, 558] on button "Fehlende Wertung anzeigen" at bounding box center [491, 569] width 247 height 22
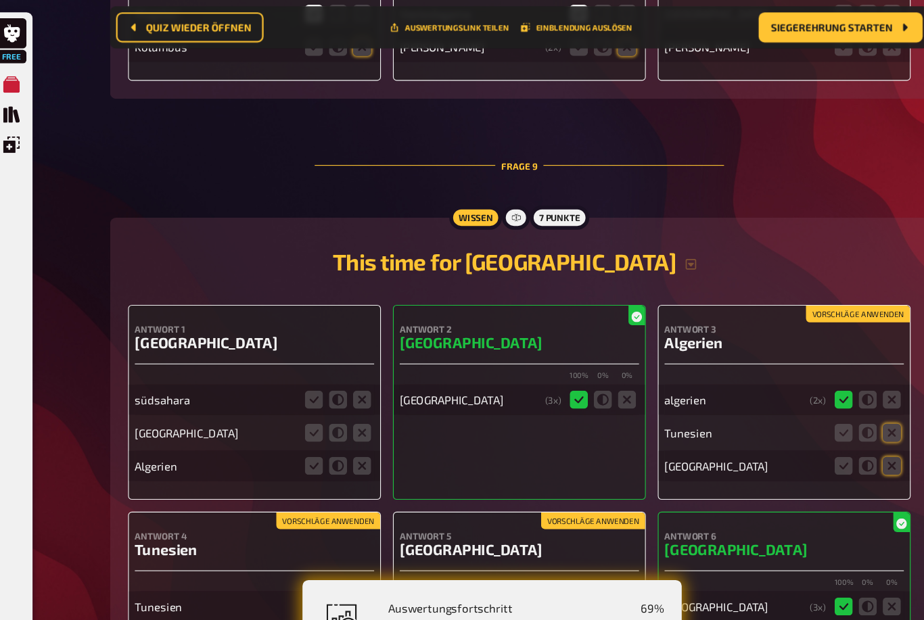
scroll to position [267, 0]
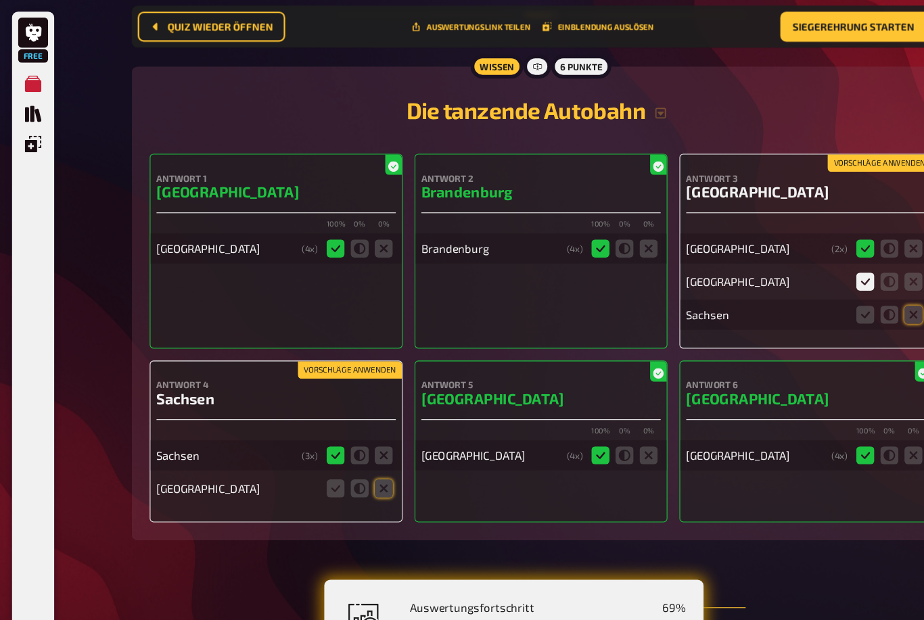
click at [797, 26] on span "Siegerehrung starten" at bounding box center [767, 24] width 110 height 9
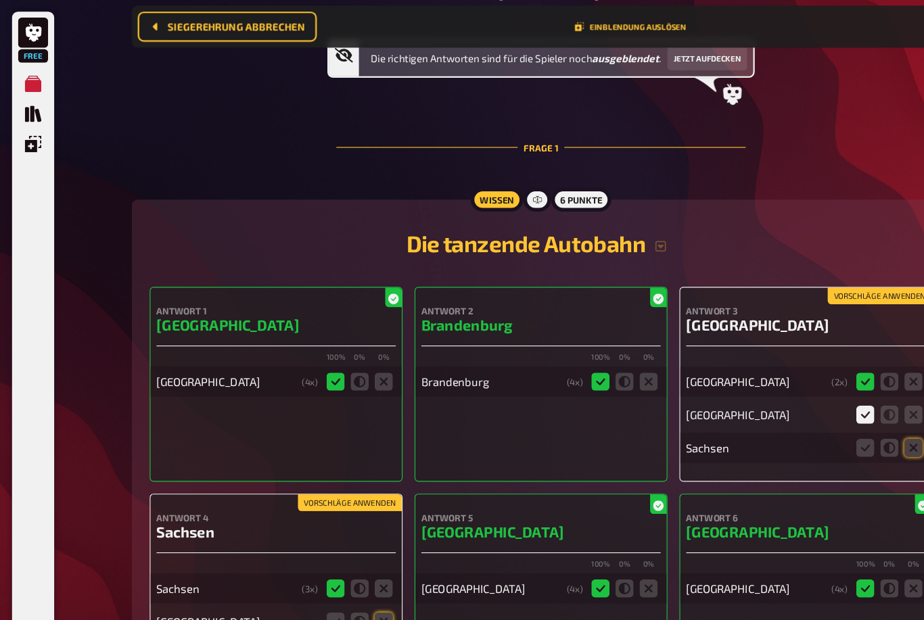
scroll to position [43, 0]
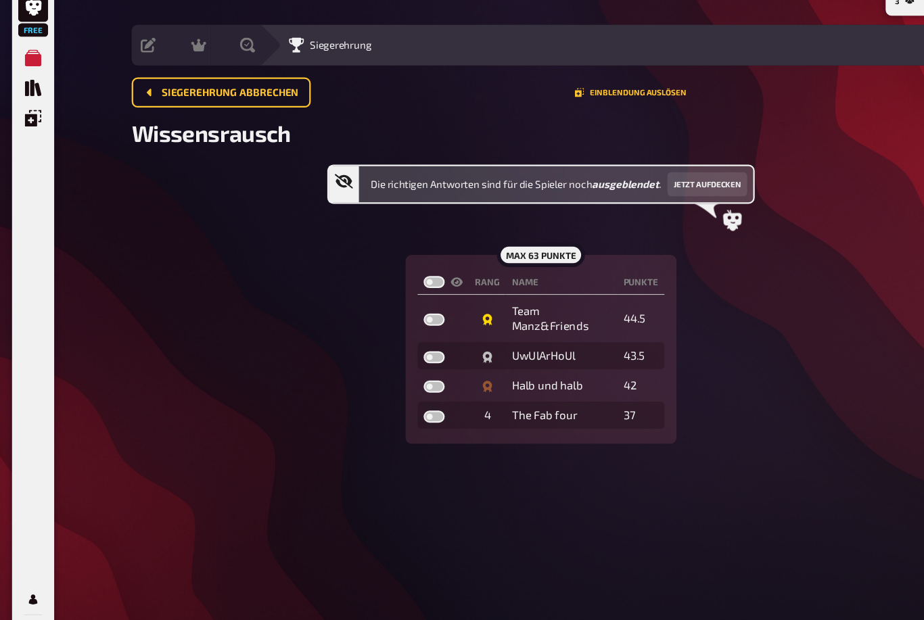
click at [650, 178] on button "Jetzt aufdecken" at bounding box center [636, 189] width 72 height 22
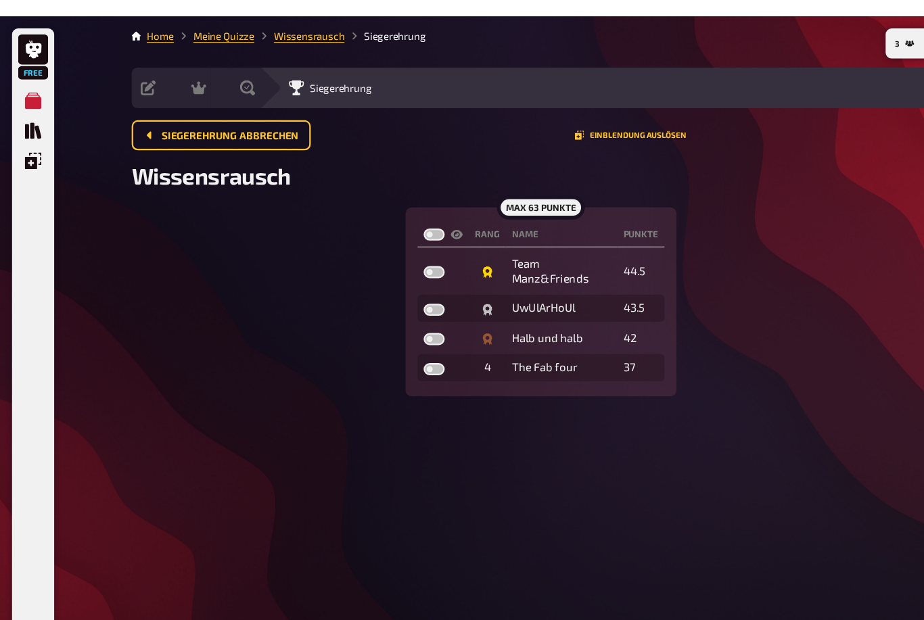
scroll to position [0, 0]
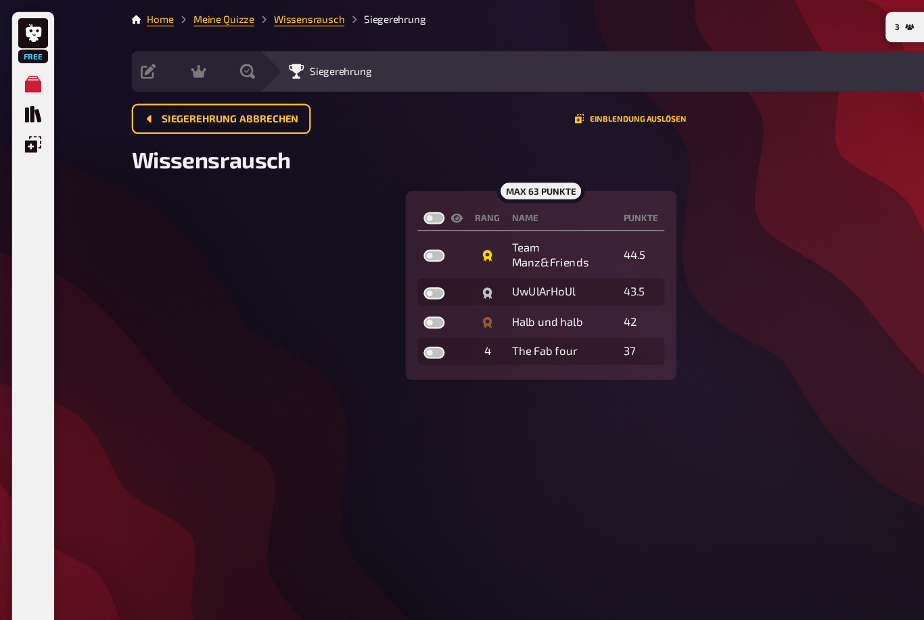
click at [287, 18] on link "Wissensrausch" at bounding box center [278, 17] width 64 height 11
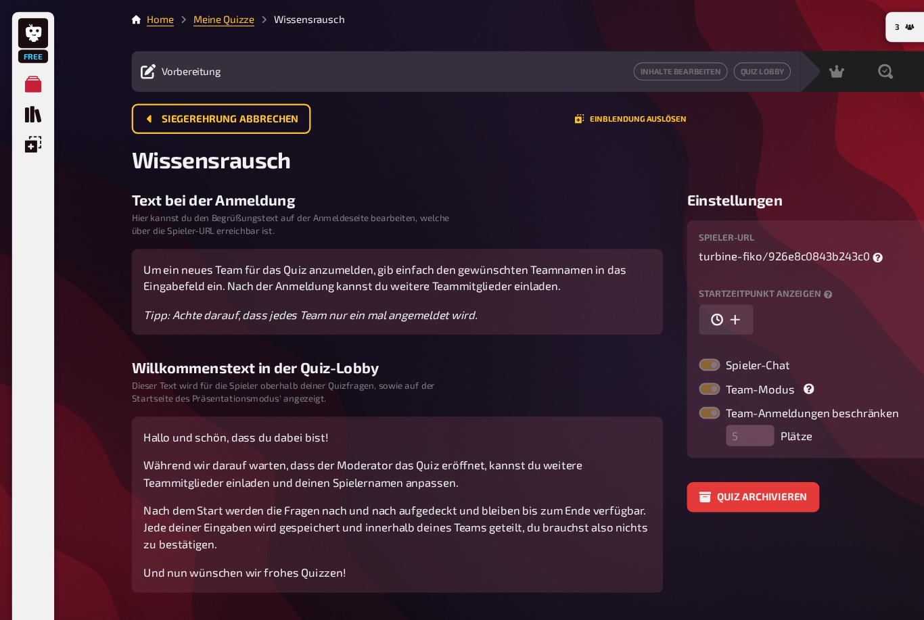
click at [194, 5] on div "3 Home Meine Quizze Wissensrausch Vorbereitung Inhalte Bearbeiten Quiz Lobby Mo…" at bounding box center [485, 310] width 757 height 620
click at [204, 14] on link "Meine Quizze" at bounding box center [201, 17] width 55 height 11
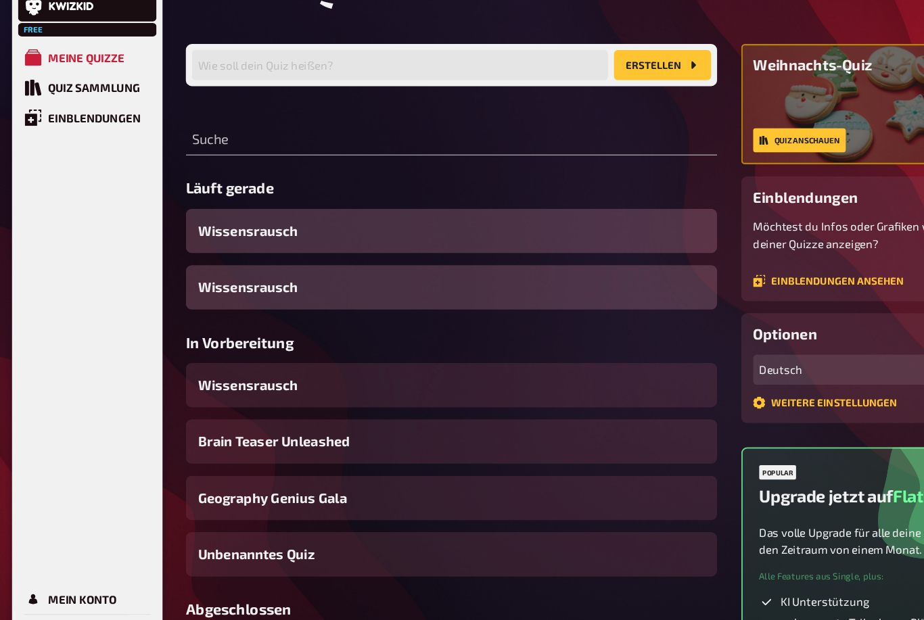
scroll to position [76, 0]
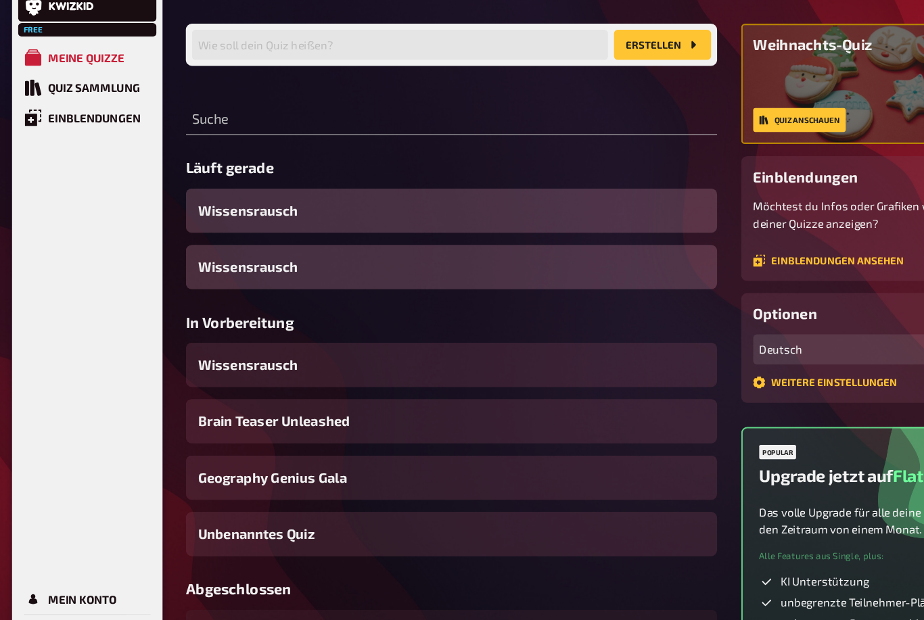
click at [433, 193] on div "Wissensrausch" at bounding box center [405, 213] width 477 height 40
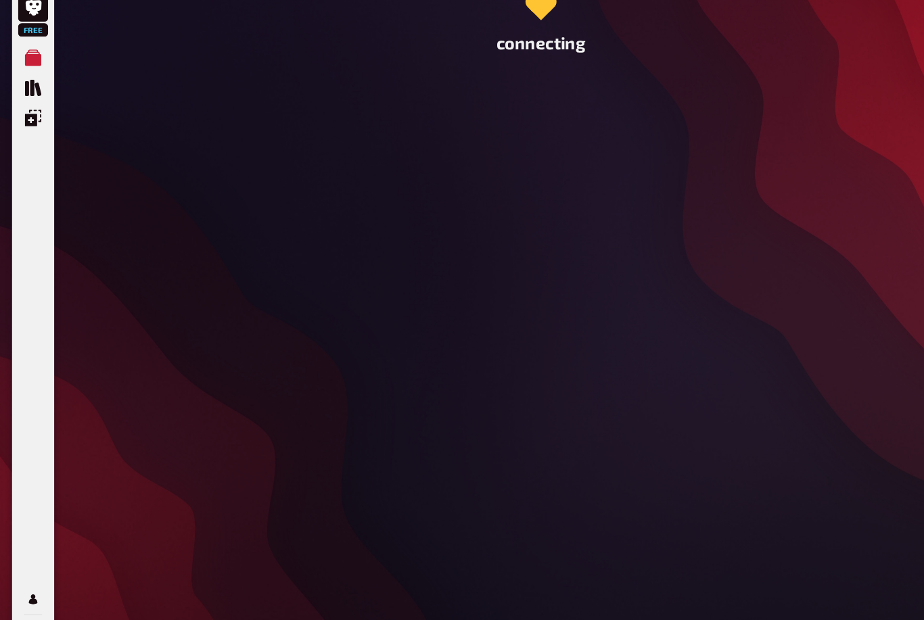
scroll to position [43, 0]
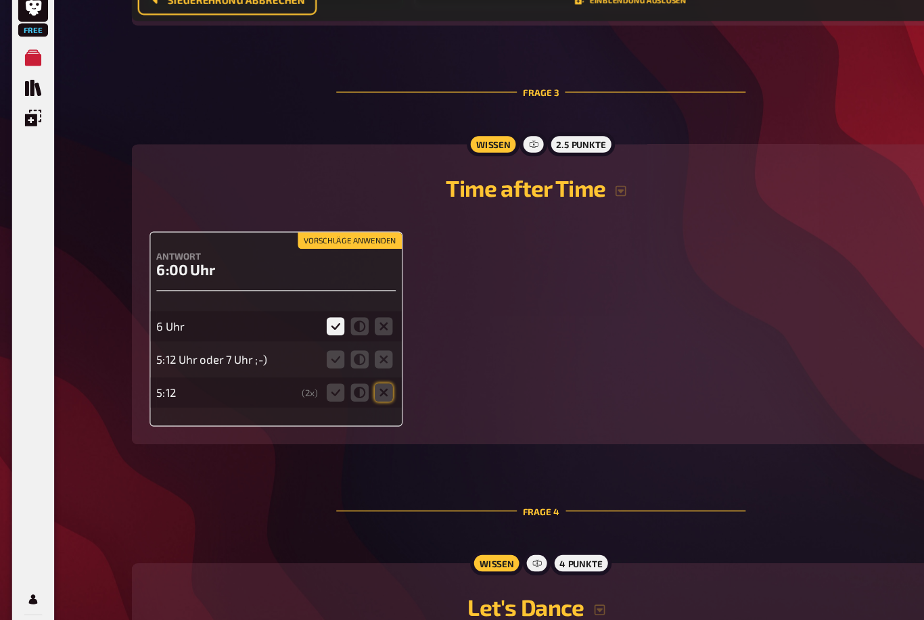
scroll to position [1362, 0]
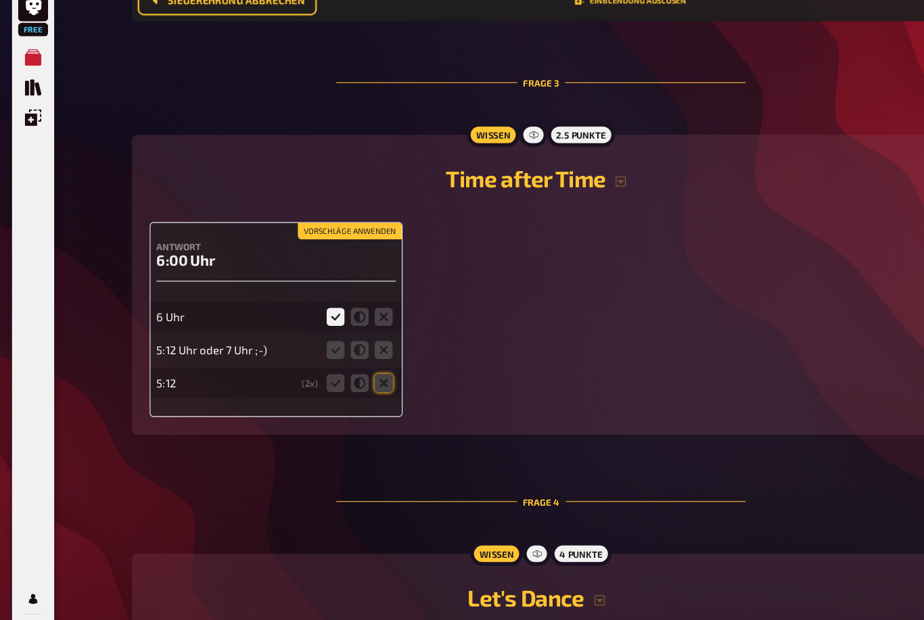
click at [329, 224] on button "Vorschläge anwenden" at bounding box center [314, 231] width 93 height 15
click at [318, 240] on h4 "Antwort" at bounding box center [248, 244] width 215 height 9
click at [321, 223] on div "Antwort 6:00 Uhr 6 Uhr 5:12 Uhr oder 7 Uhr ;-) 5:12 ( 2 x)" at bounding box center [248, 310] width 227 height 175
click at [329, 240] on h4 "Antwort" at bounding box center [248, 244] width 215 height 9
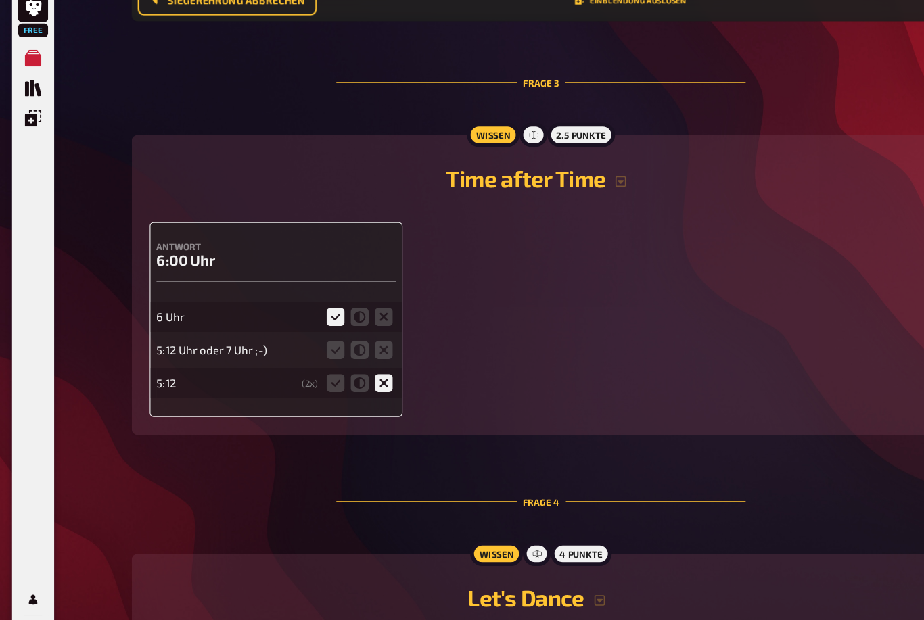
click at [433, 134] on div "Wissen" at bounding box center [442, 145] width 47 height 22
click at [558, 181] on icon "button" at bounding box center [557, 186] width 11 height 11
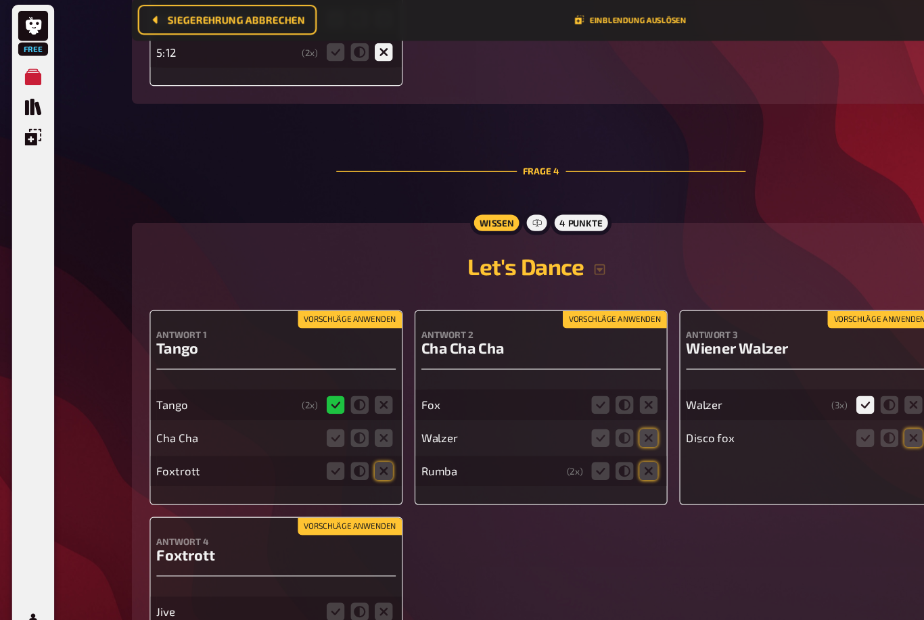
scroll to position [1715, 0]
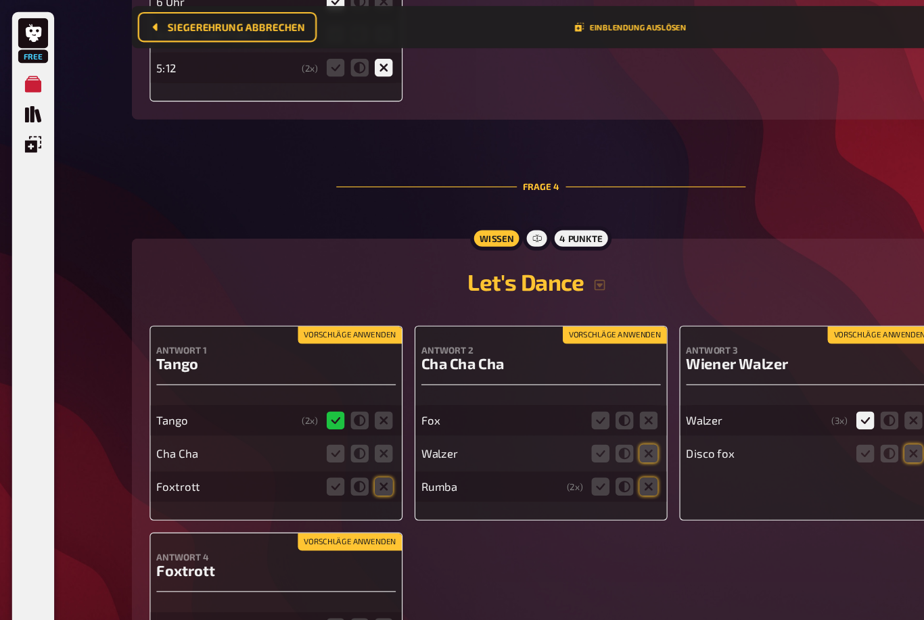
click at [826, 281] on div "Let's Dance" at bounding box center [486, 256] width 703 height 51
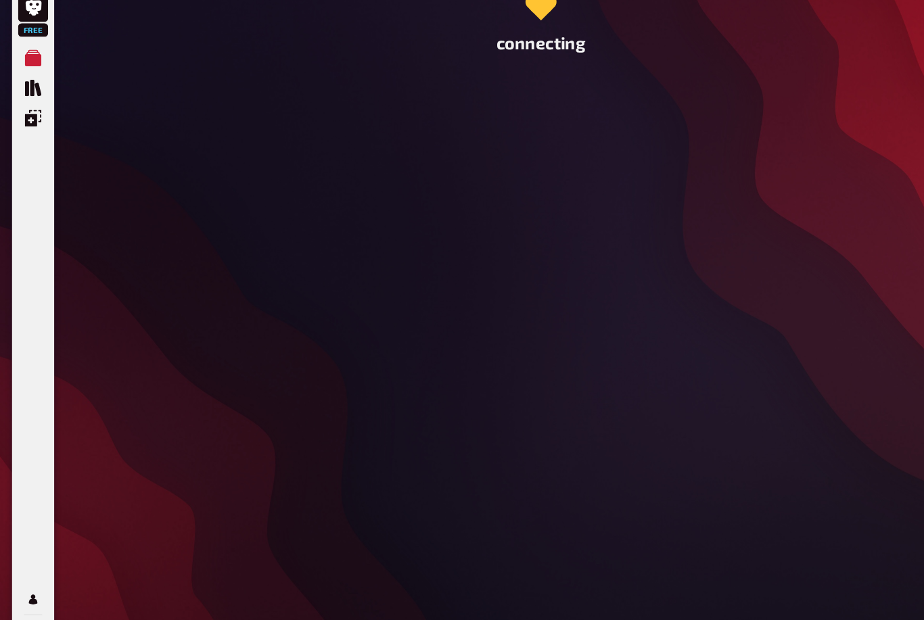
scroll to position [0, 0]
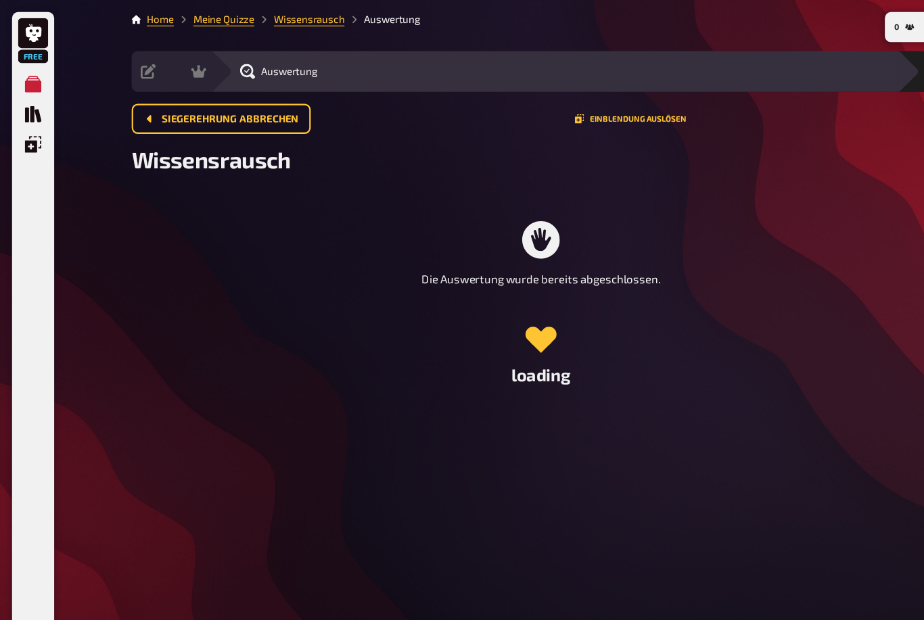
click at [210, 21] on link "Meine Quizze" at bounding box center [201, 17] width 55 height 11
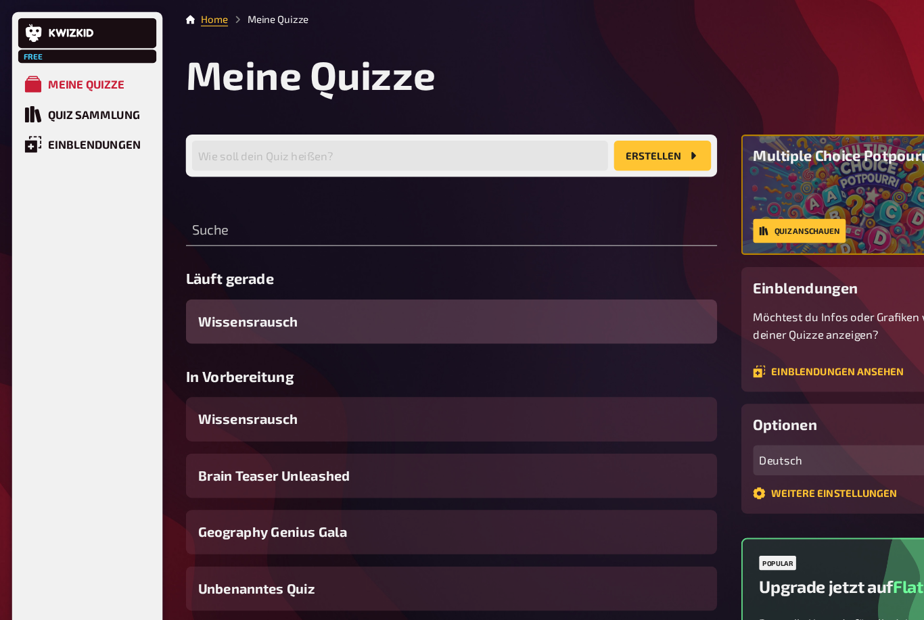
click at [828, 527] on span "Flat" at bounding box center [815, 527] width 27 height 18
click at [89, 99] on div "Quiz Sammlung" at bounding box center [84, 103] width 82 height 12
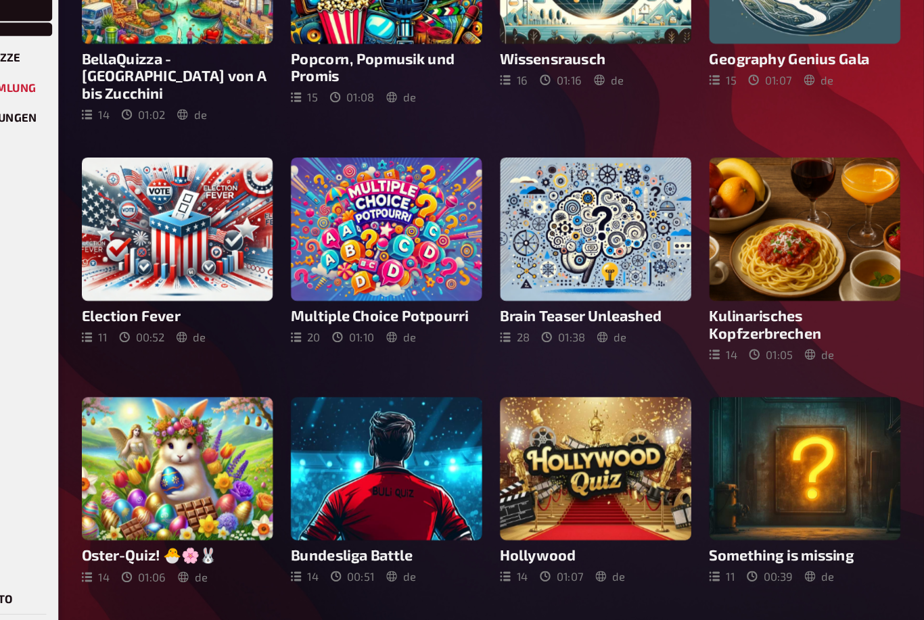
scroll to position [387, 0]
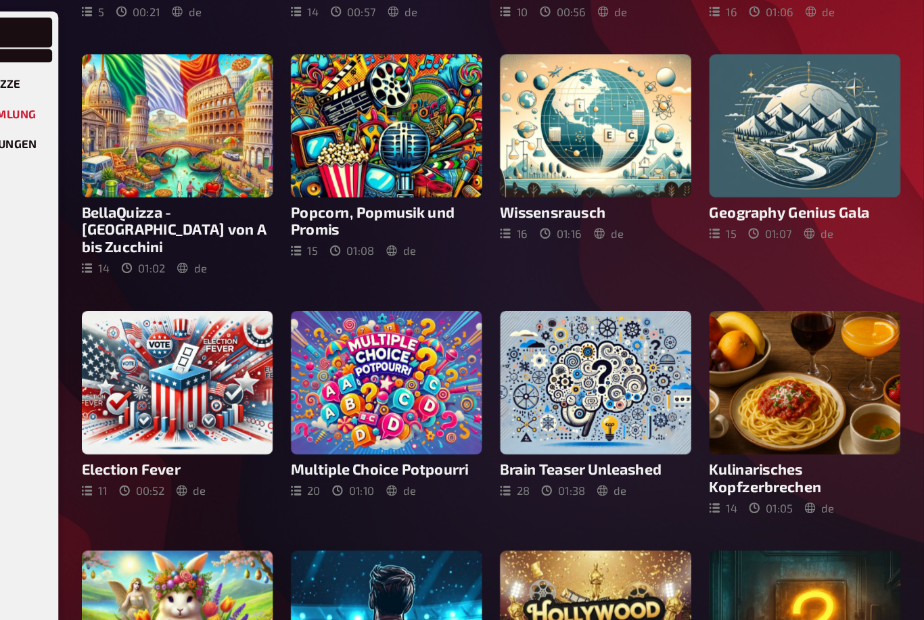
click at [554, 129] on div at bounding box center [629, 113] width 172 height 129
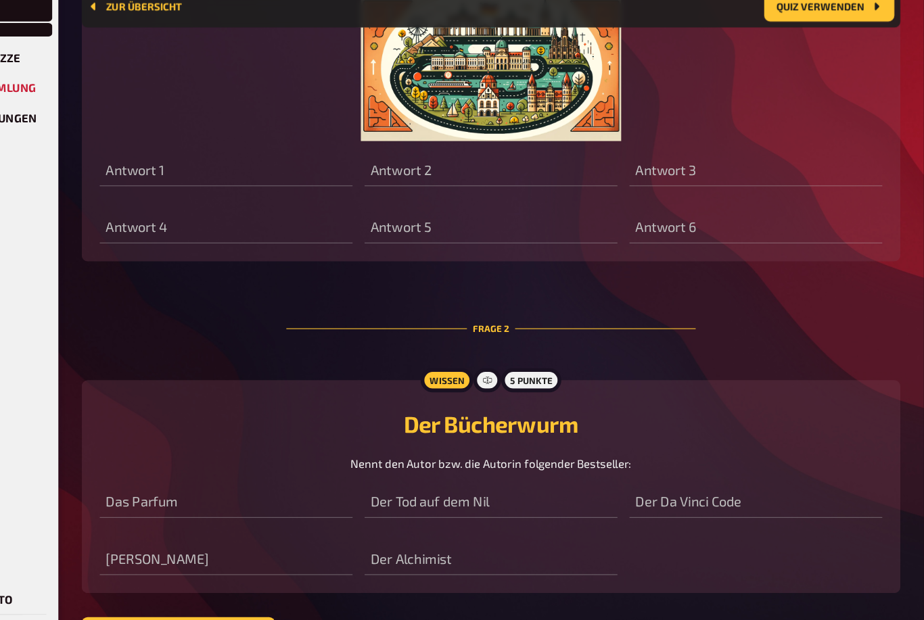
scroll to position [836, 0]
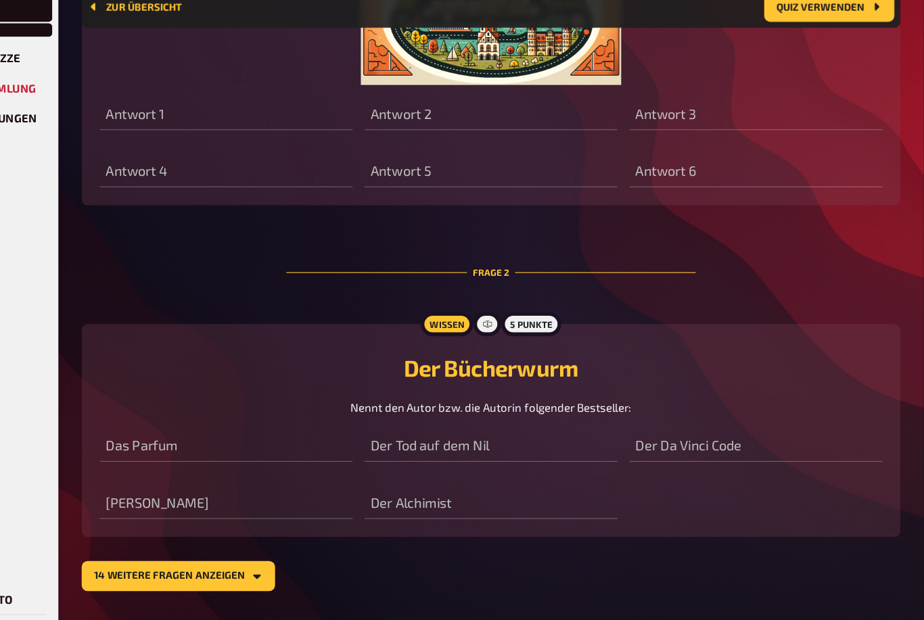
click at [191, 528] on button "14 weitere Fragen anzeigen" at bounding box center [254, 541] width 174 height 27
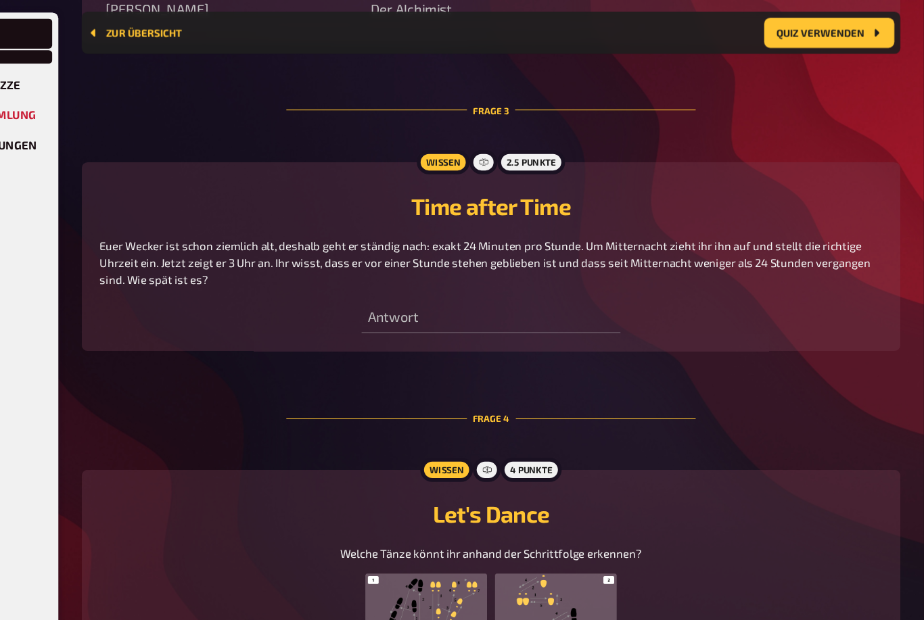
scroll to position [1284, 0]
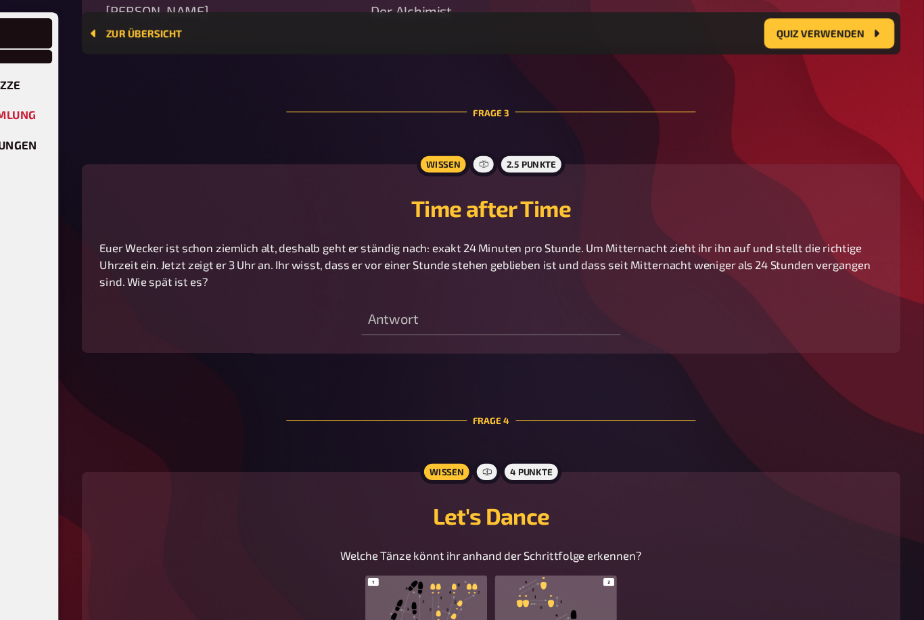
click at [463, 236] on span "Euer Wecker ist schon ziemlich alt, deshalb geht er ständig nach: exakt 24 Minu…" at bounding box center [530, 237] width 694 height 43
click at [780, 24] on button "Quiz verwenden" at bounding box center [838, 29] width 117 height 27
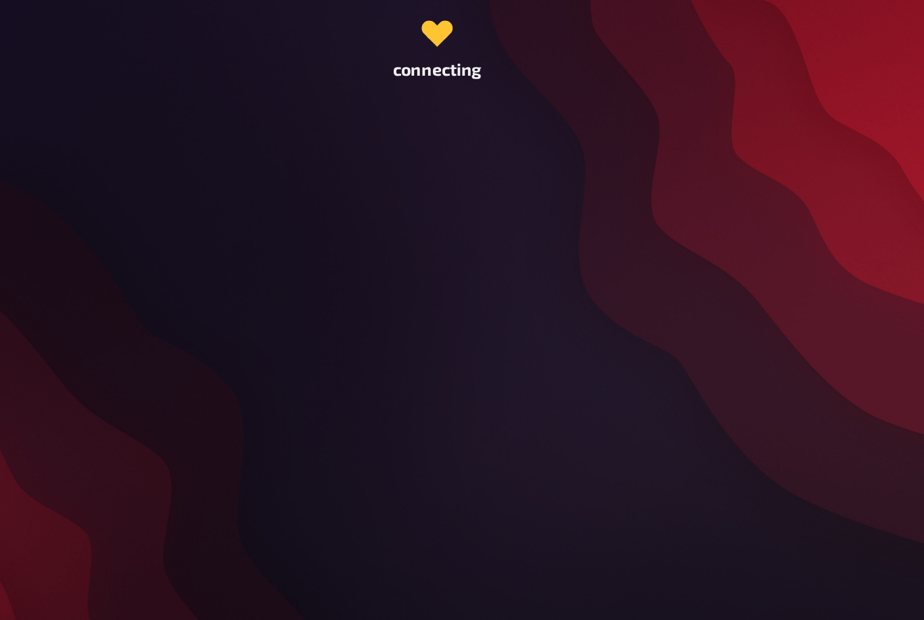
scroll to position [43, 0]
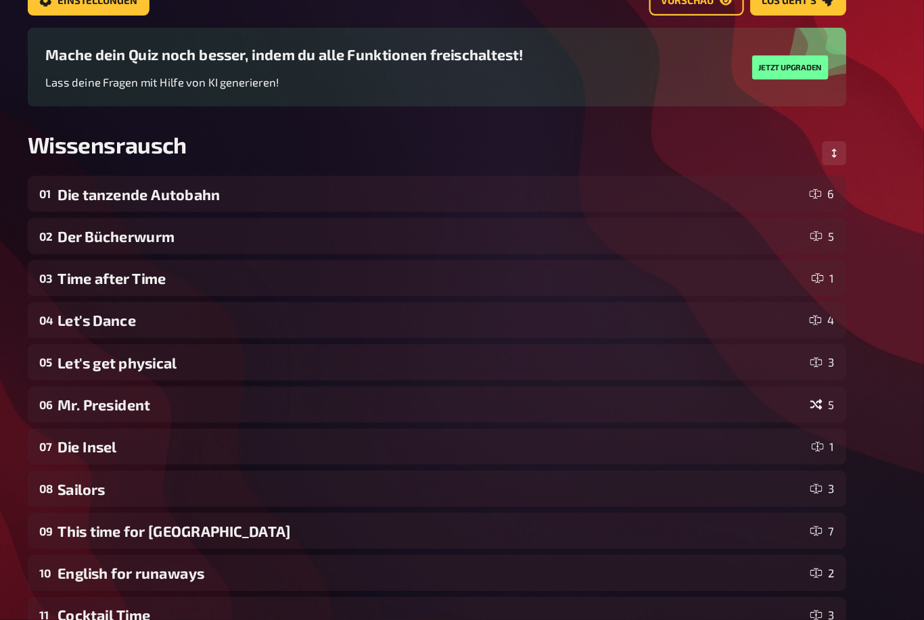
click at [166, 306] on div "Time after Time" at bounding box center [481, 314] width 672 height 16
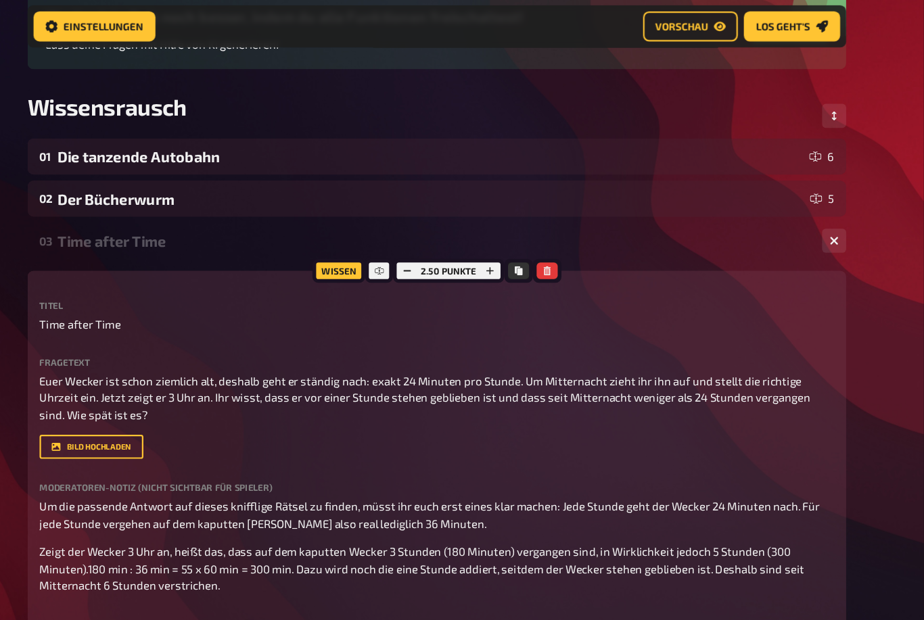
scroll to position [0, 0]
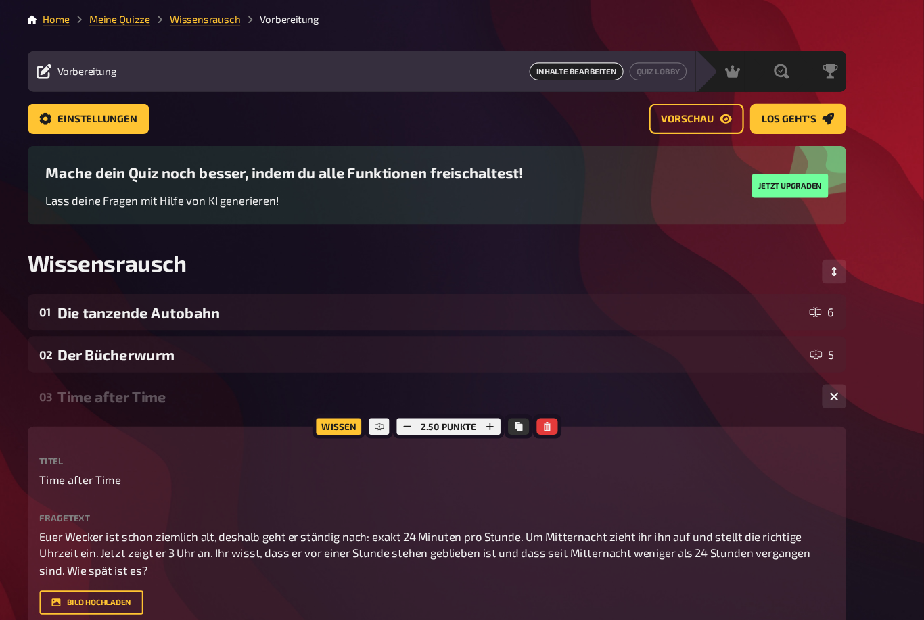
click at [174, 17] on link "Meine Quizze" at bounding box center [201, 17] width 55 height 11
